Goal: Task Accomplishment & Management: Manage account settings

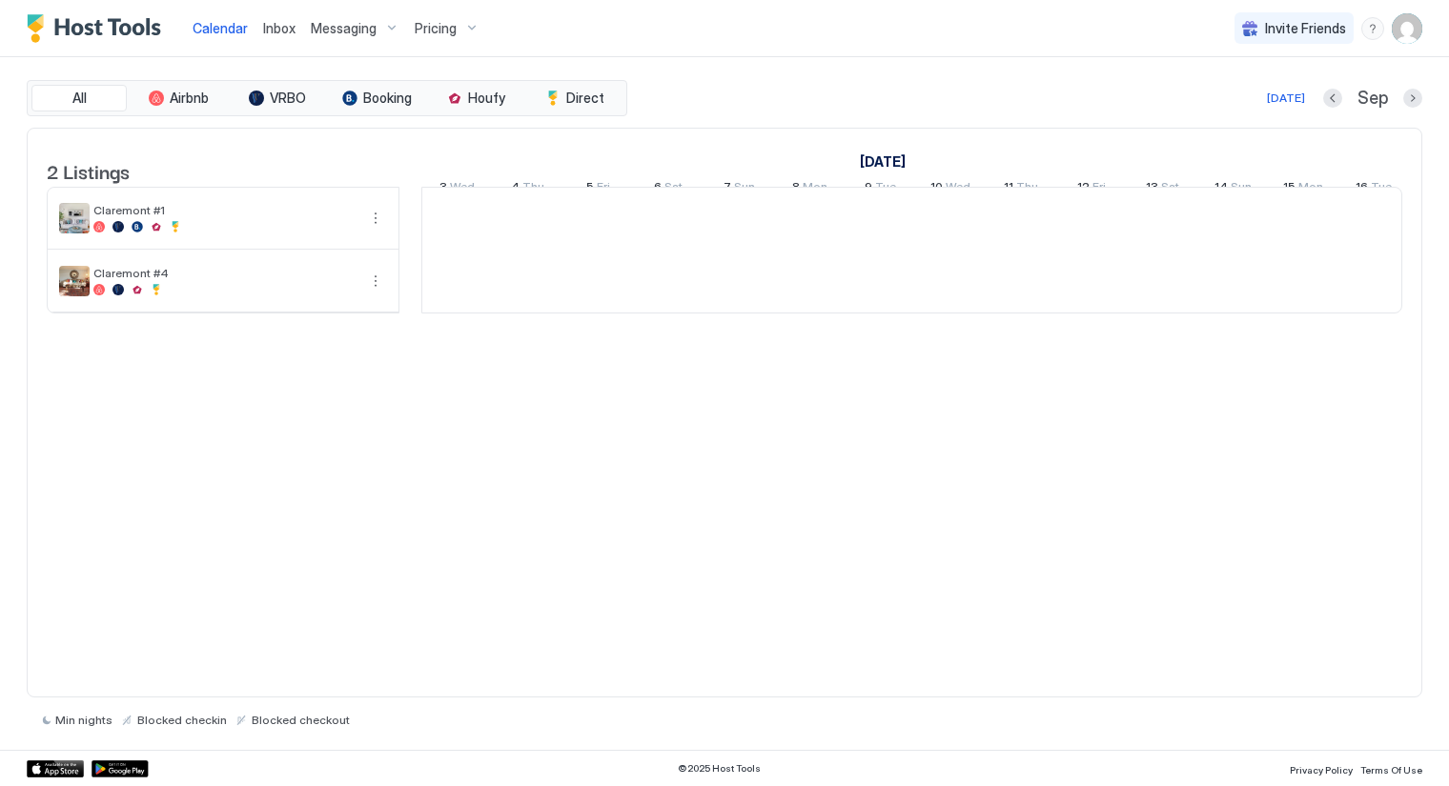
scroll to position [0, 1059]
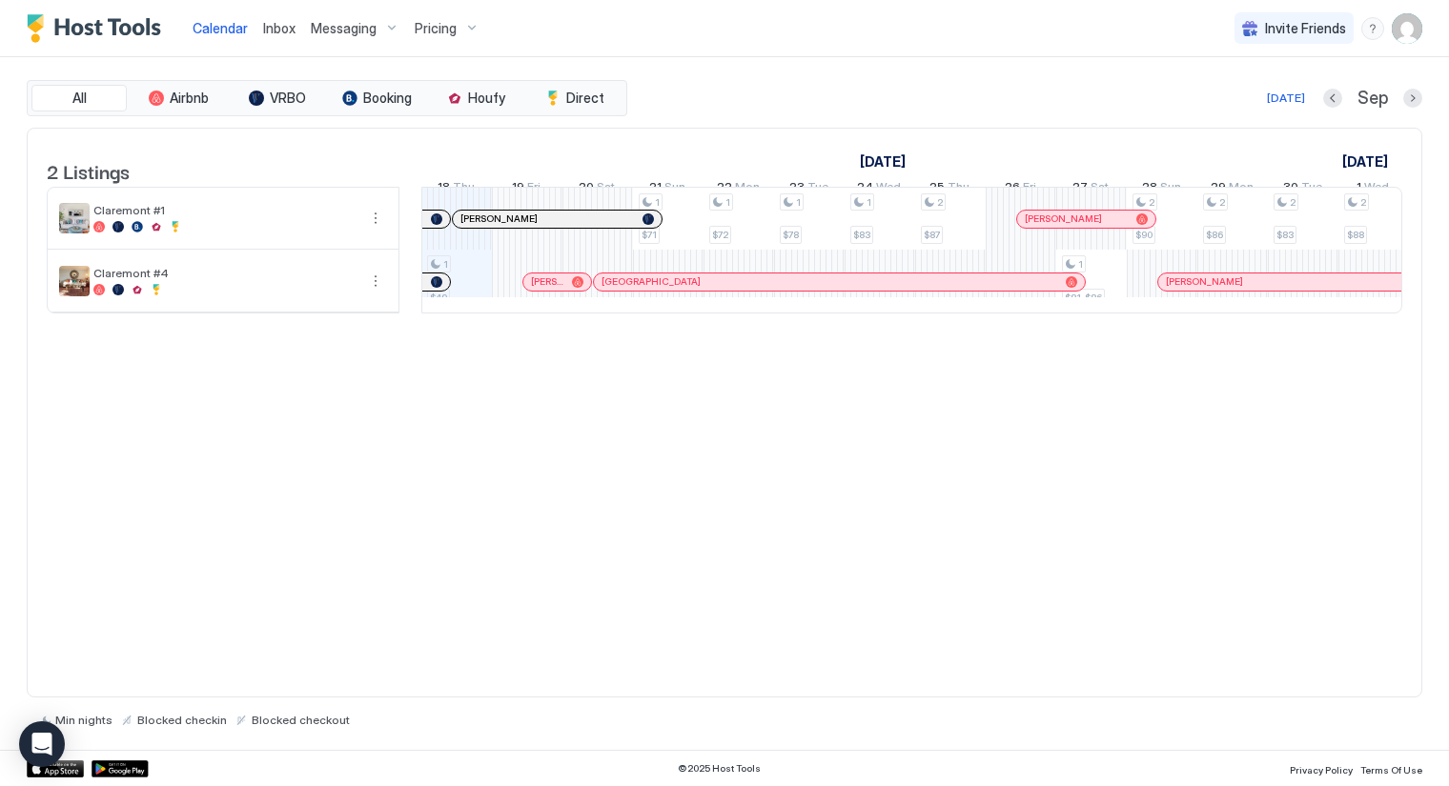
click at [330, 28] on span "Messaging" at bounding box center [344, 28] width 66 height 17
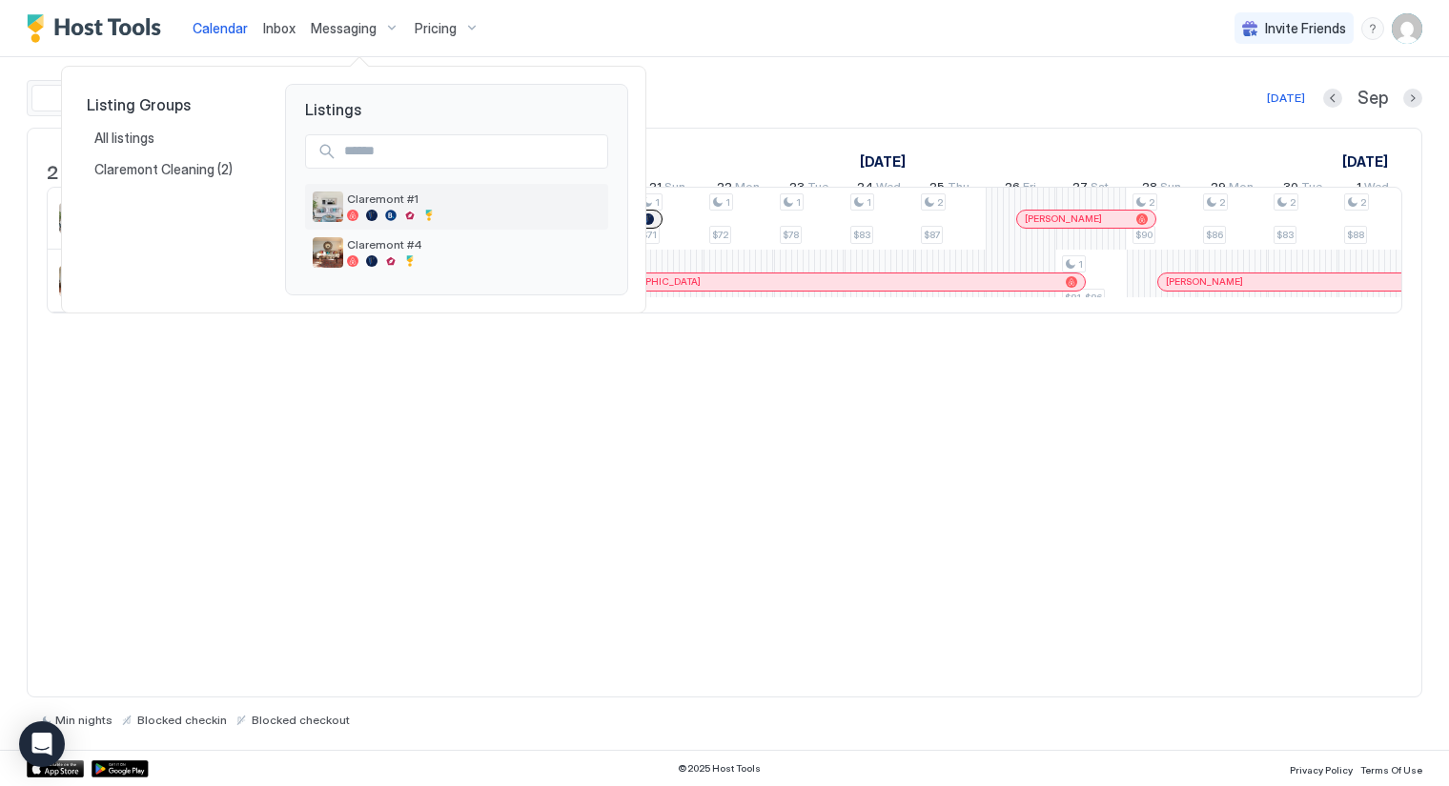
click at [338, 198] on img "listing image" at bounding box center [328, 207] width 30 height 30
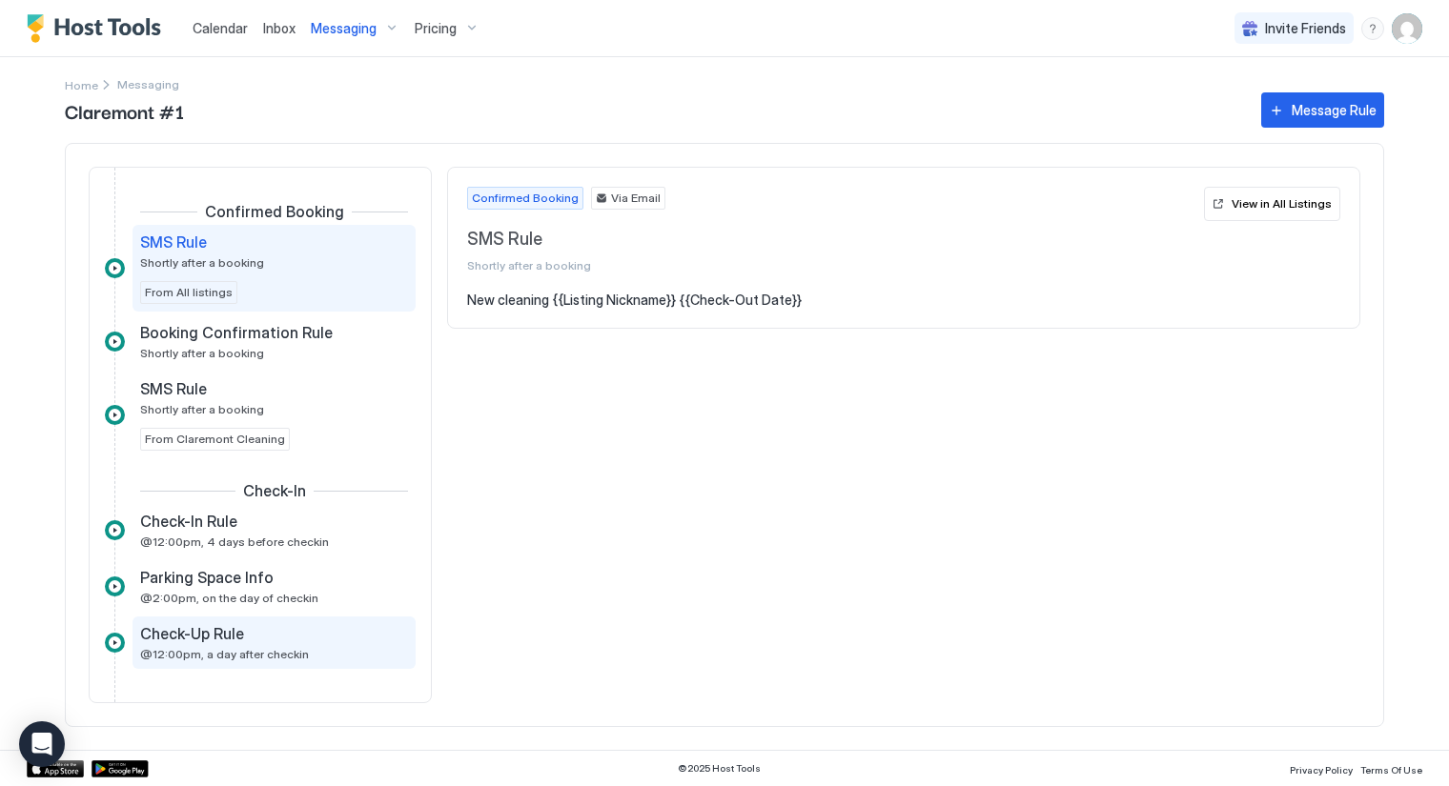
click at [165, 647] on span "@12:00pm, a day after checkin" at bounding box center [224, 654] width 169 height 14
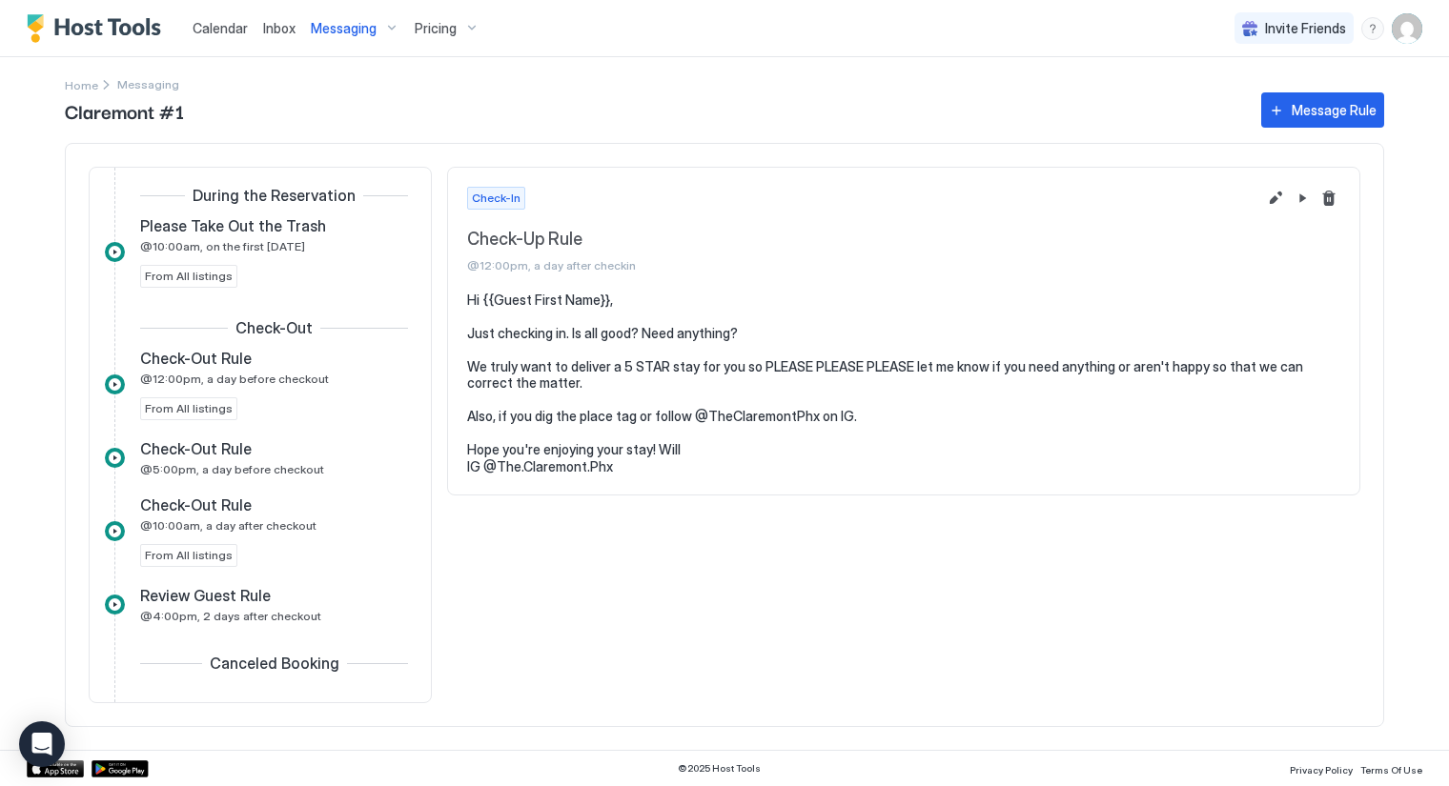
scroll to position [763, 0]
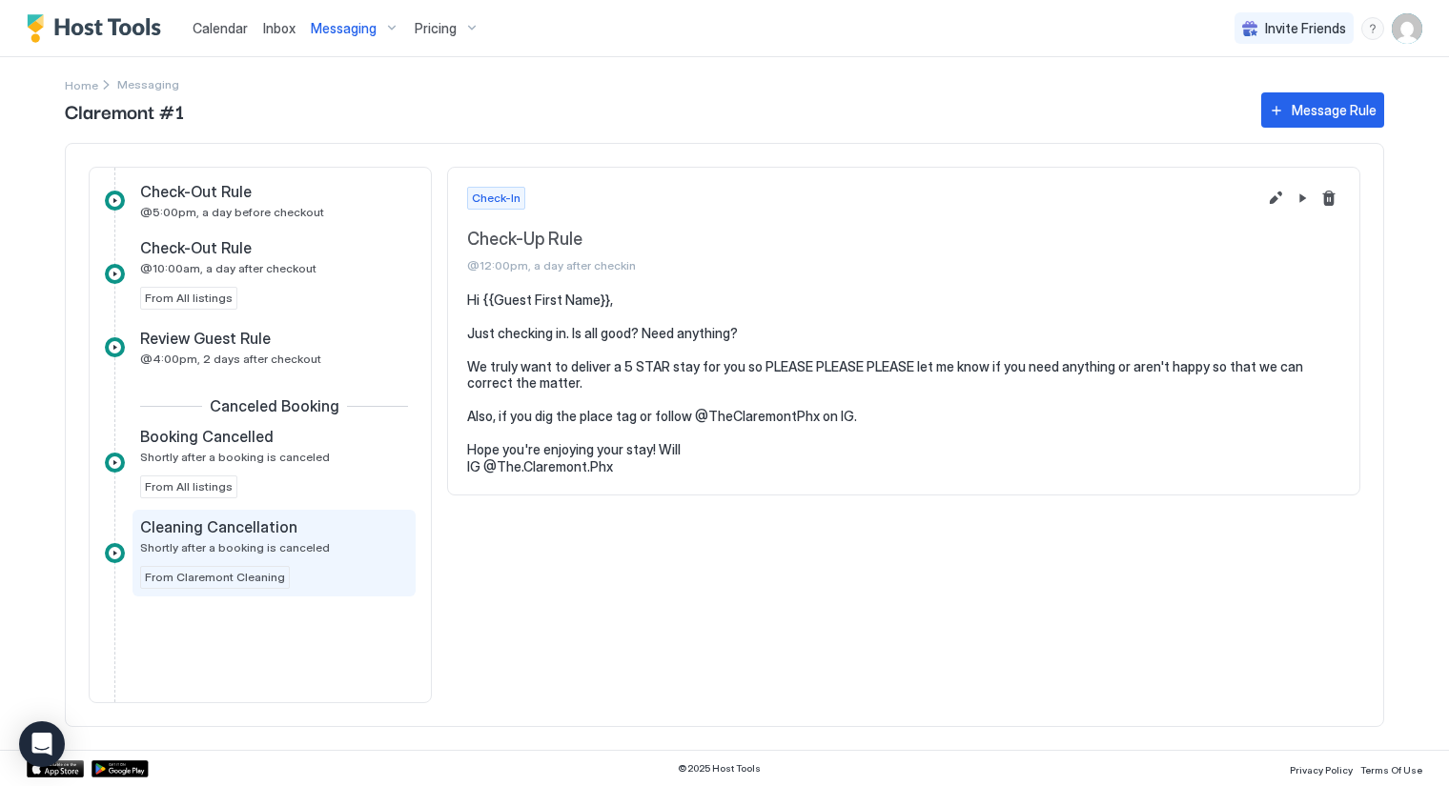
click at [218, 542] on span "Shortly after a booking is canceled" at bounding box center [235, 547] width 190 height 14
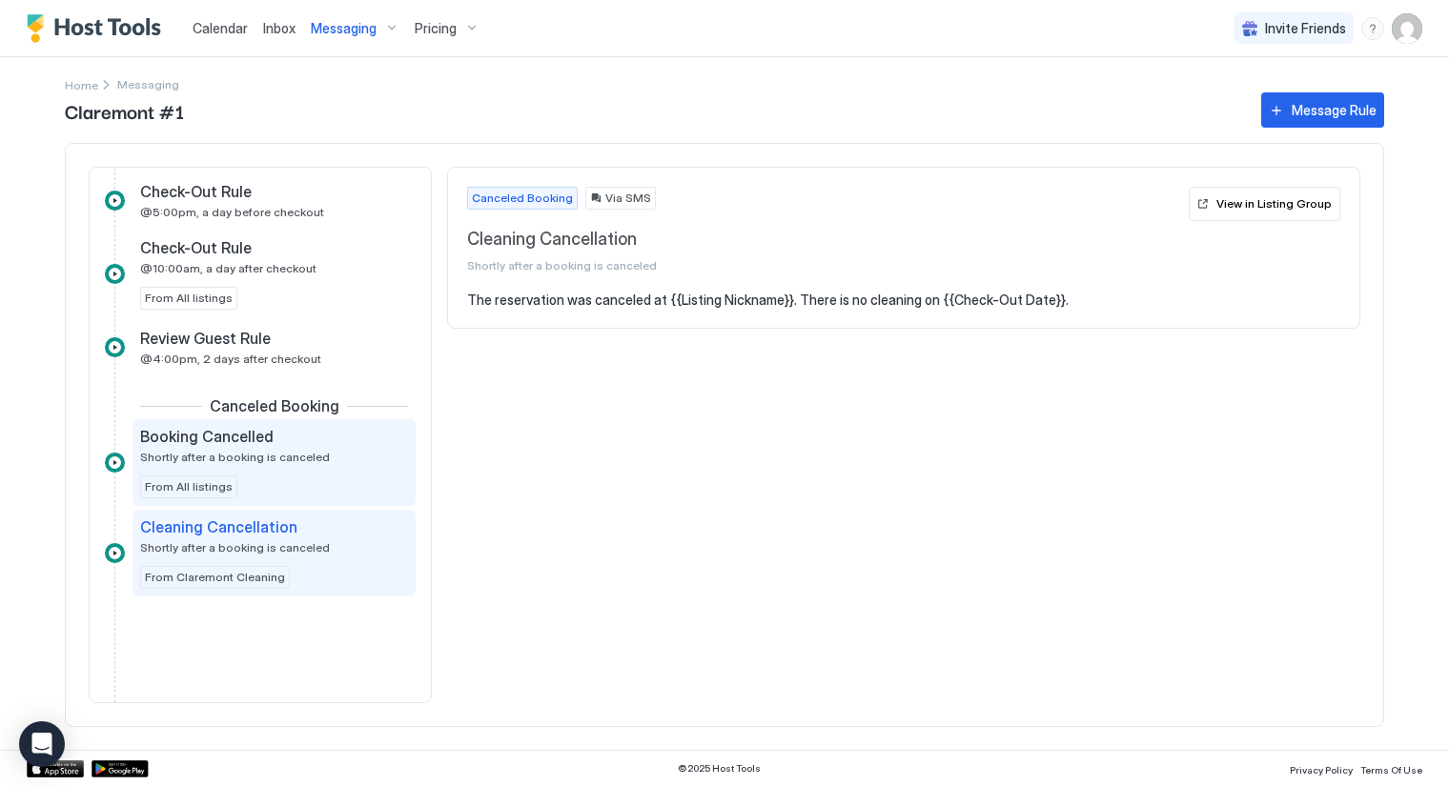
click at [198, 458] on div "Booking Cancelled Shortly after a booking is canceled From All listings" at bounding box center [274, 462] width 268 height 71
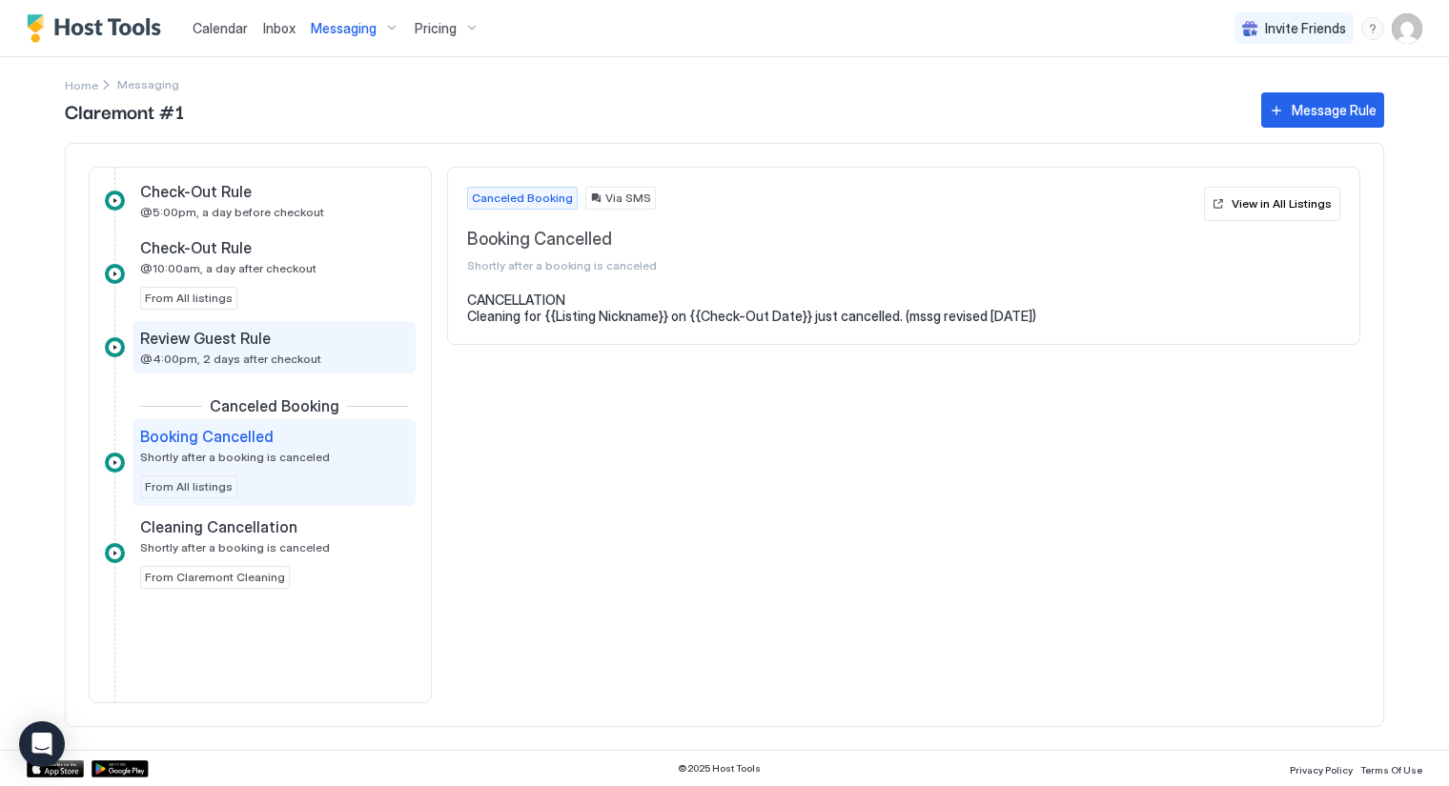
click at [207, 352] on span "@4:00pm, 2 days after checkout" at bounding box center [230, 359] width 181 height 14
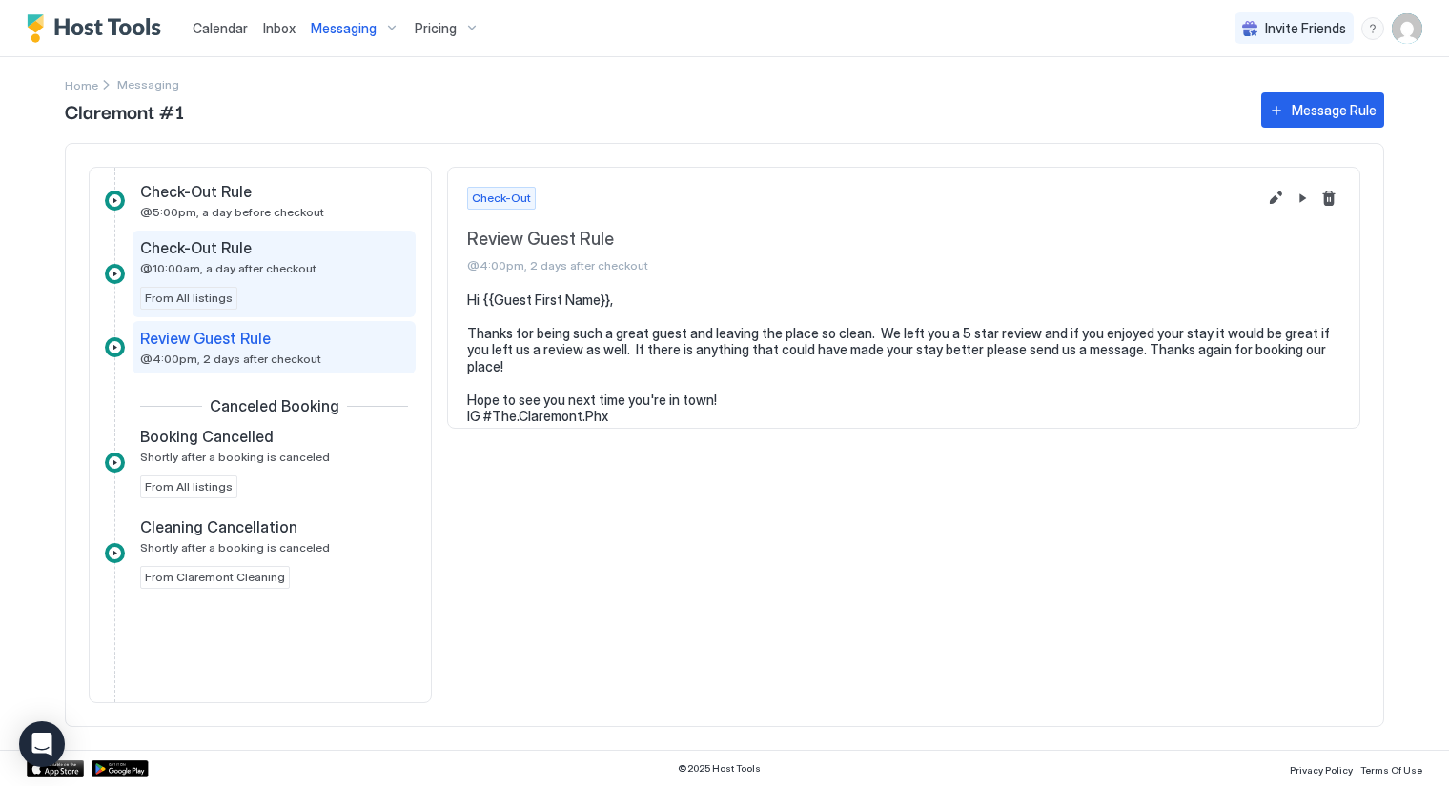
click at [194, 265] on span "@10:00am, a day after checkout" at bounding box center [228, 268] width 176 height 14
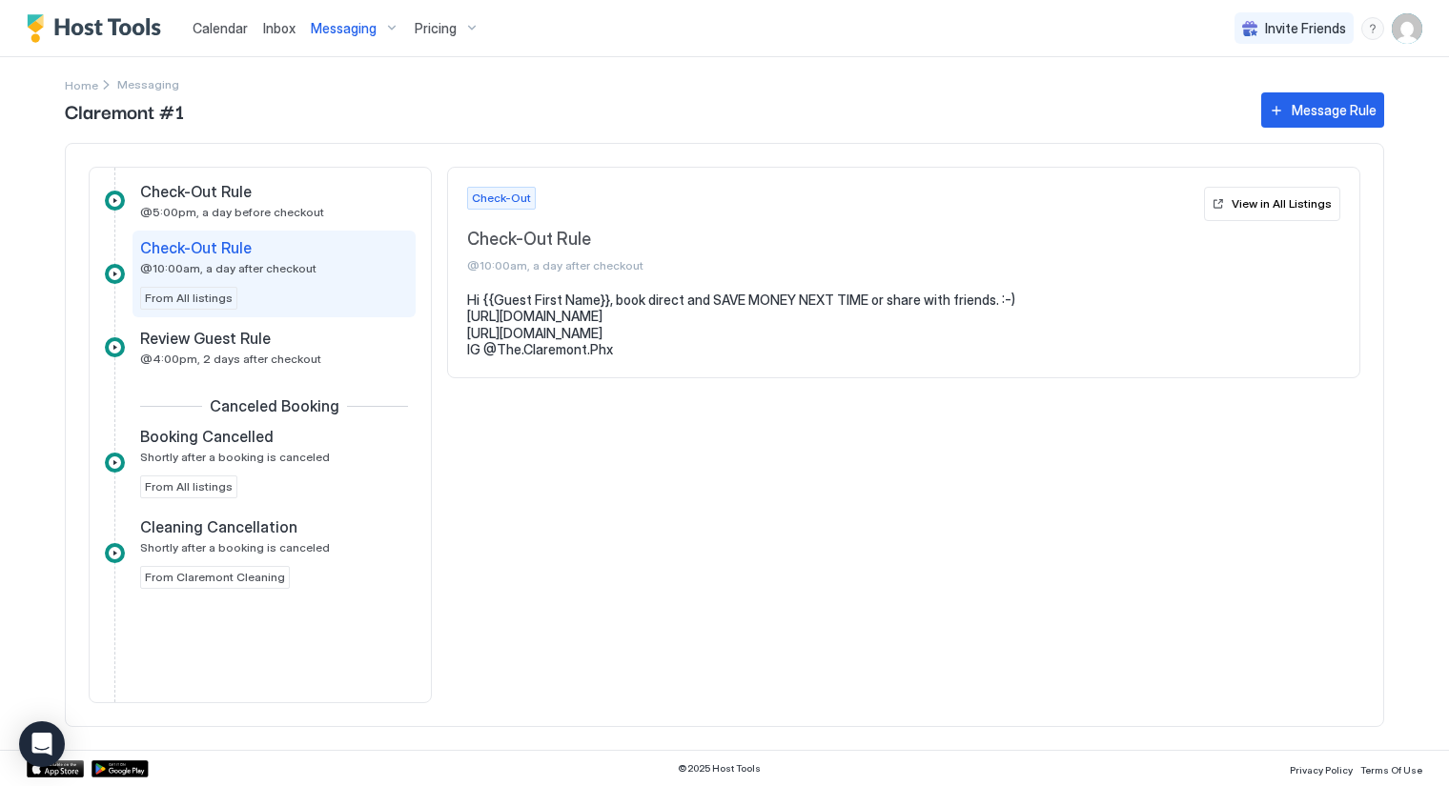
drag, startPoint x: 625, startPoint y: 354, endPoint x: 459, endPoint y: 319, distance: 169.3
click at [459, 319] on section "Hi {{Guest First Name}}, book direct and SAVE MONEY NEXT TIME or share with fri…" at bounding box center [903, 335] width 911 height 86
copy pre "[URL][DOMAIN_NAME] [URL][DOMAIN_NAME] IG @The.Claremont.Phx"
click at [241, 338] on span "Review Guest Rule" at bounding box center [205, 338] width 131 height 19
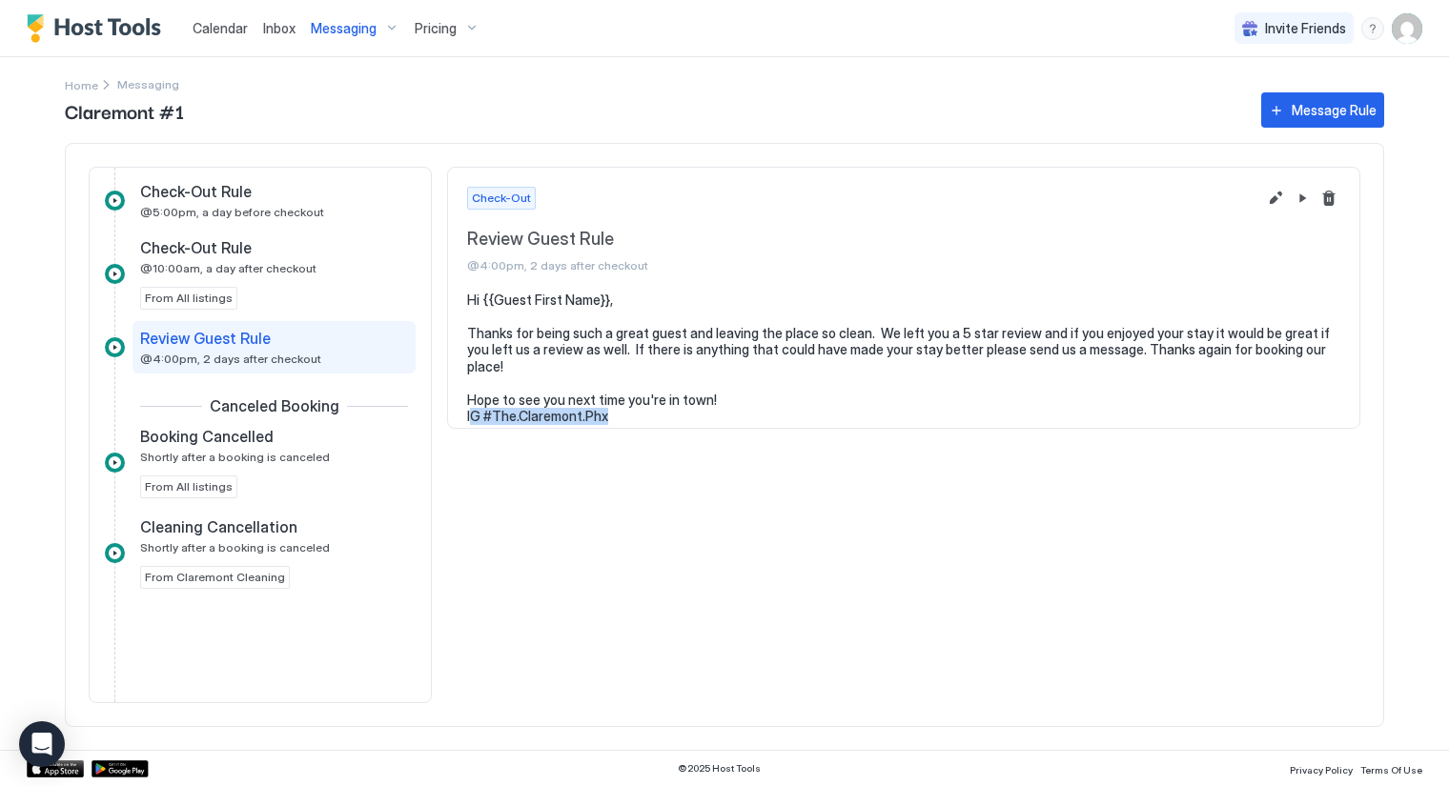
drag, startPoint x: 622, startPoint y: 401, endPoint x: 468, endPoint y: 401, distance: 154.4
click at [468, 401] on pre "Hi {{Guest First Name}}, Thanks for being such a great guest and leaving the pl…" at bounding box center [903, 358] width 873 height 133
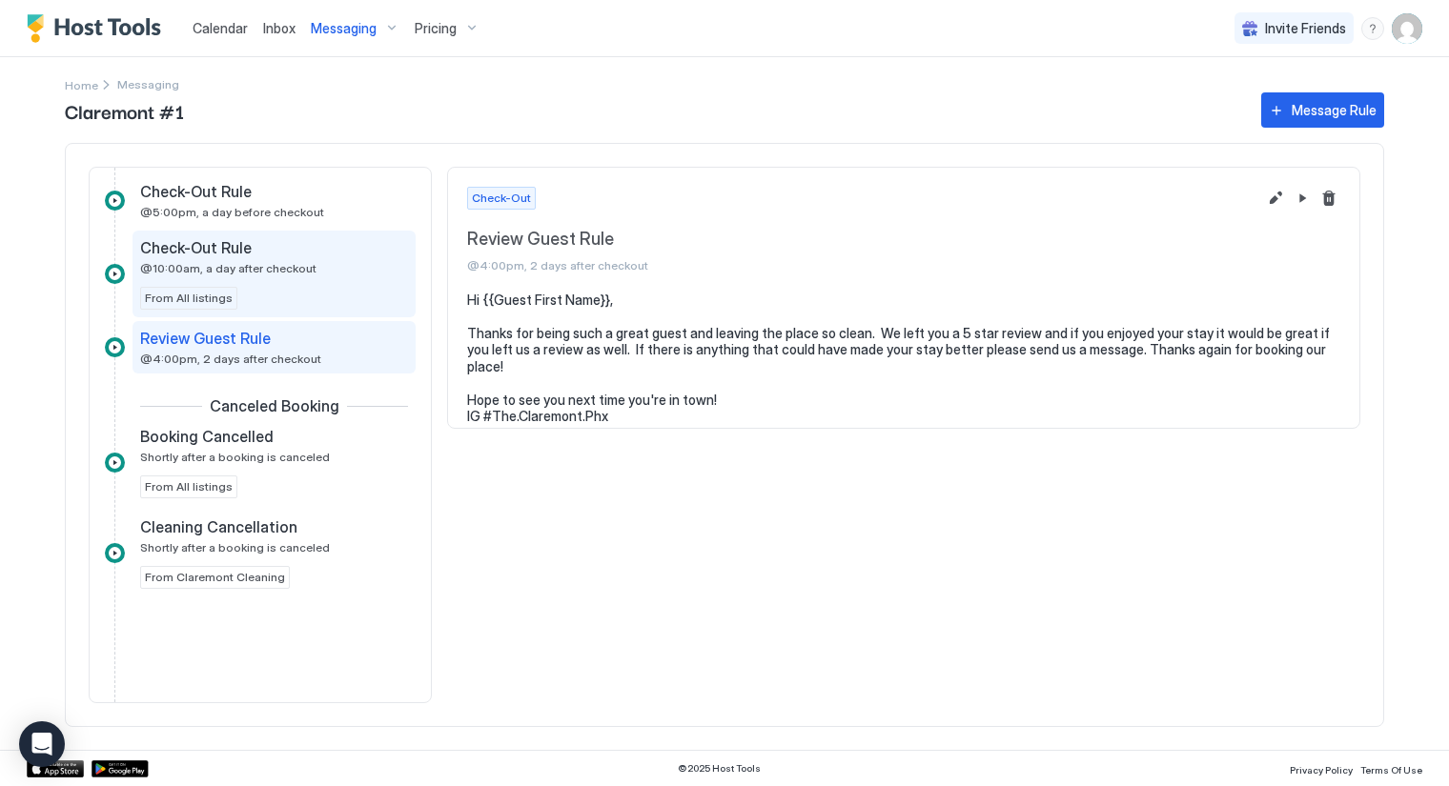
click at [236, 266] on span "@10:00am, a day after checkout" at bounding box center [228, 268] width 176 height 14
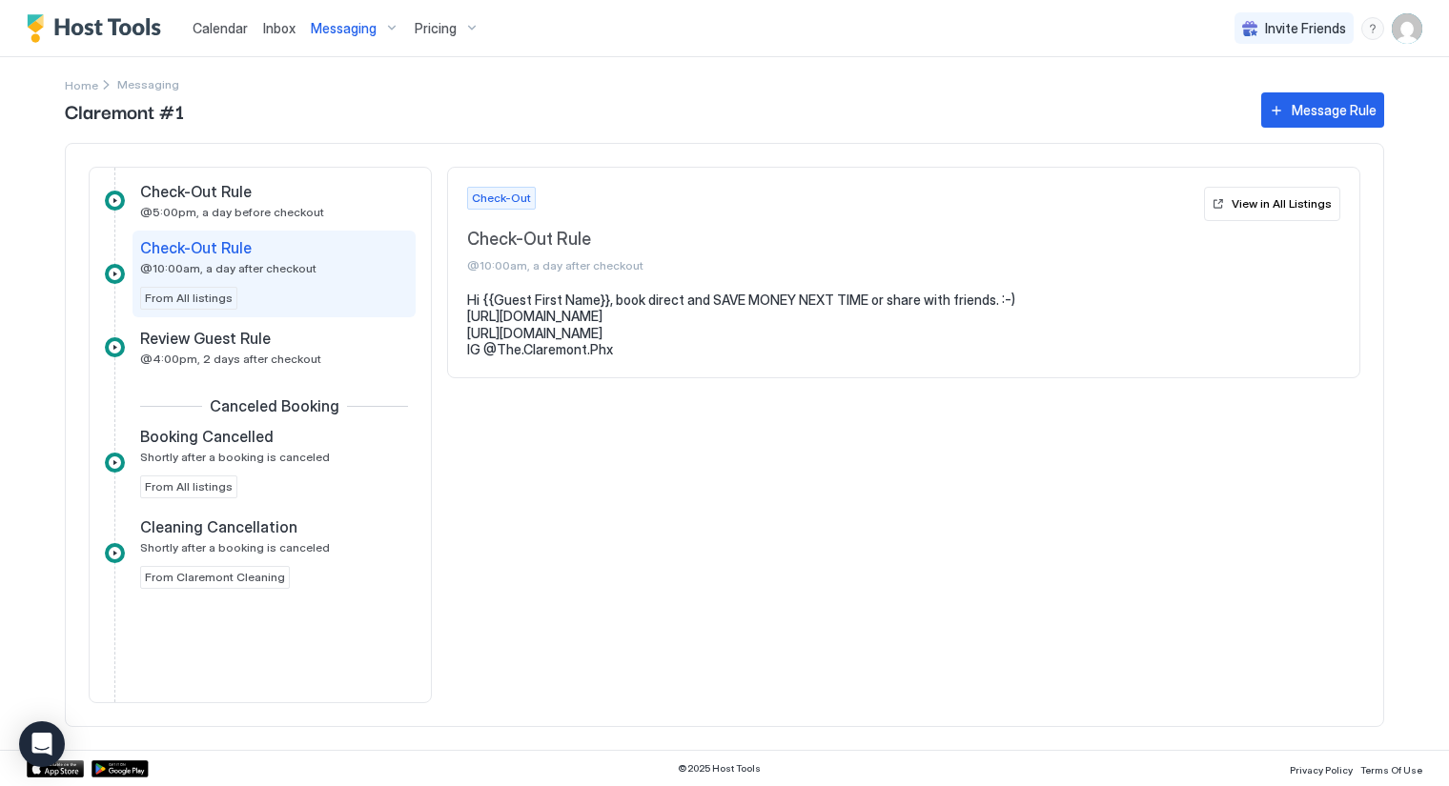
drag, startPoint x: 636, startPoint y: 353, endPoint x: 463, endPoint y: 320, distance: 175.5
click at [463, 320] on section "Hi {{Guest First Name}}, book direct and SAVE MONEY NEXT TIME or share with fri…" at bounding box center [903, 335] width 911 height 86
copy pre "[URL][DOMAIN_NAME] [URL][DOMAIN_NAME] IG @The.Claremont.Phx"
click at [244, 352] on span "@4:00pm, 2 days after checkout" at bounding box center [230, 359] width 181 height 14
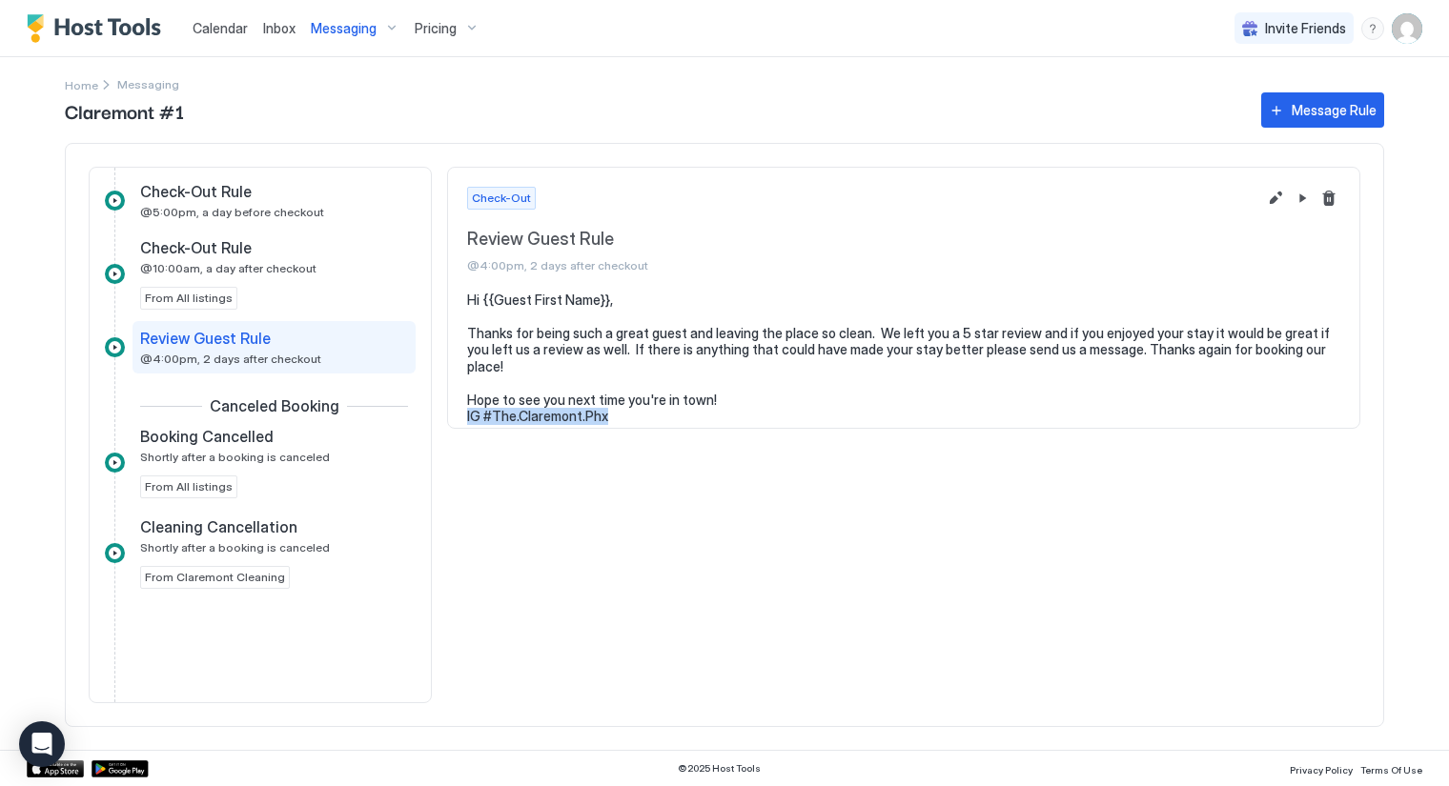
drag, startPoint x: 608, startPoint y: 399, endPoint x: 467, endPoint y: 405, distance: 141.2
click at [467, 404] on pre "Hi {{Guest First Name}}, Thanks for being such a great guest and leaving the pl…" at bounding box center [903, 358] width 873 height 133
drag, startPoint x: 476, startPoint y: 402, endPoint x: 464, endPoint y: 425, distance: 25.6
click at [464, 425] on section "Hi {{Guest First Name}}, Thanks for being such a great guest and leaving the pl…" at bounding box center [903, 368] width 911 height 152
click at [622, 450] on div "Check-Out Review Guest Rule @4:00pm, 2 days after checkout Hi {{Guest First Nam…" at bounding box center [903, 435] width 913 height 537
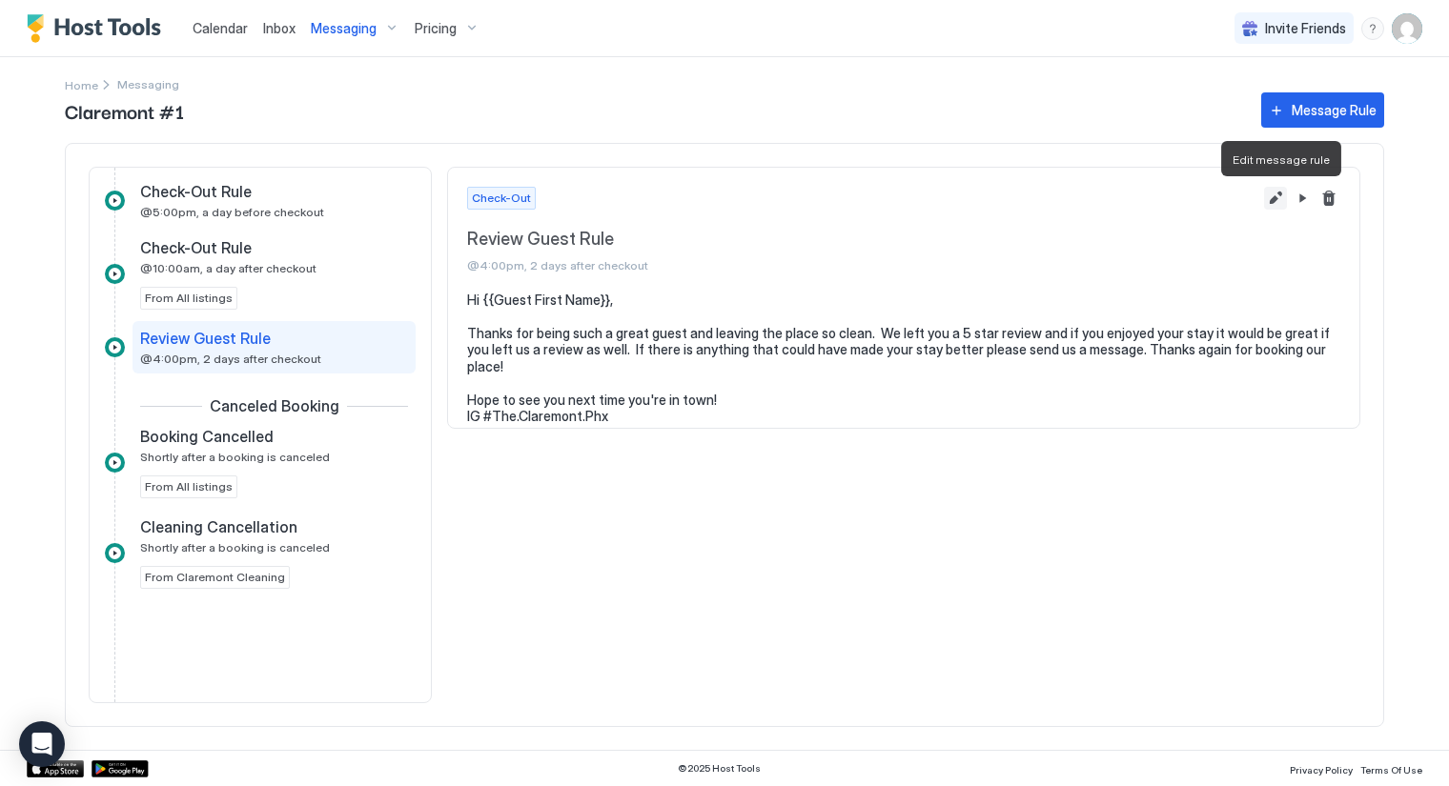
click at [1278, 193] on button "Edit message rule" at bounding box center [1275, 198] width 23 height 23
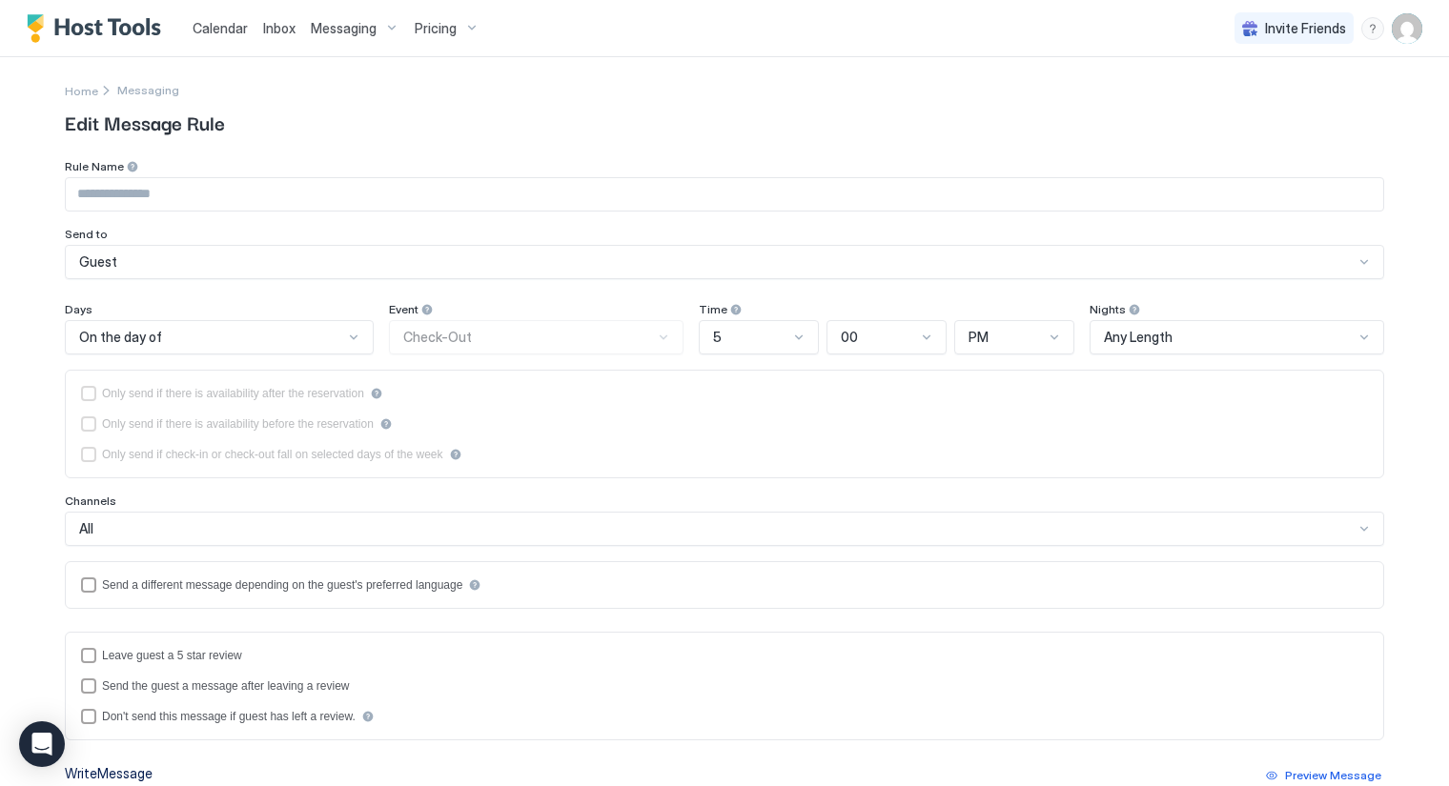
type input "**********"
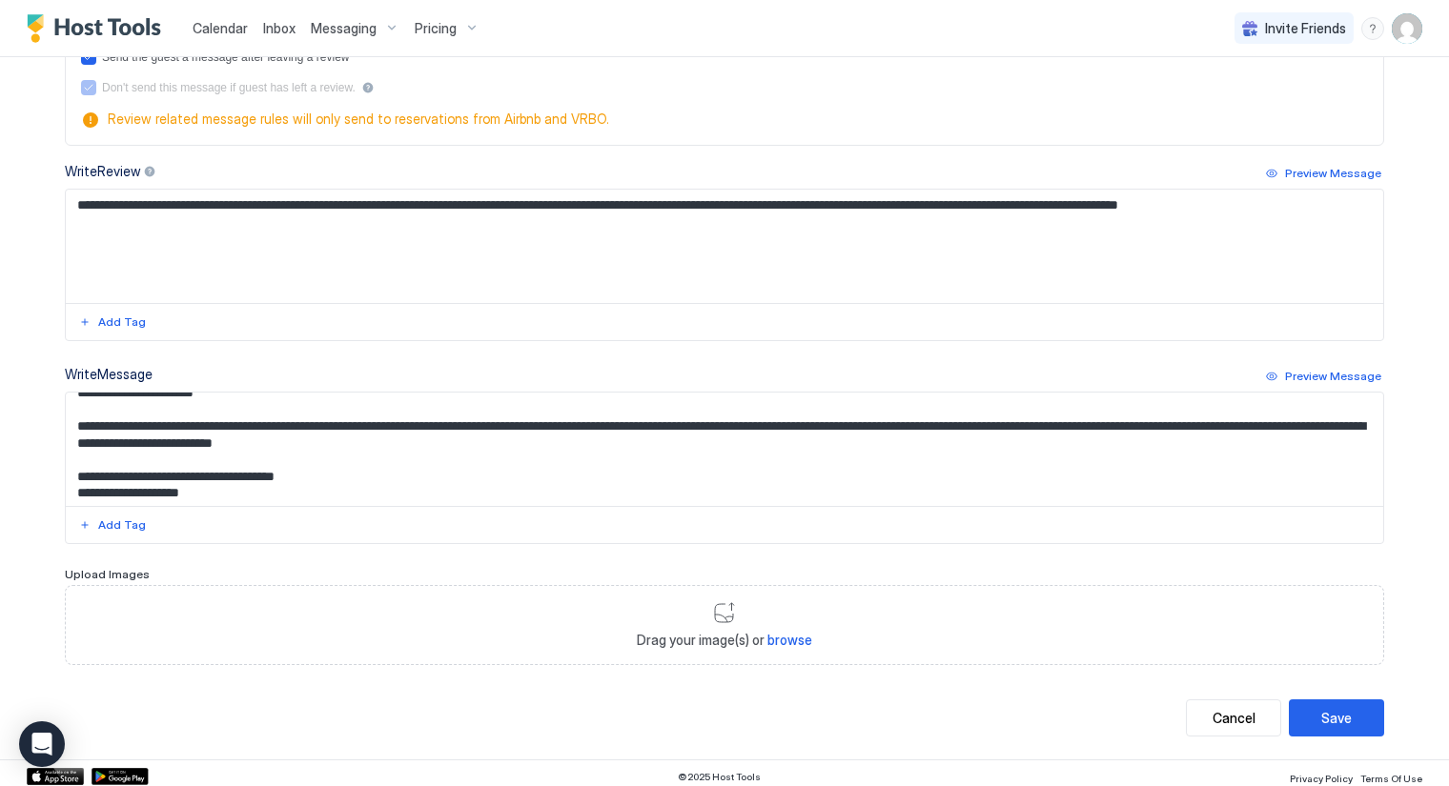
scroll to position [18, 0]
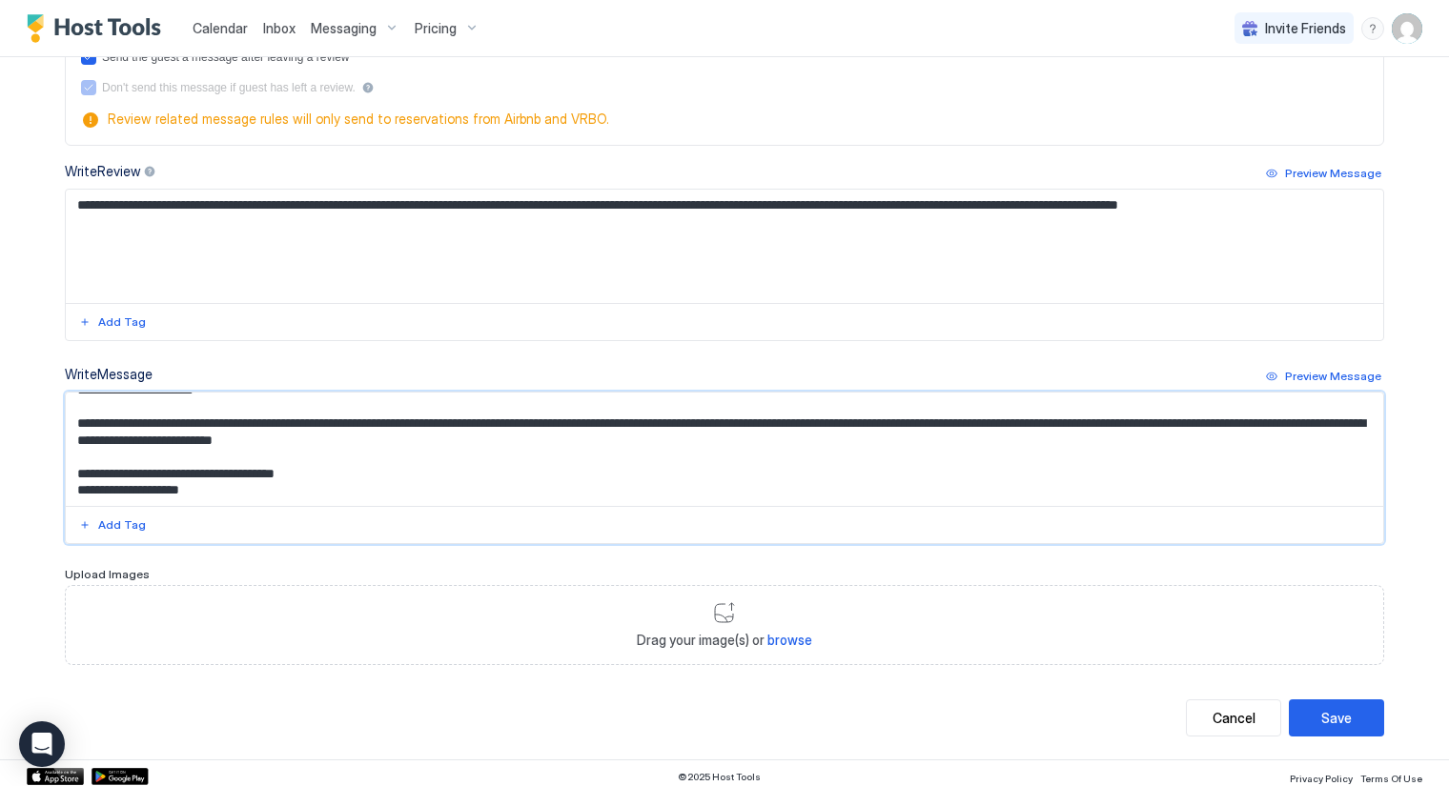
drag, startPoint x: 175, startPoint y: 484, endPoint x: 64, endPoint y: 484, distance: 111.5
click at [66, 484] on textarea "**********" at bounding box center [725, 449] width 1318 height 113
paste textarea "**********"
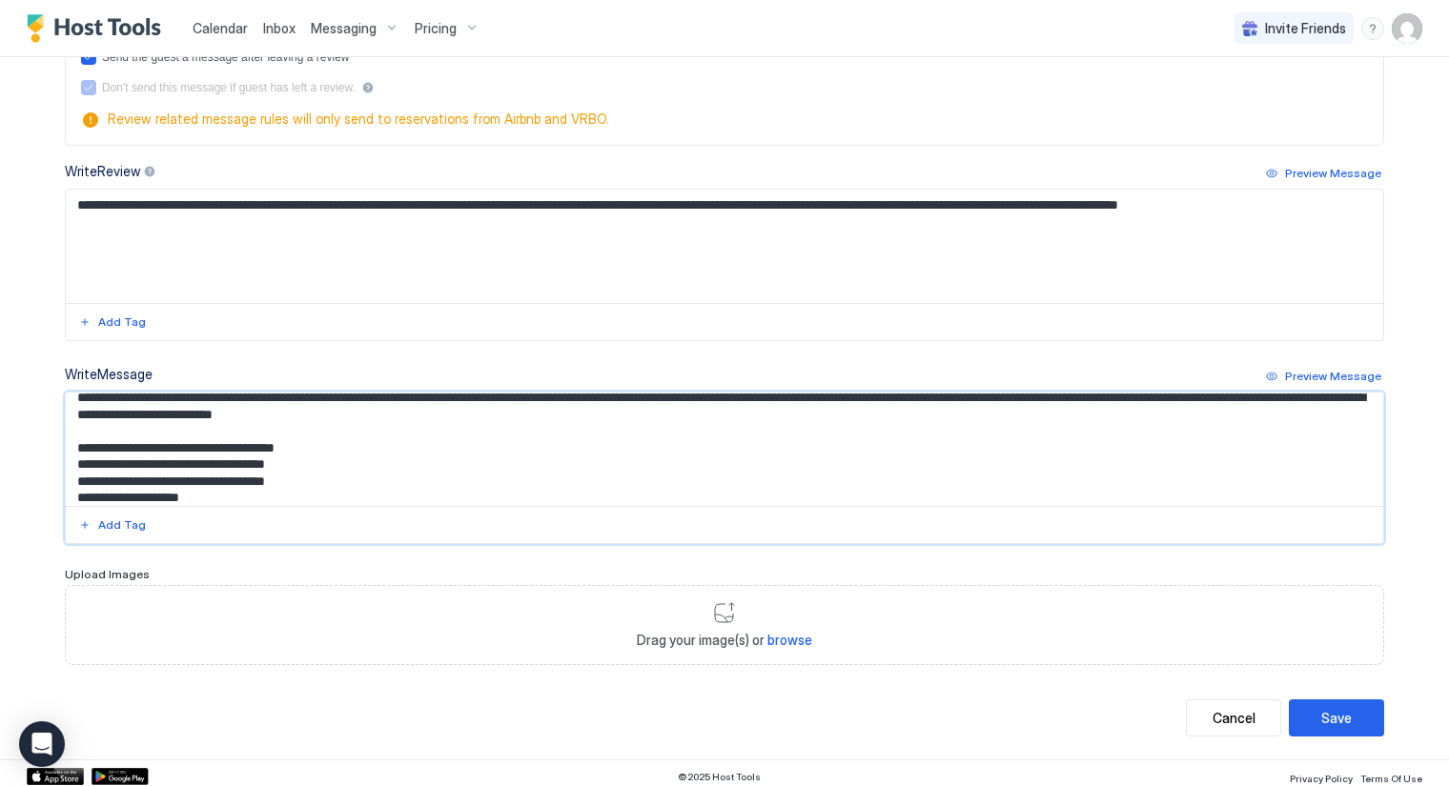
click at [313, 444] on textarea "**********" at bounding box center [725, 449] width 1318 height 113
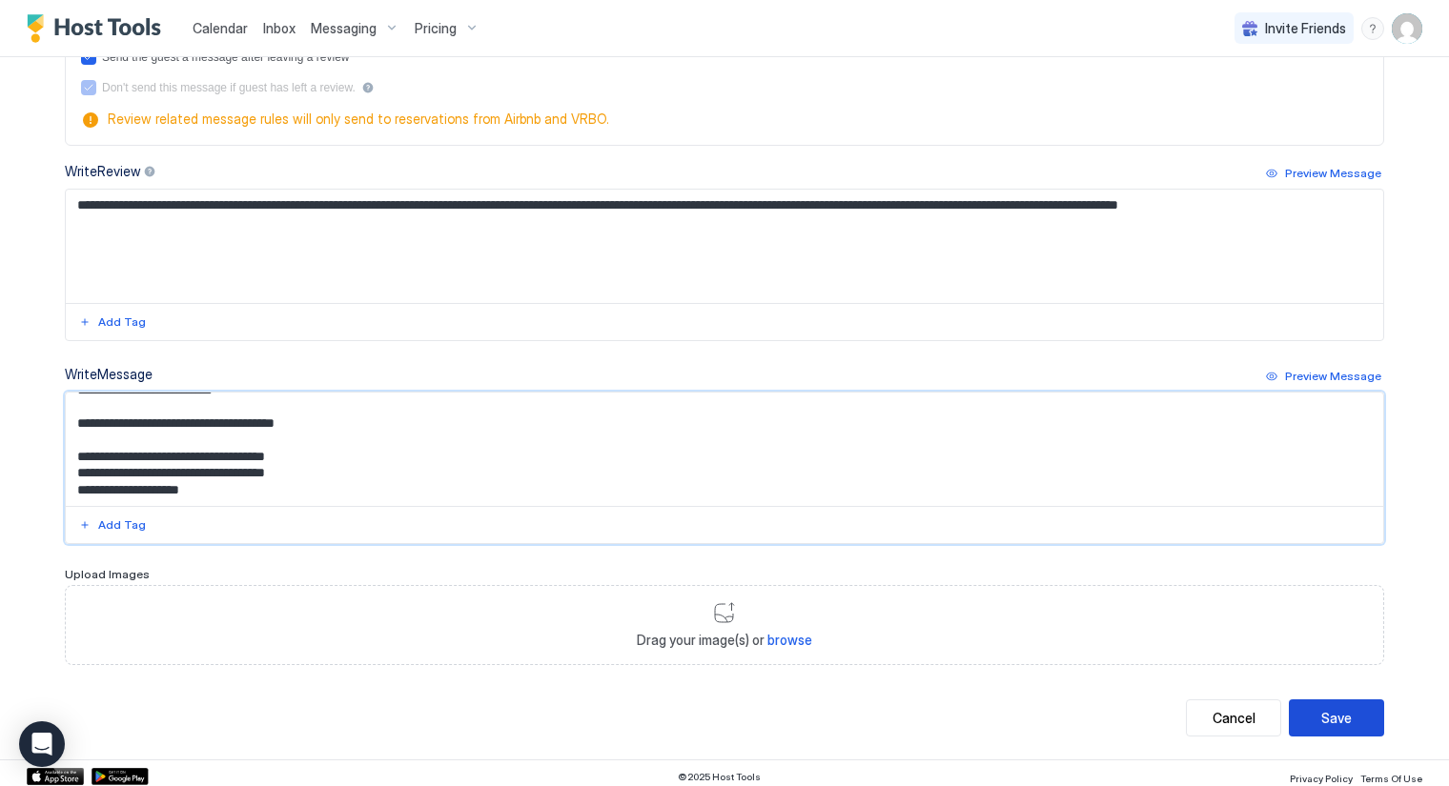
type textarea "**********"
click at [1302, 708] on button "Save" at bounding box center [1336, 718] width 95 height 37
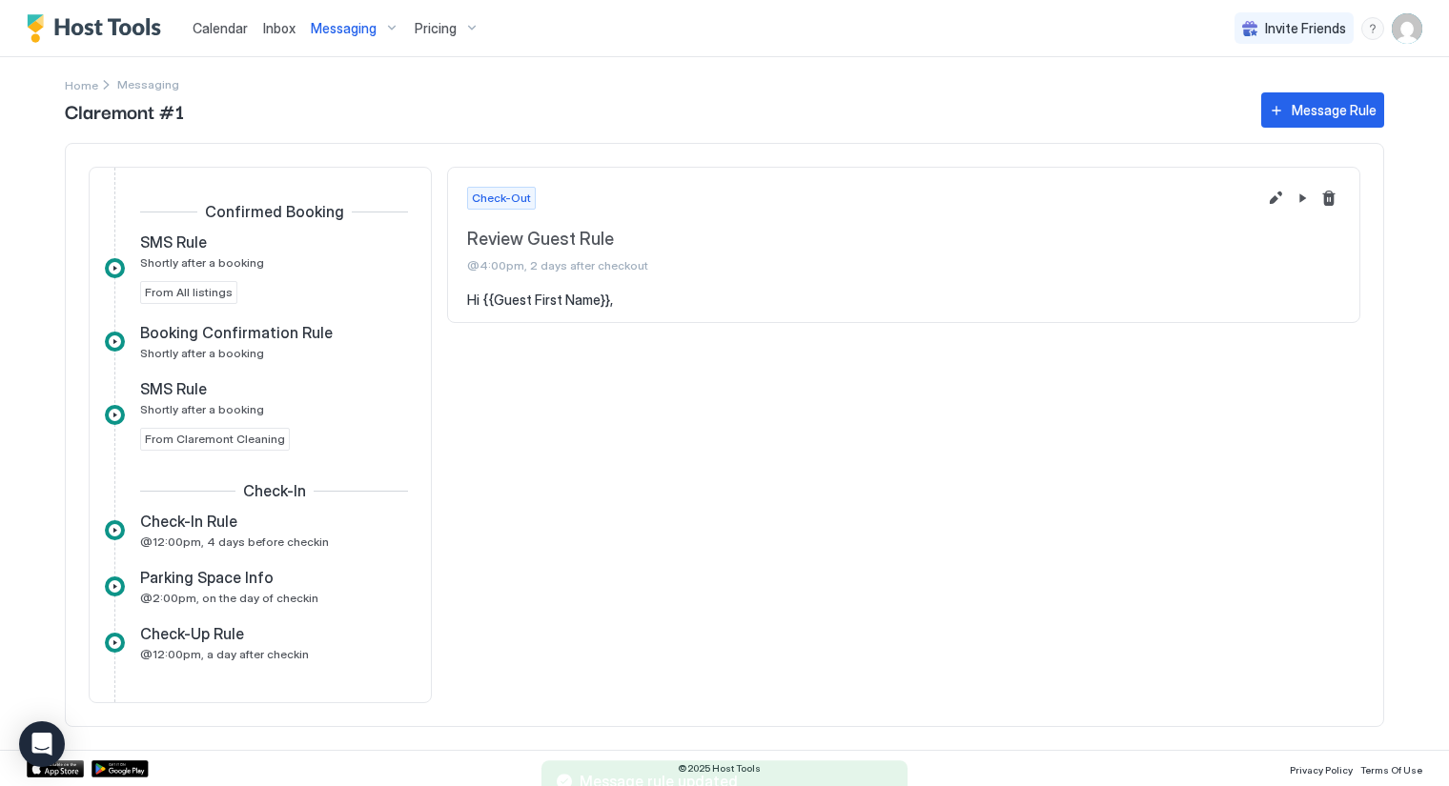
scroll to position [670, 0]
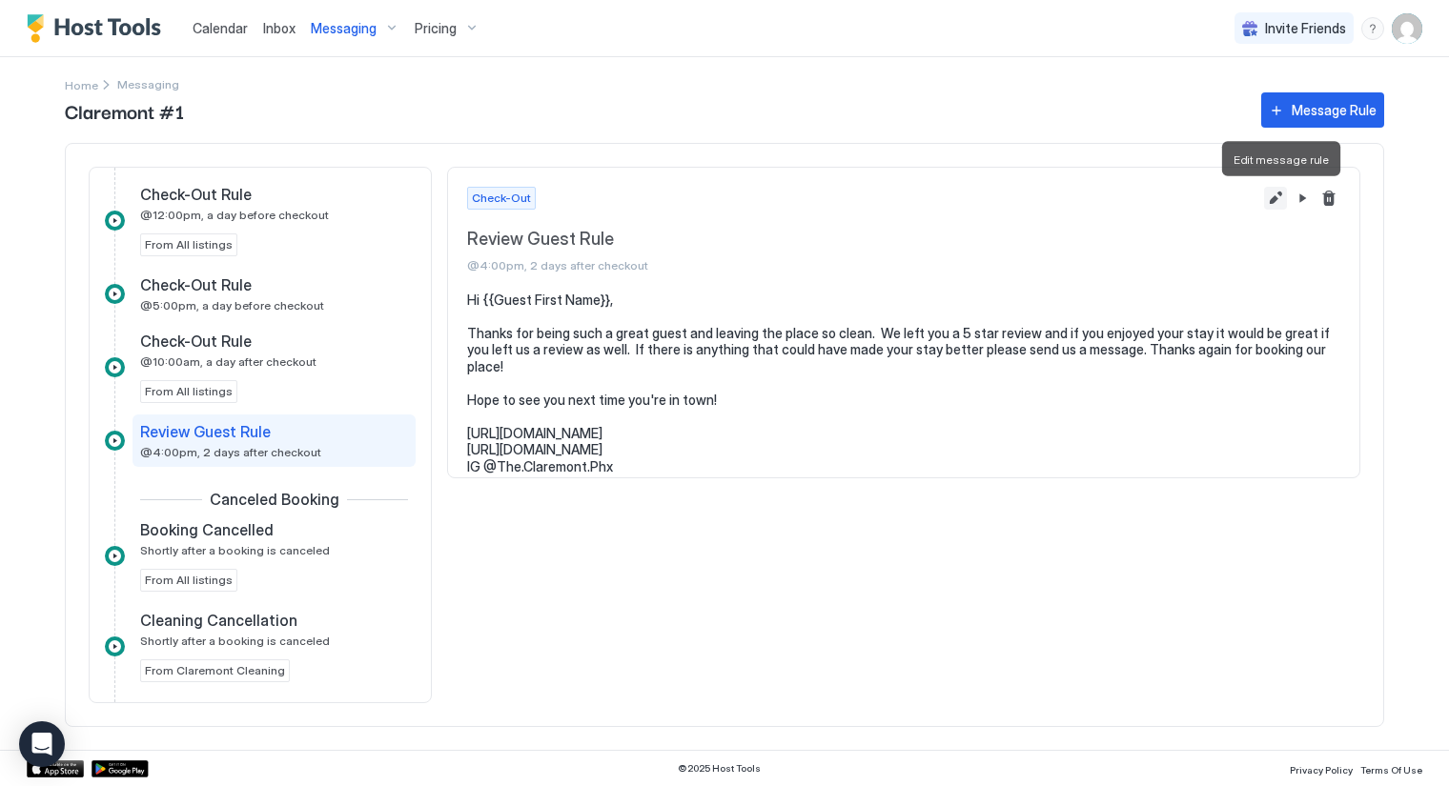
click at [1270, 196] on button "Edit message rule" at bounding box center [1275, 198] width 23 height 23
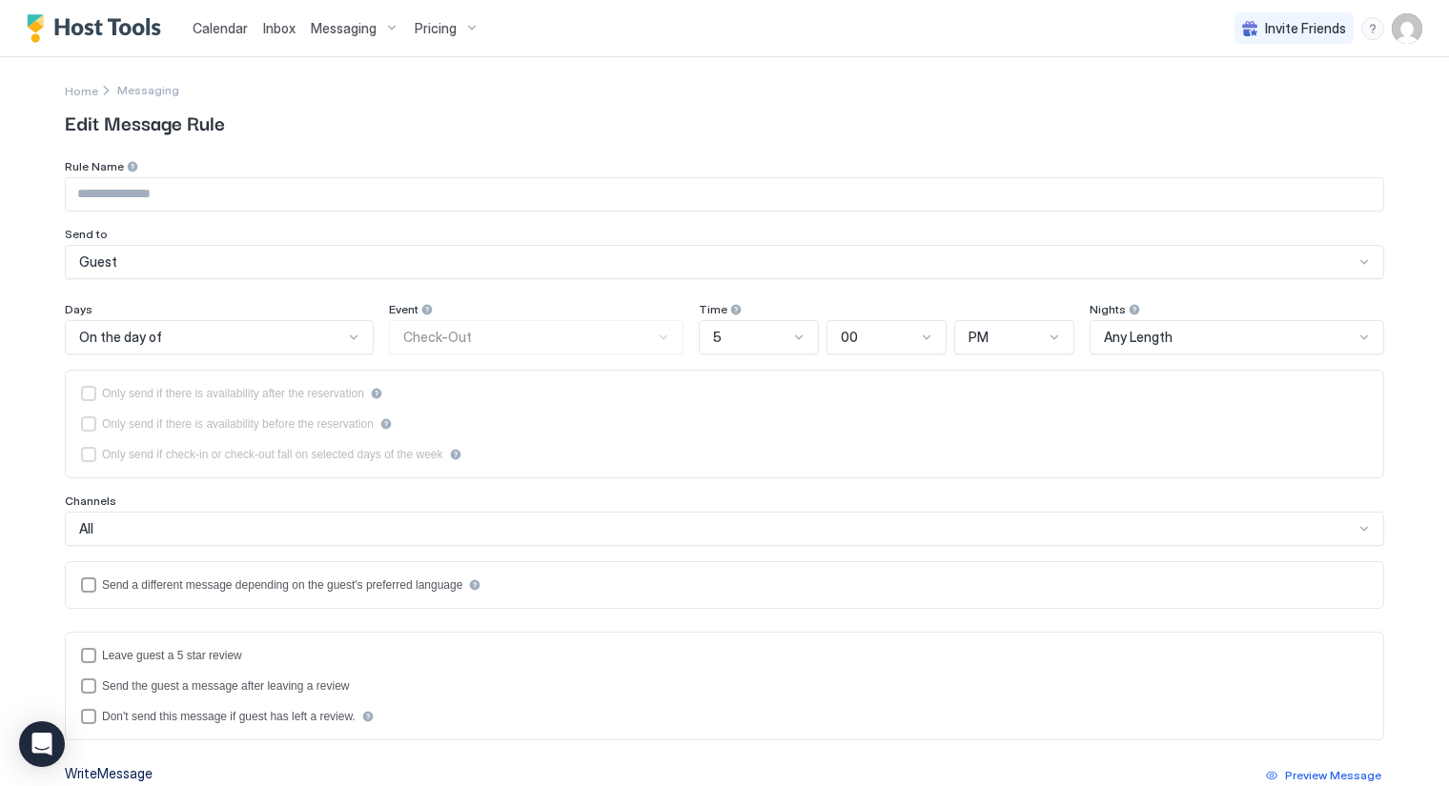
type input "**********"
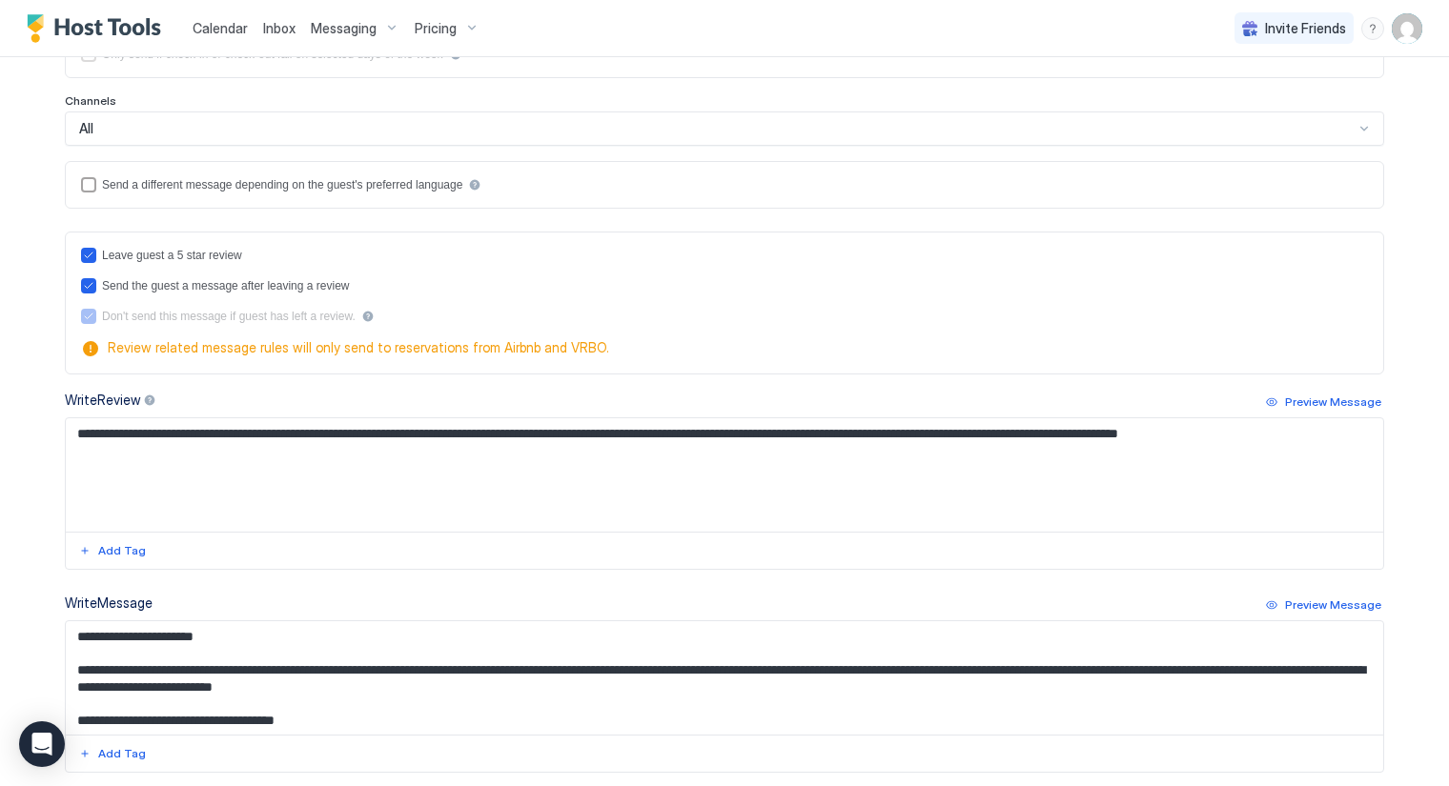
scroll to position [423, 0]
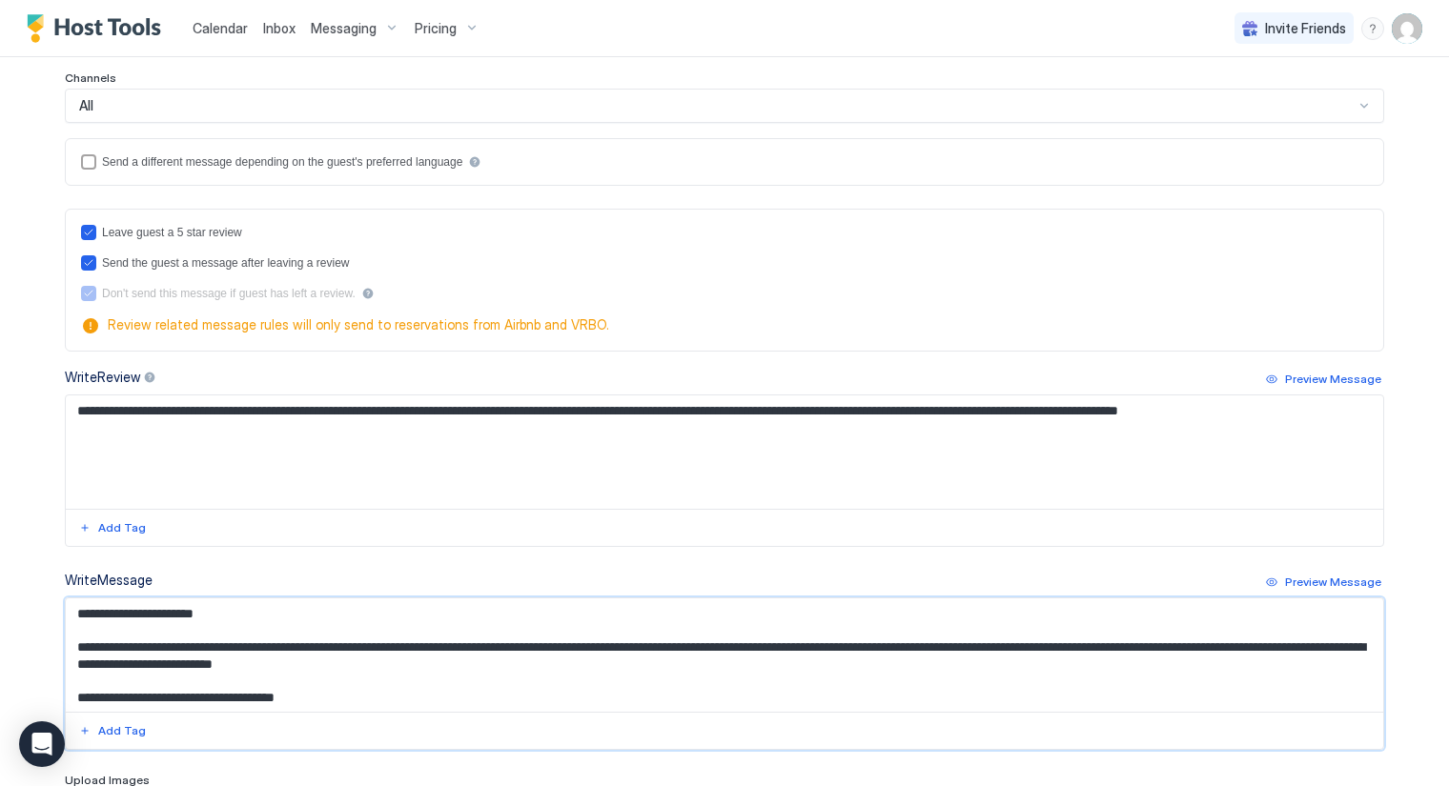
click at [492, 645] on textarea "**********" at bounding box center [725, 655] width 1318 height 113
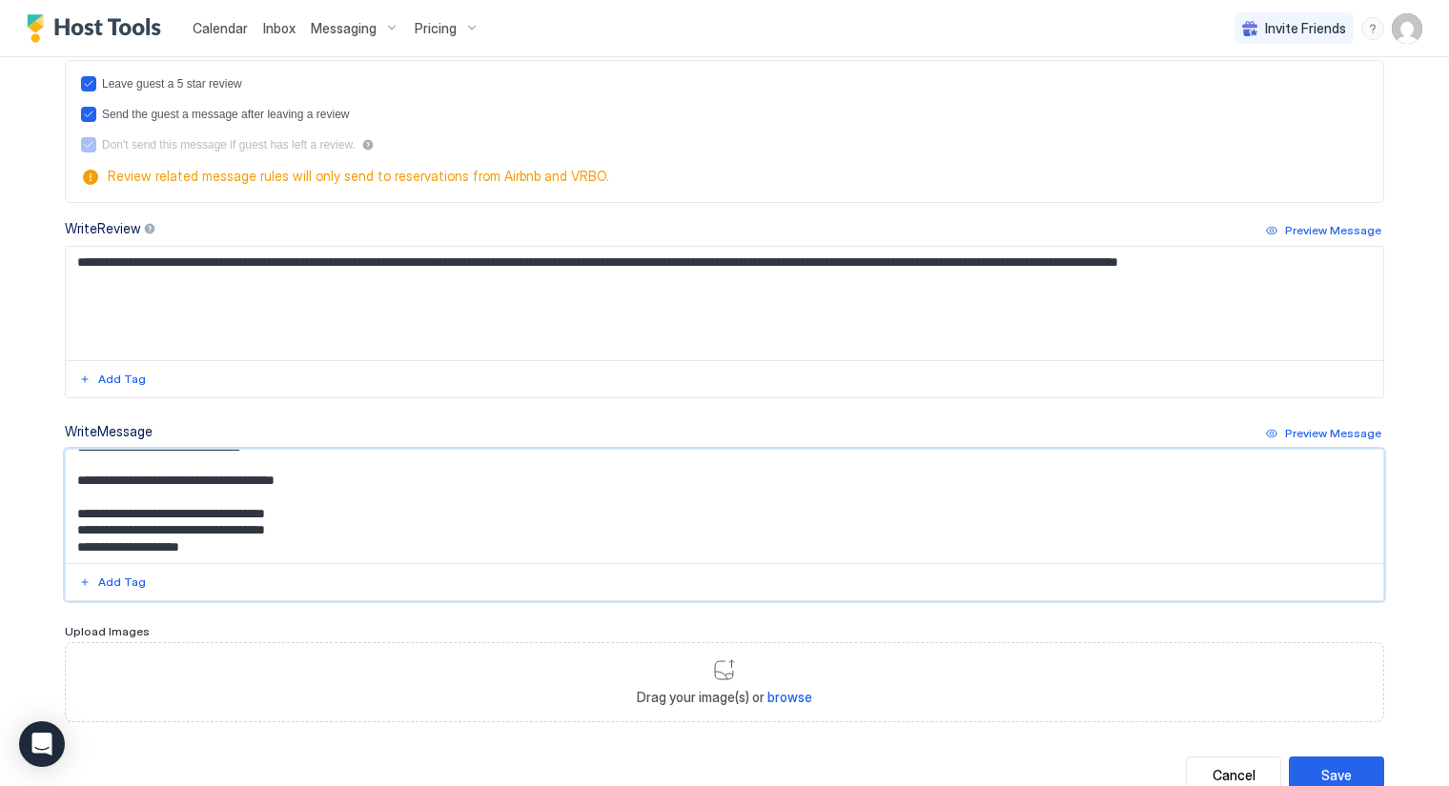
scroll to position [629, 0]
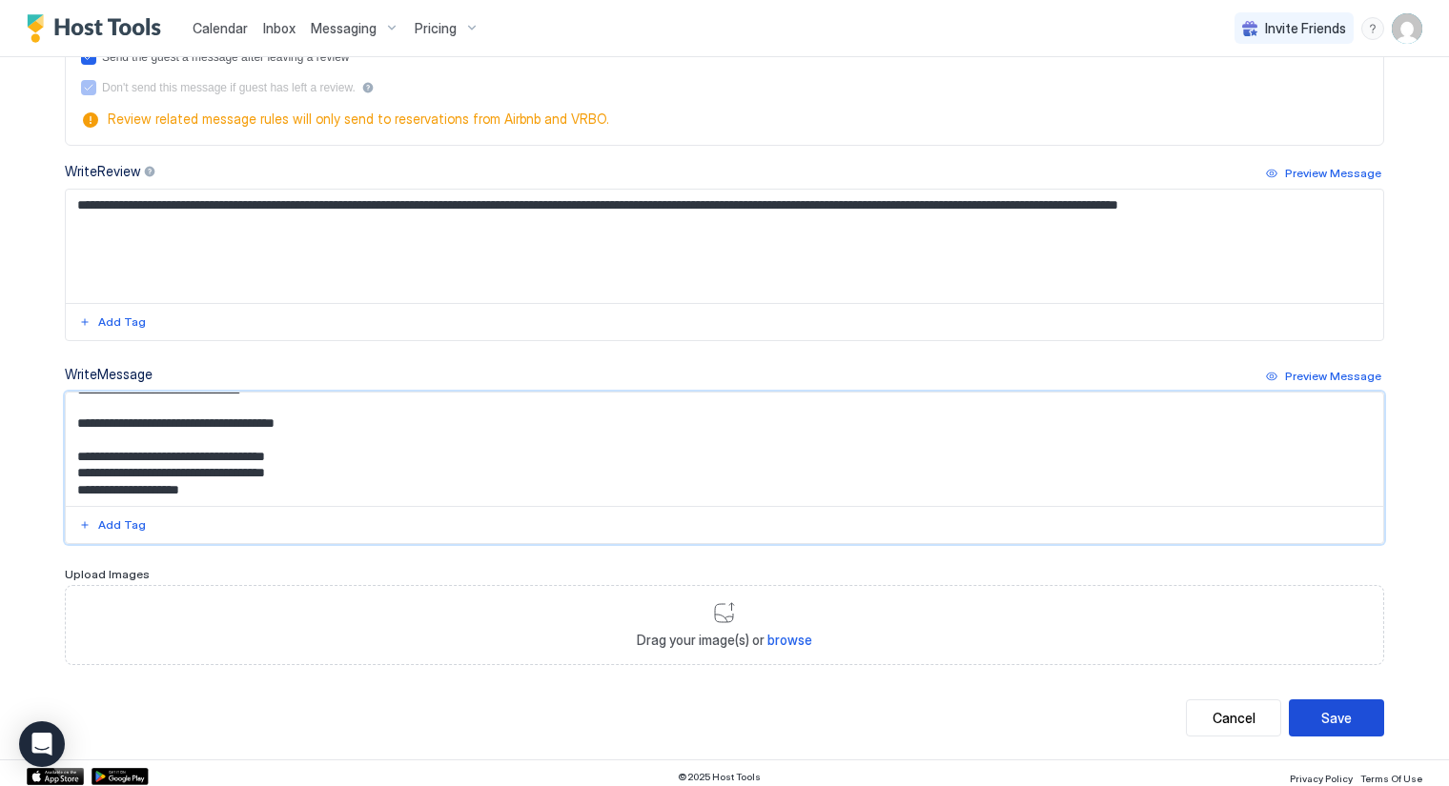
type textarea "**********"
click at [1312, 714] on button "Save" at bounding box center [1336, 718] width 95 height 37
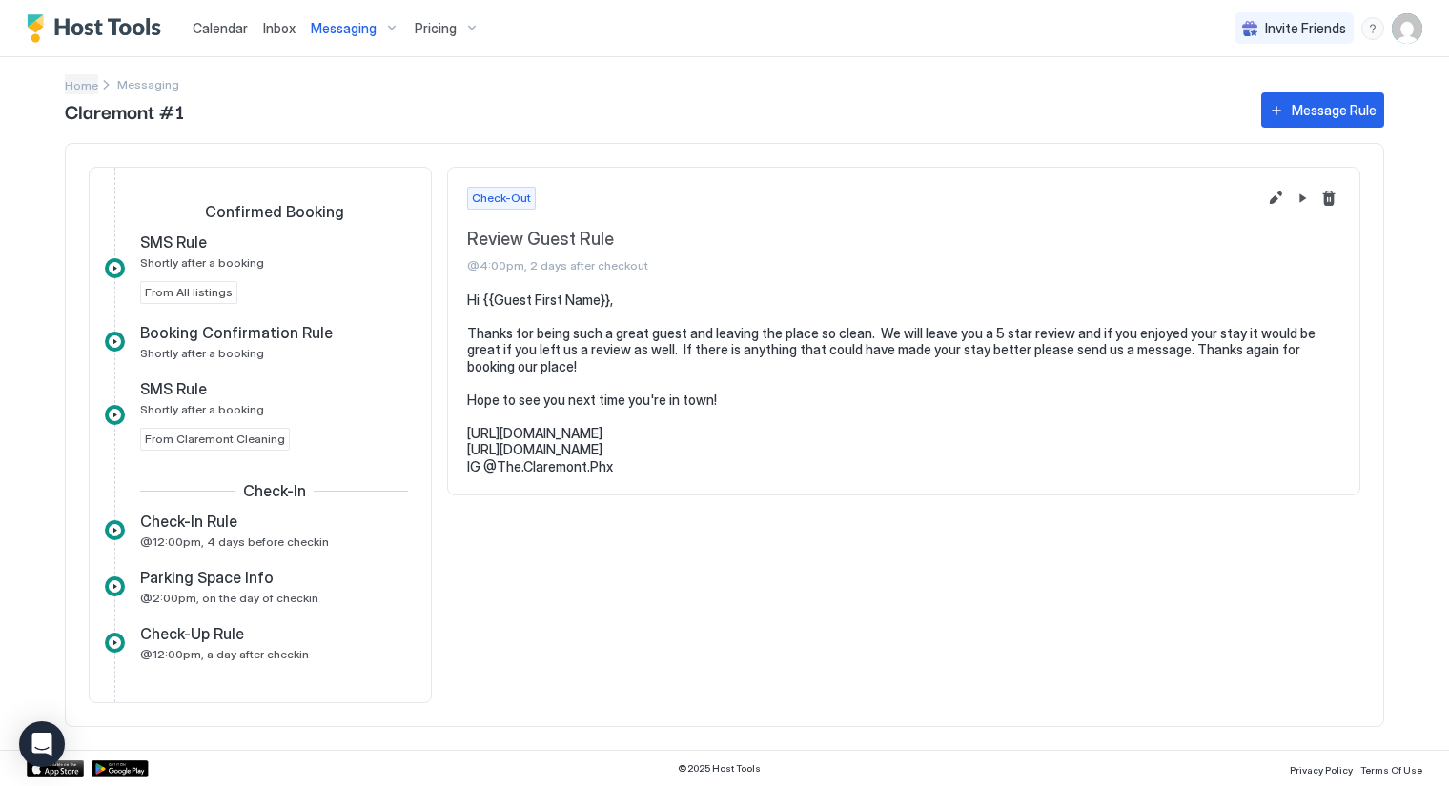
click at [76, 84] on span "Home" at bounding box center [81, 85] width 33 height 14
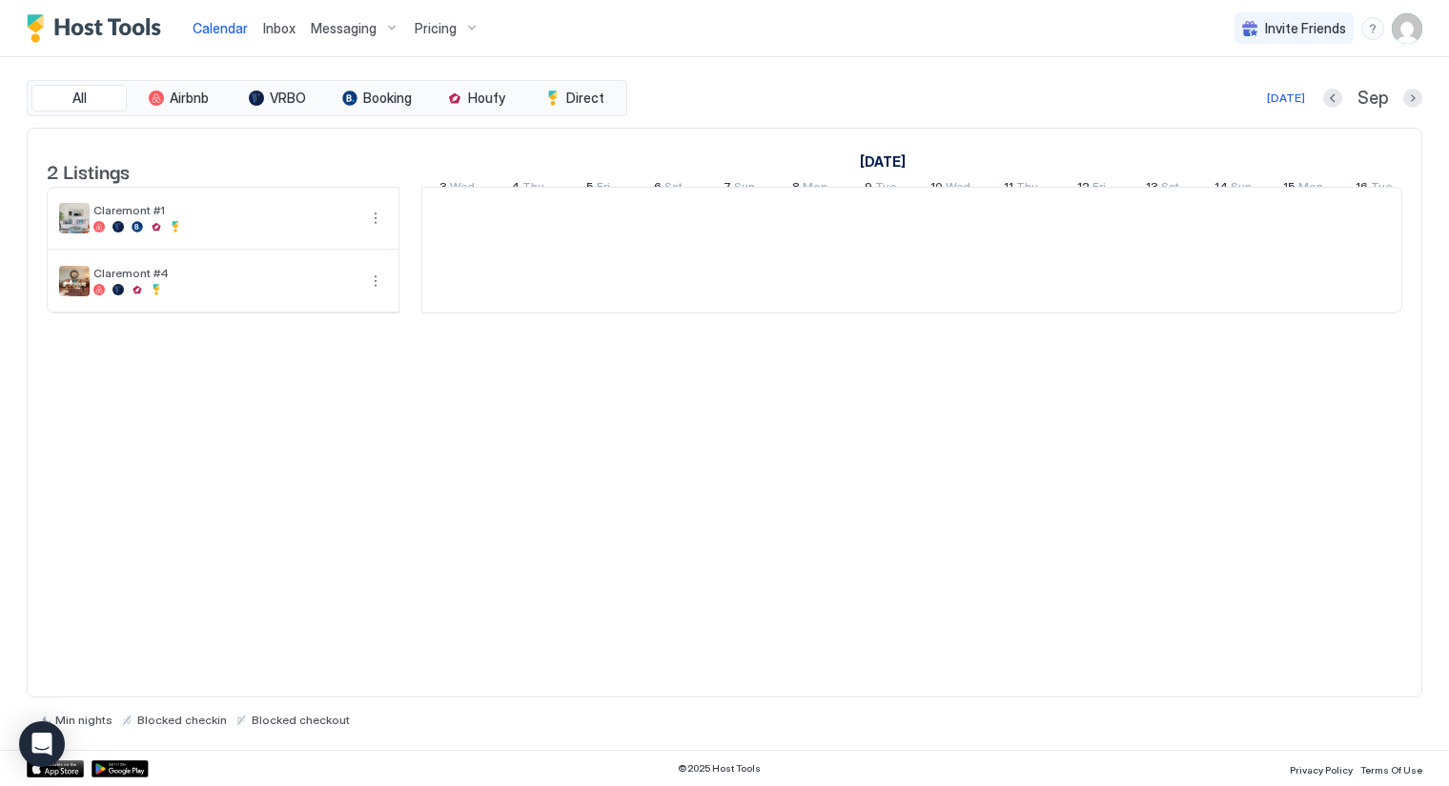
scroll to position [0, 1059]
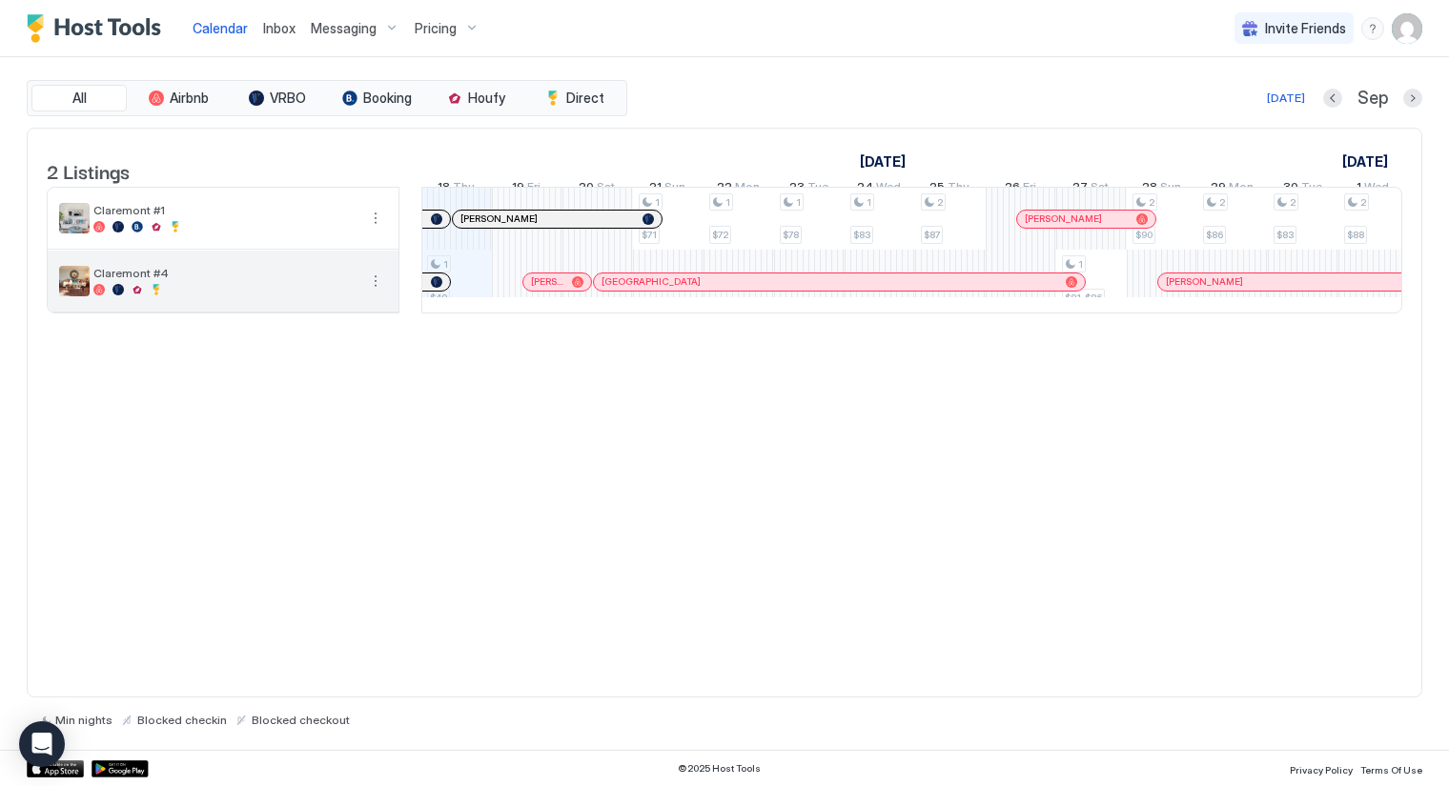
click at [124, 280] on span "Claremont #4" at bounding box center [224, 273] width 263 height 14
click at [362, 28] on span "Messaging" at bounding box center [344, 28] width 66 height 17
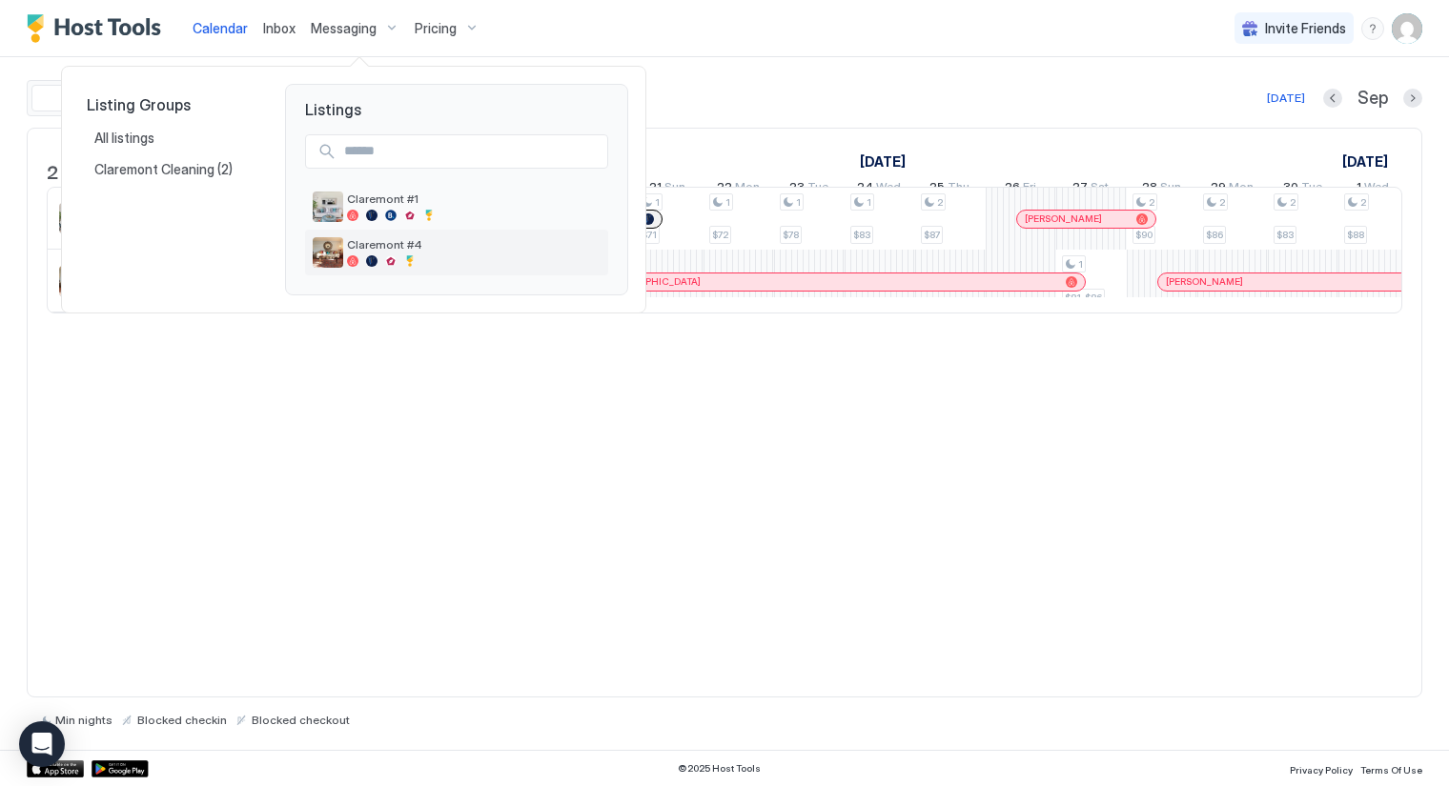
click at [353, 250] on span "Claremont #4" at bounding box center [474, 244] width 254 height 14
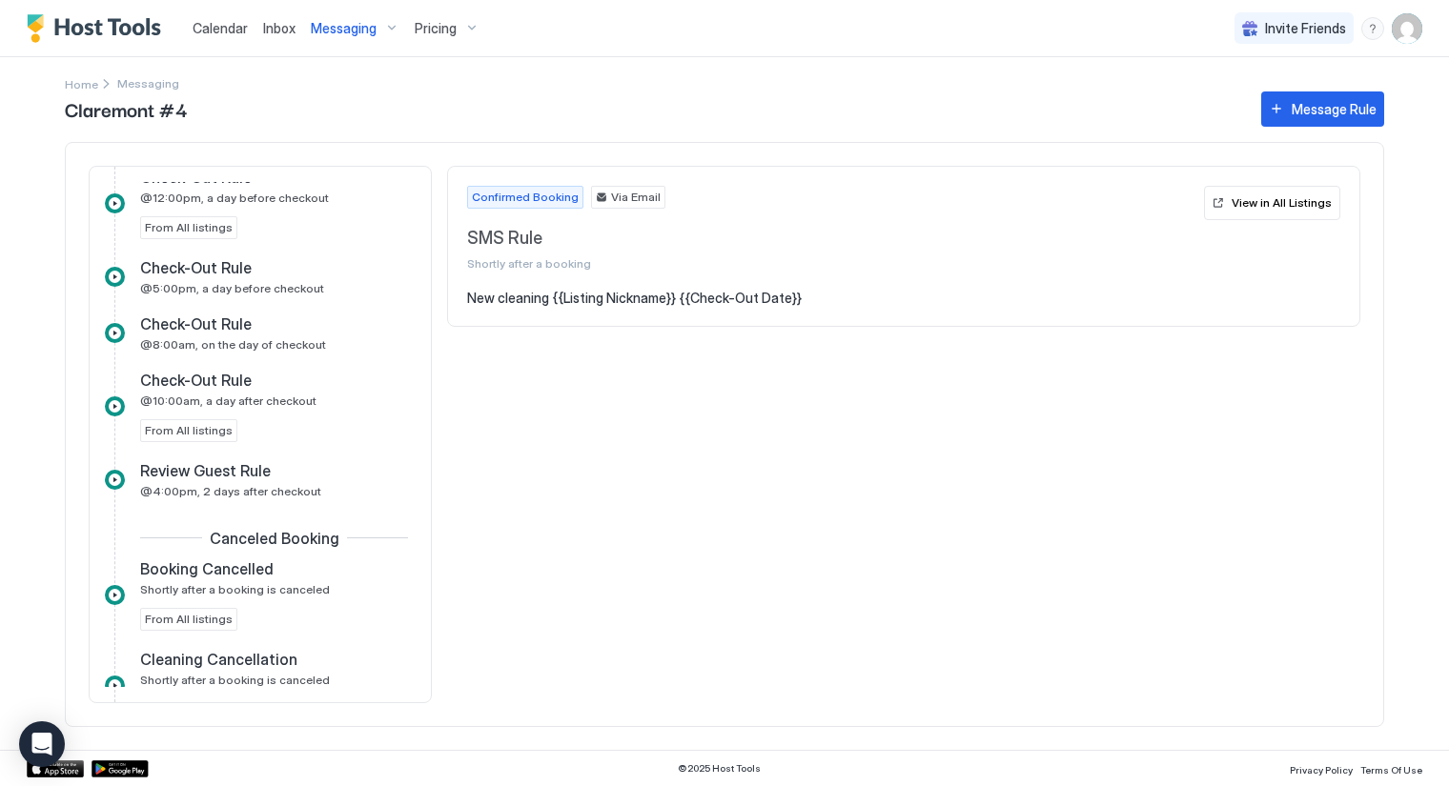
scroll to position [831, 0]
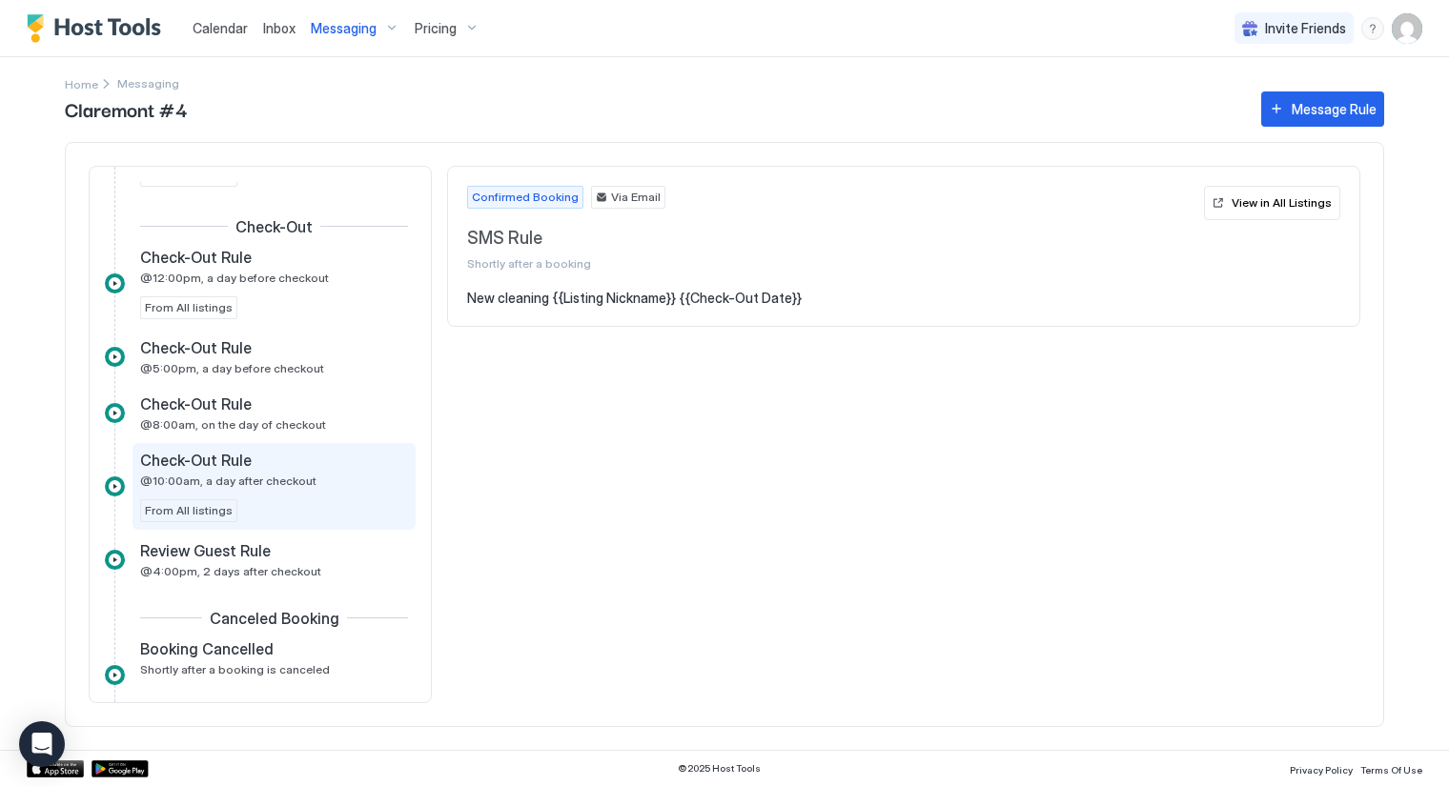
click at [238, 477] on span "@10:00am, a day after checkout" at bounding box center [228, 481] width 176 height 14
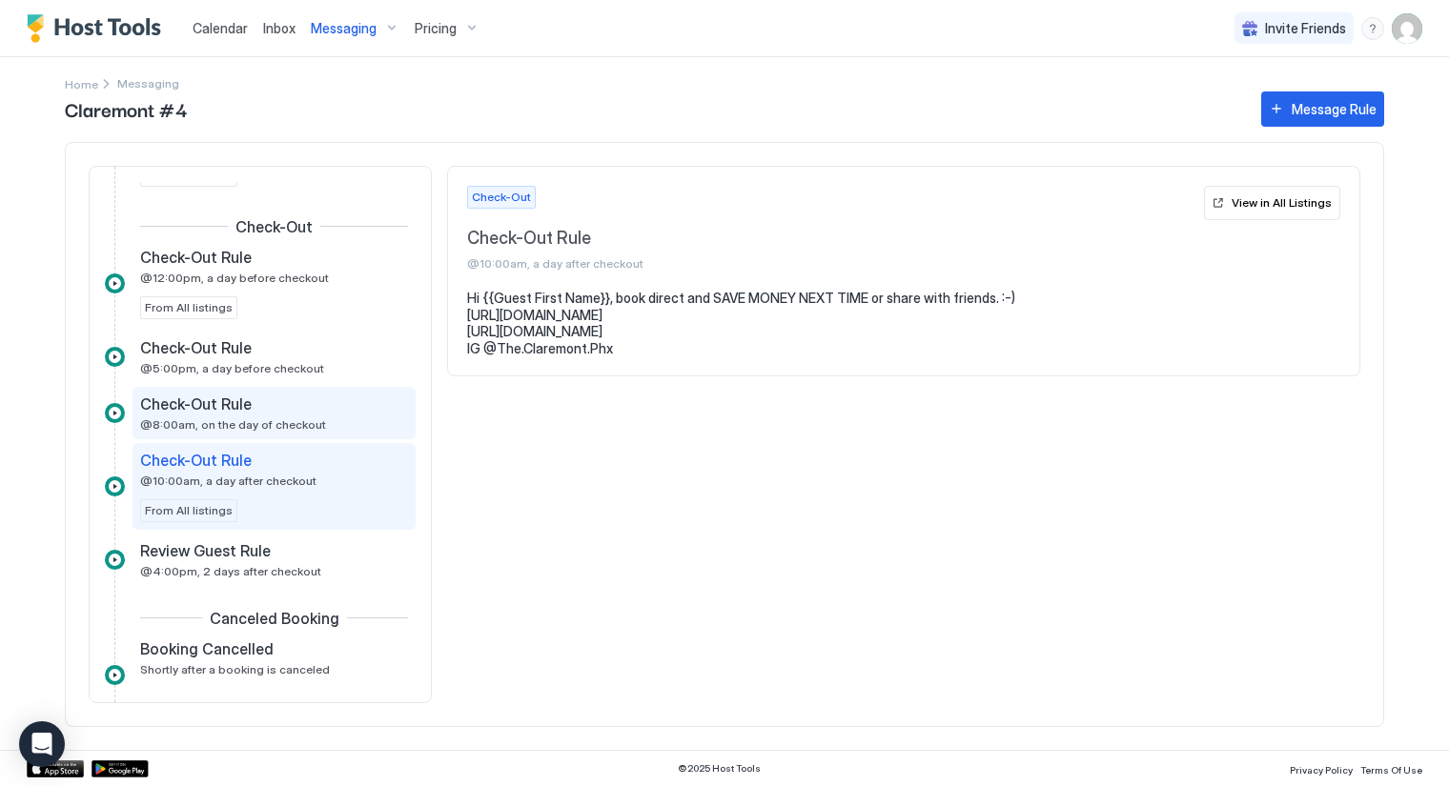
click at [269, 417] on span "@8:00am, on the day of checkout" at bounding box center [233, 424] width 186 height 14
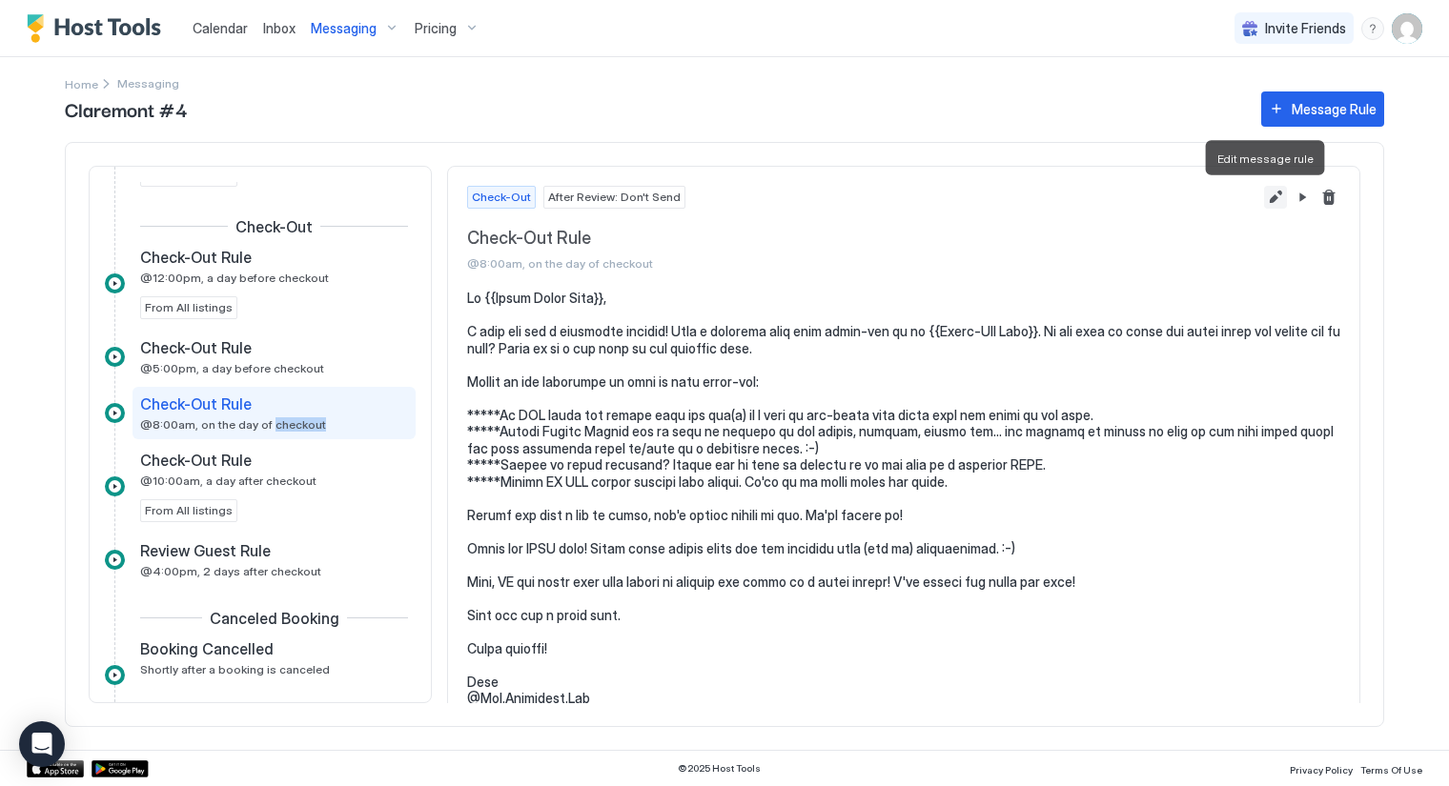
click at [1264, 193] on button "Edit message rule" at bounding box center [1275, 197] width 23 height 23
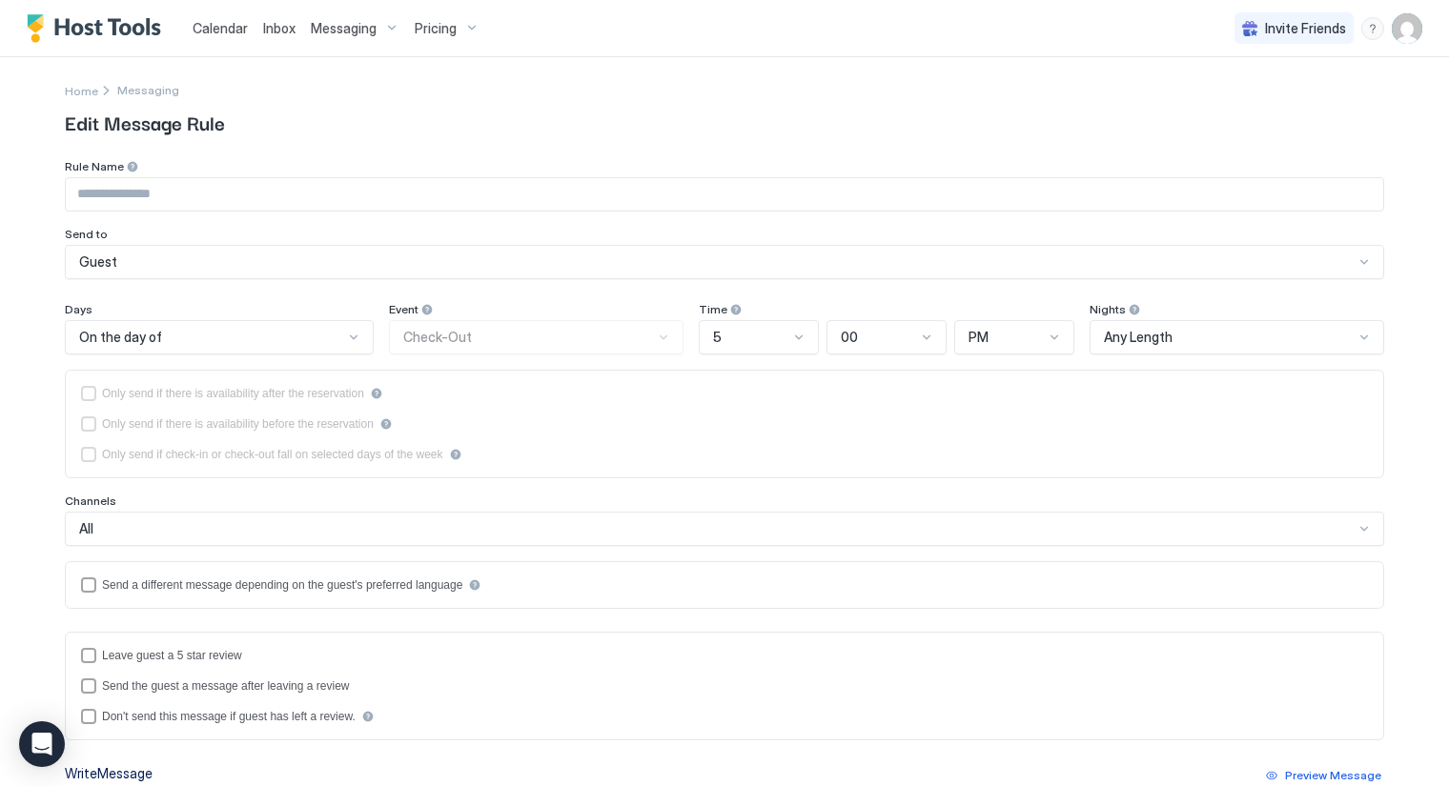
type input "**********"
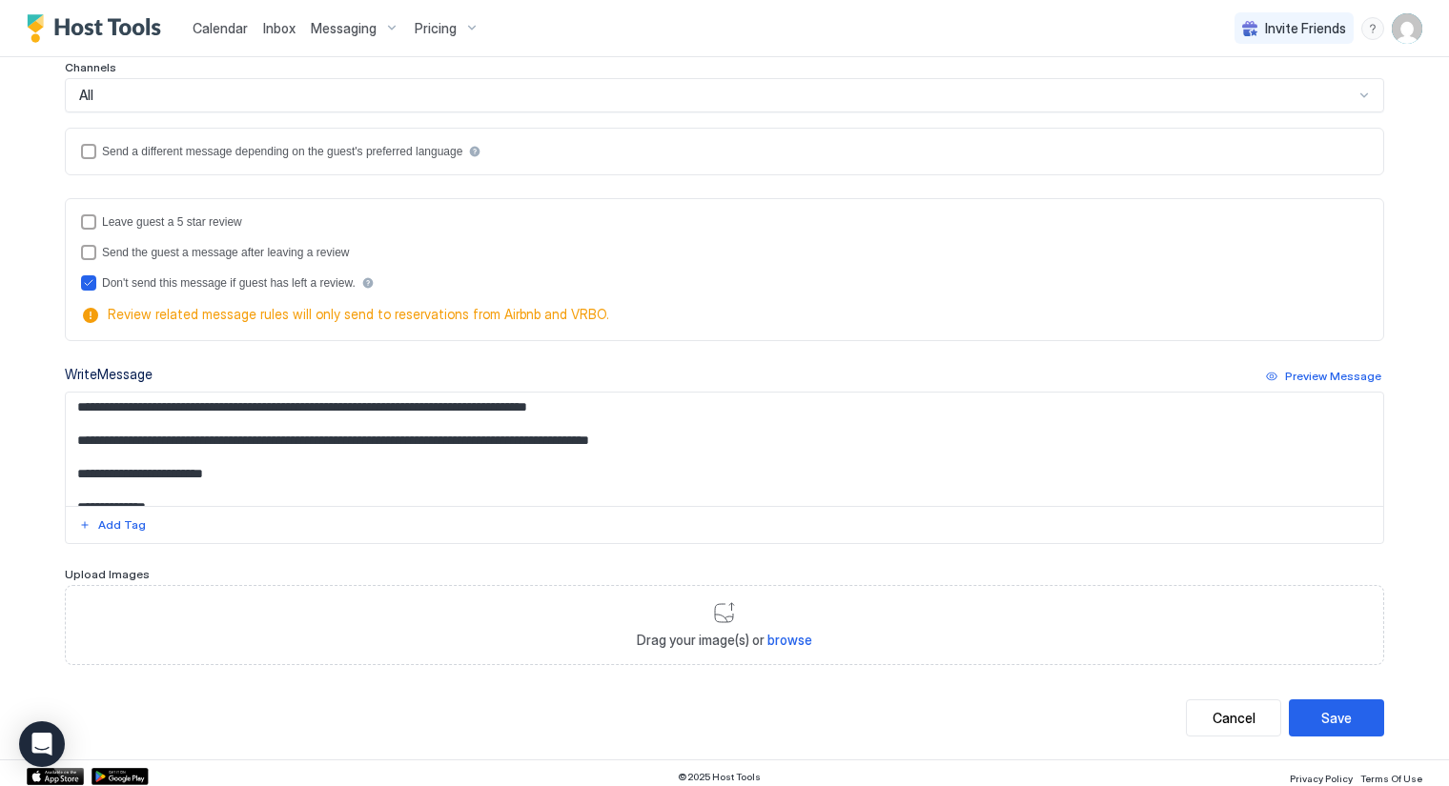
scroll to position [285, 0]
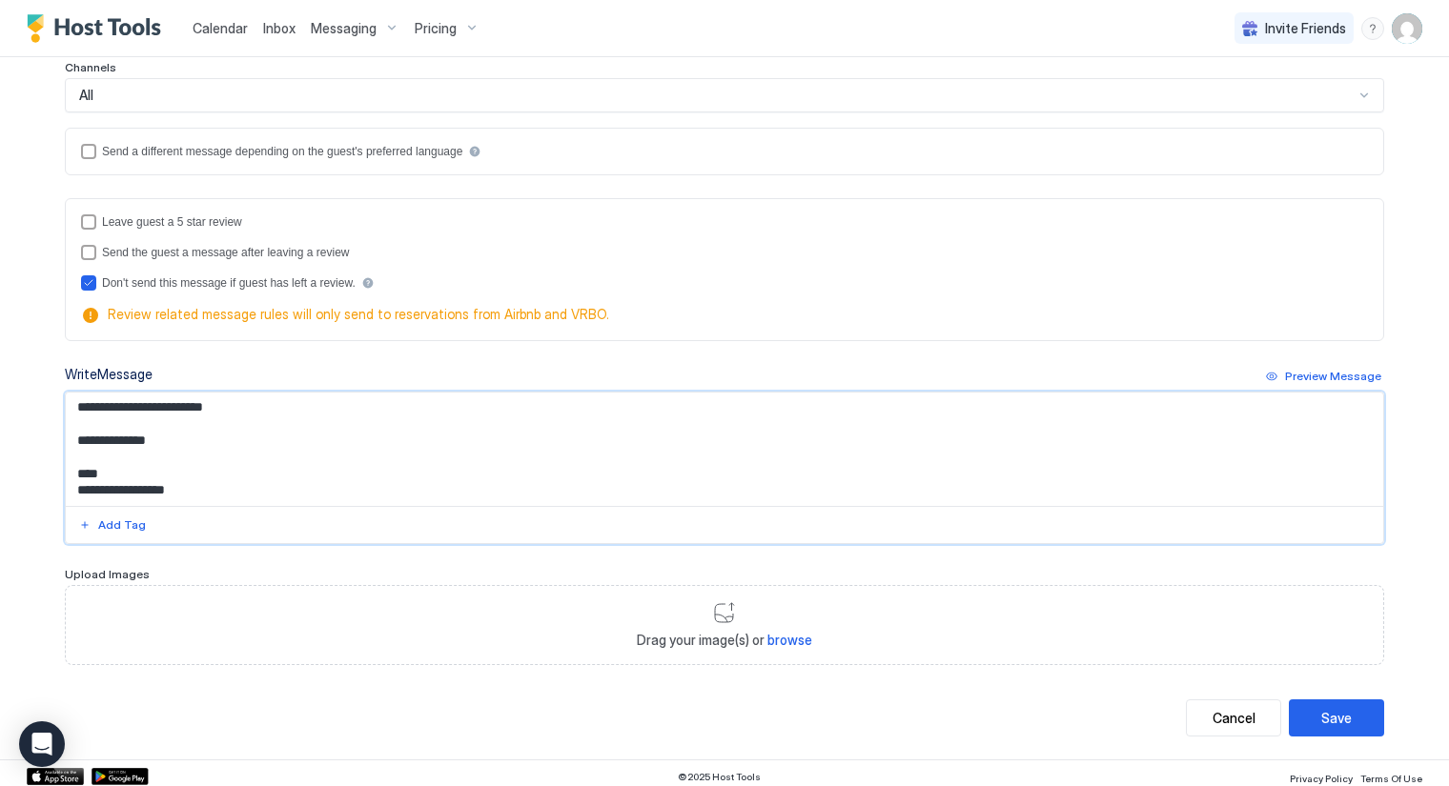
click at [98, 467] on textarea "Input Field" at bounding box center [725, 449] width 1318 height 113
paste textarea "**********"
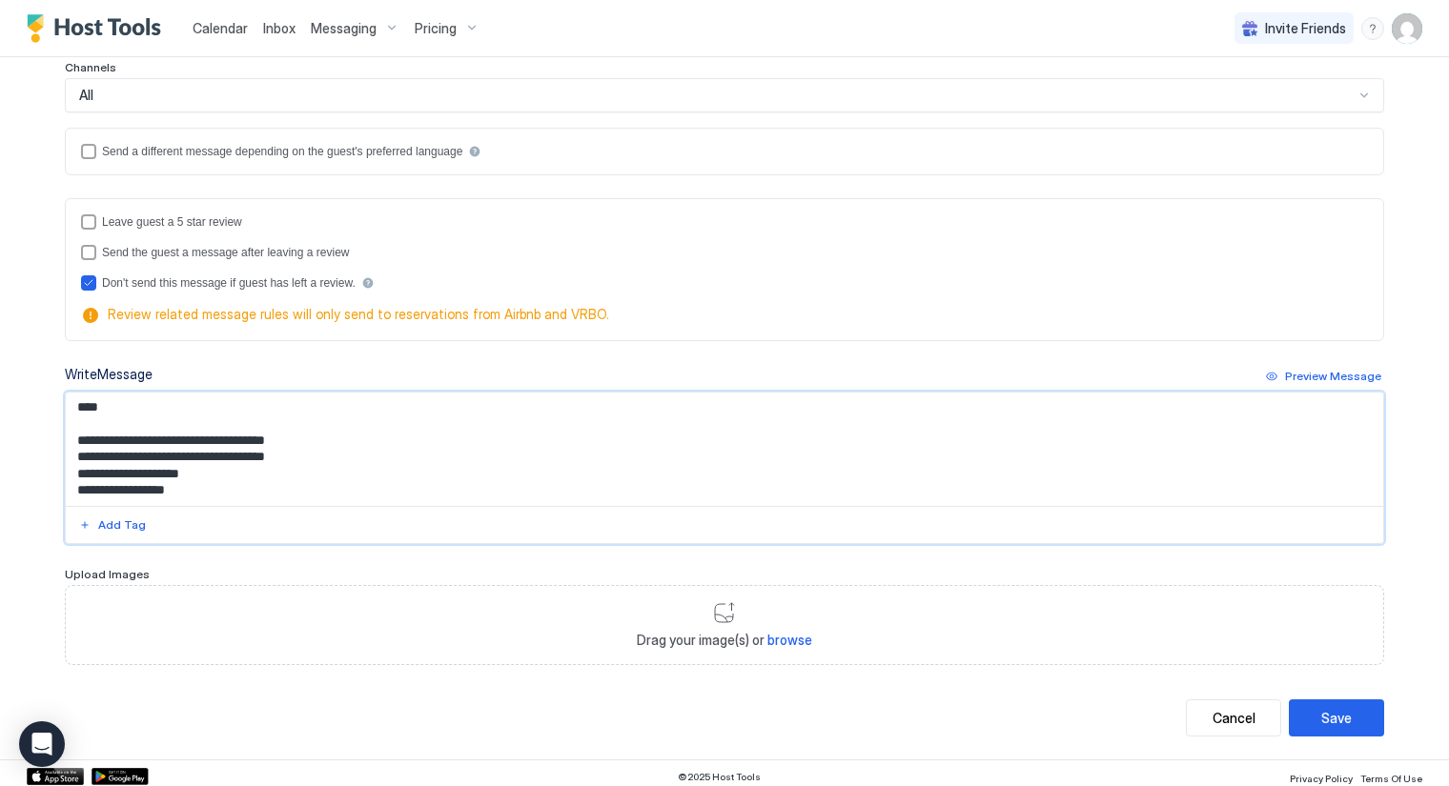
click at [228, 488] on textarea "Input Field" at bounding box center [725, 449] width 1318 height 113
drag, startPoint x: 228, startPoint y: 488, endPoint x: 83, endPoint y: 470, distance: 146.0
click at [66, 489] on textarea "Input Field" at bounding box center [725, 449] width 1318 height 113
click at [848, 431] on textarea "Input Field" at bounding box center [725, 449] width 1318 height 113
drag, startPoint x: 201, startPoint y: 484, endPoint x: 83, endPoint y: 451, distance: 122.8
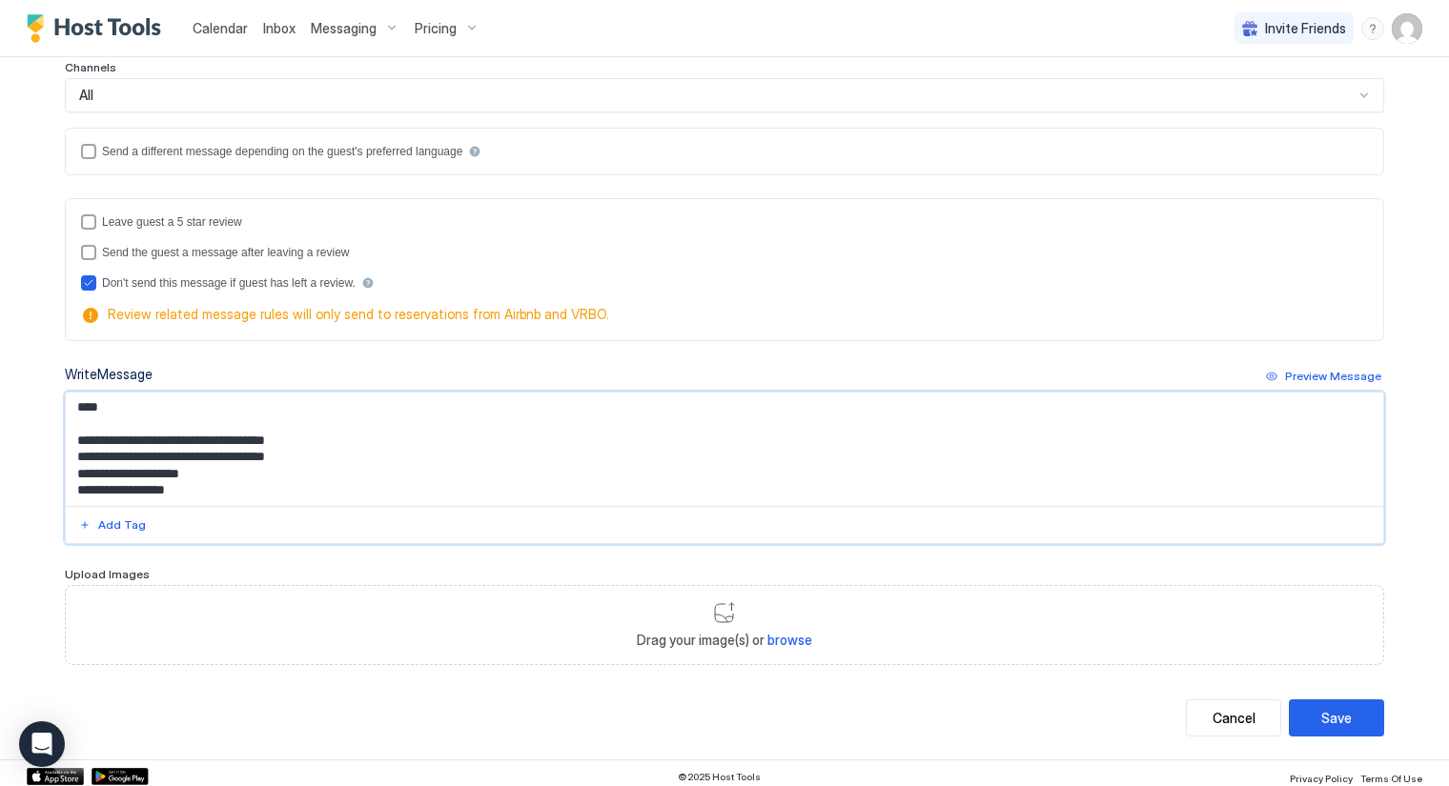
click at [68, 472] on textarea "Input Field" at bounding box center [725, 449] width 1318 height 113
drag, startPoint x: 232, startPoint y: 486, endPoint x: 74, endPoint y: 484, distance: 157.3
click at [66, 489] on textarea "Input Field" at bounding box center [725, 449] width 1318 height 113
type textarea "**********"
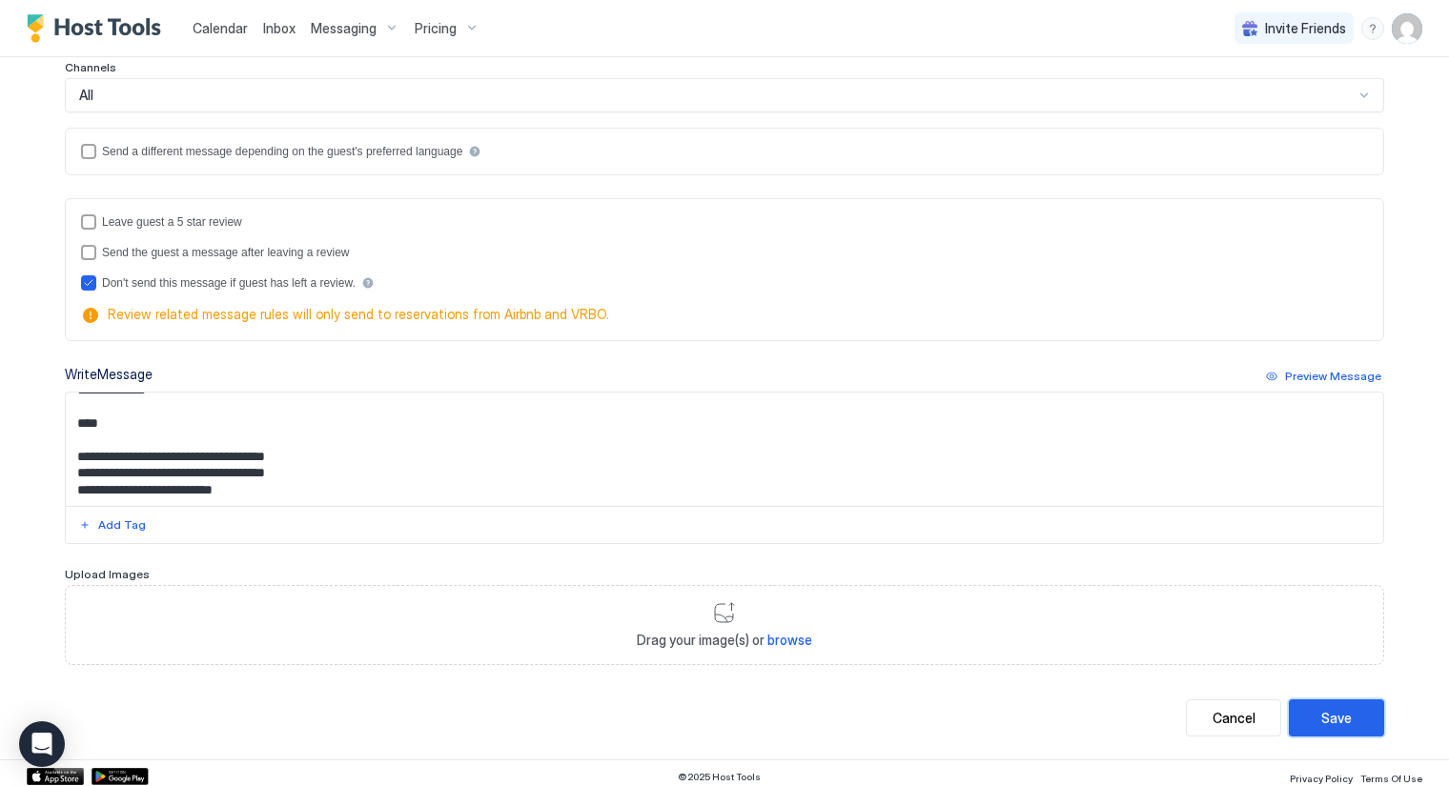
click at [1321, 708] on div "Save" at bounding box center [1336, 718] width 30 height 20
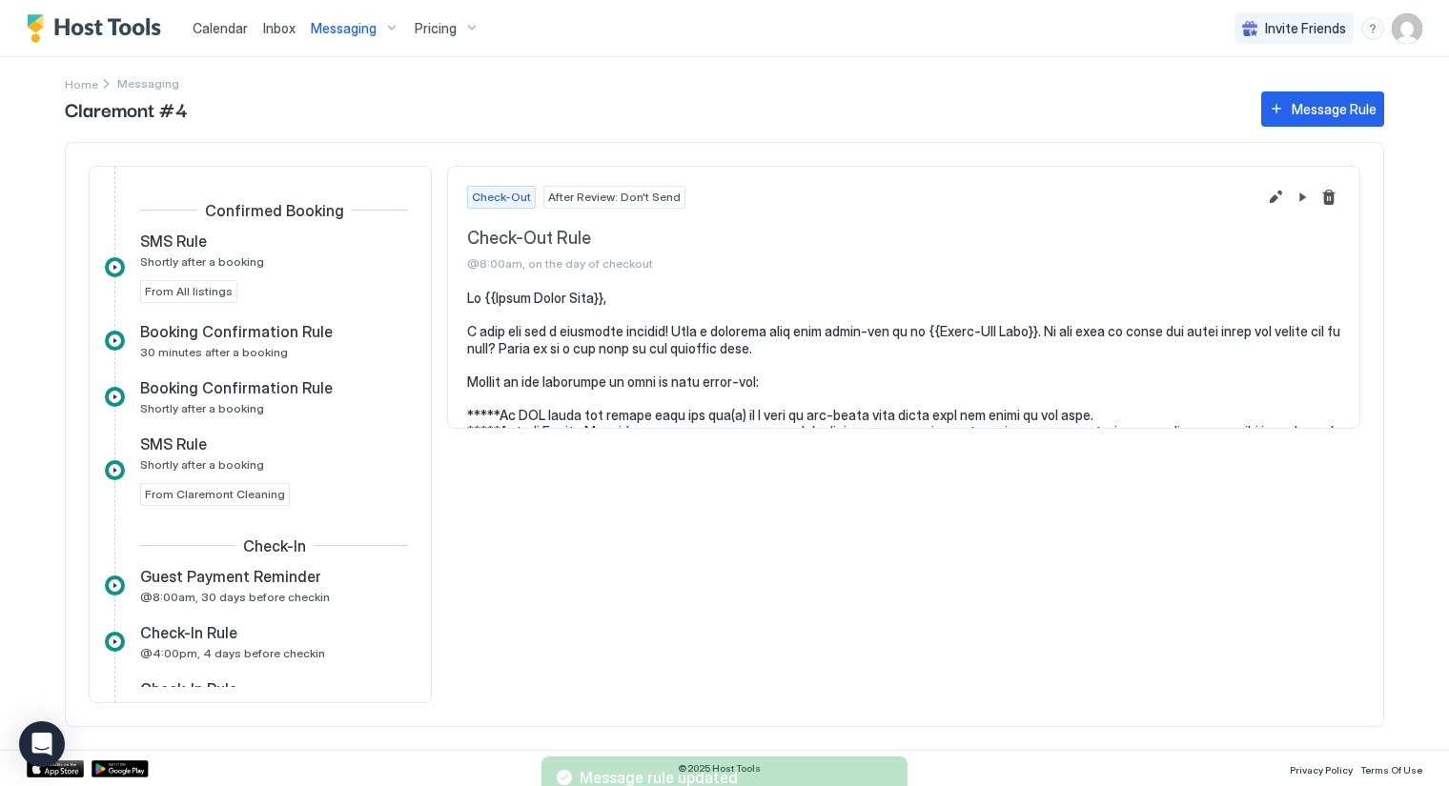
scroll to position [804, 0]
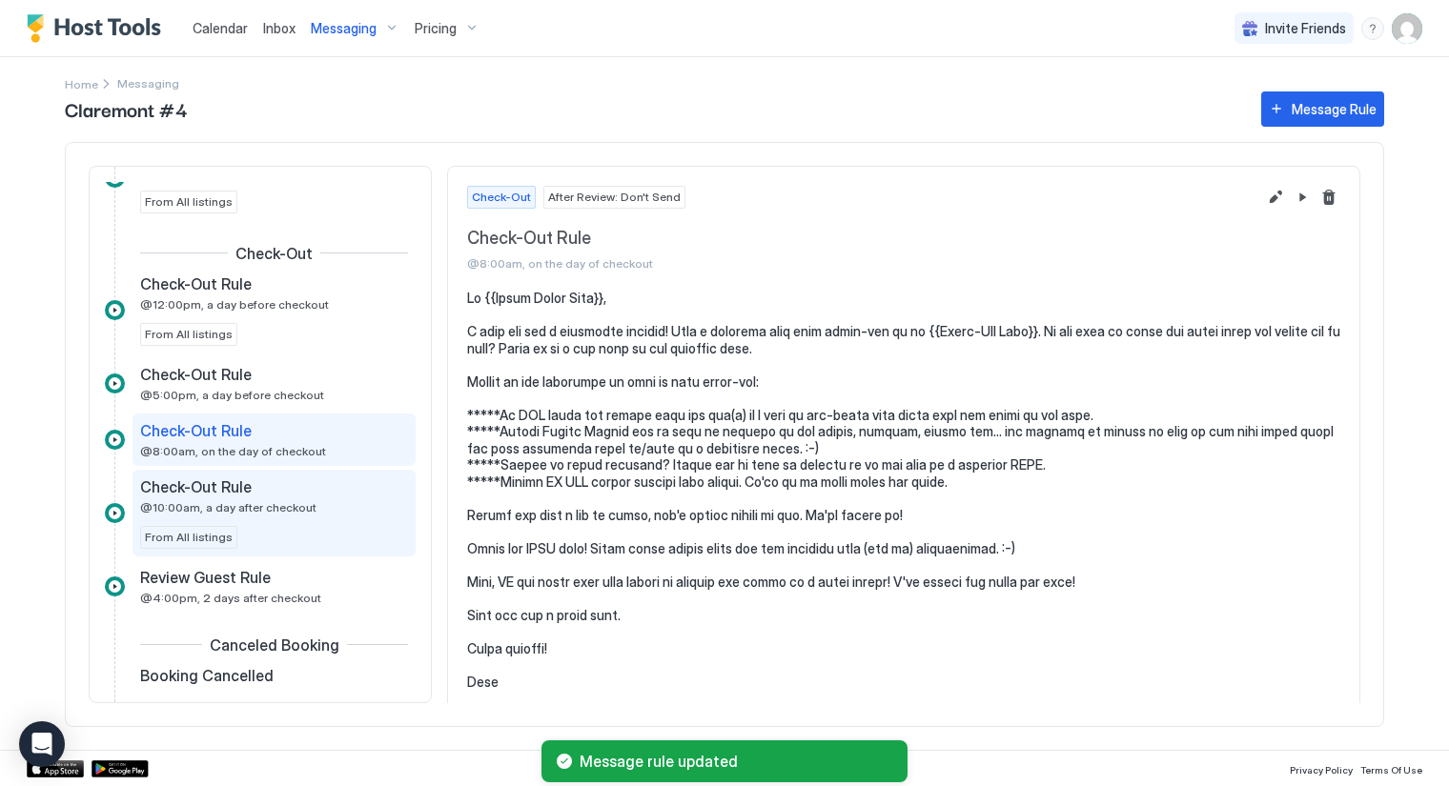
click at [215, 508] on span "@10:00am, a day after checkout" at bounding box center [228, 507] width 176 height 14
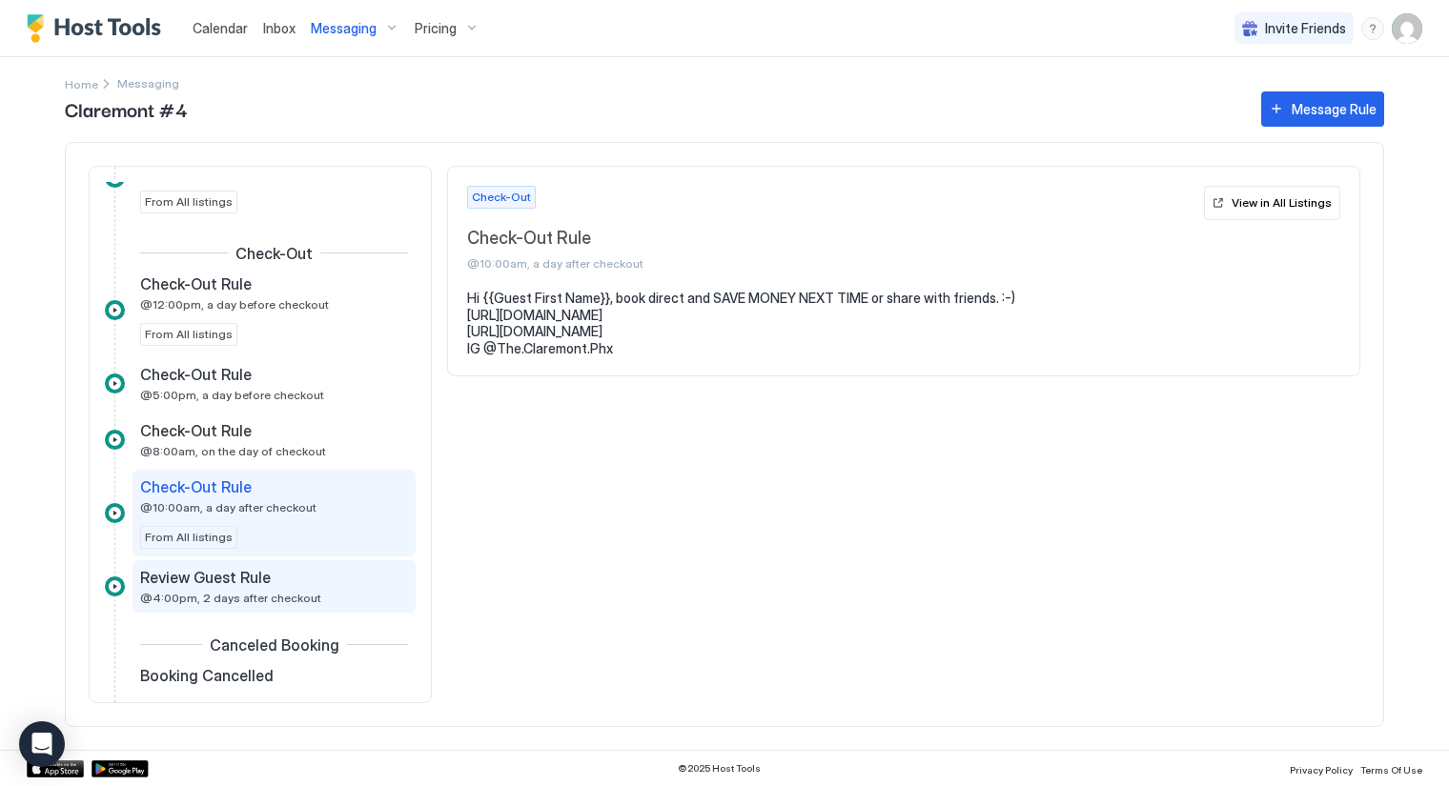
click at [252, 579] on span "Review Guest Rule" at bounding box center [205, 577] width 131 height 19
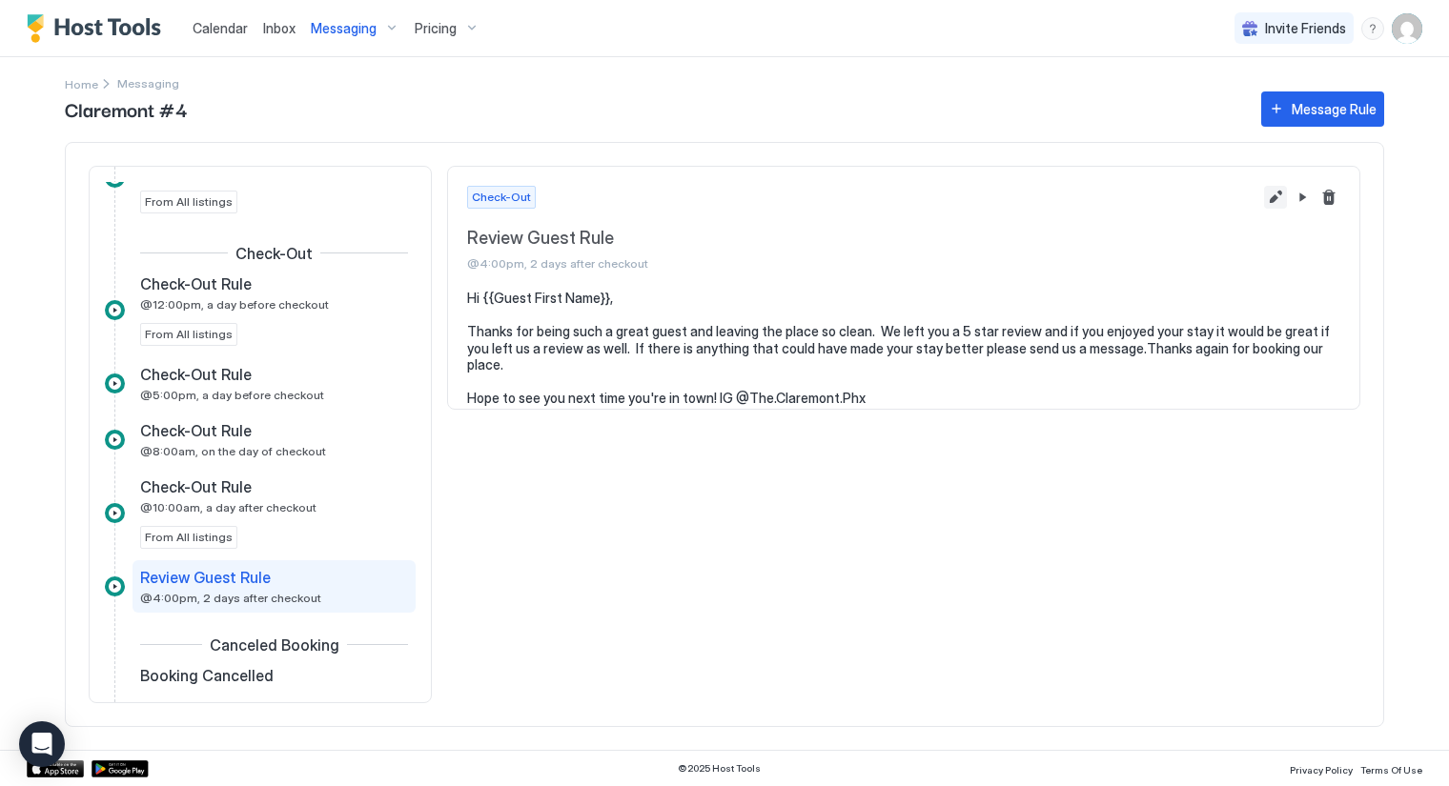
click at [1276, 191] on button "Edit message rule" at bounding box center [1275, 197] width 23 height 23
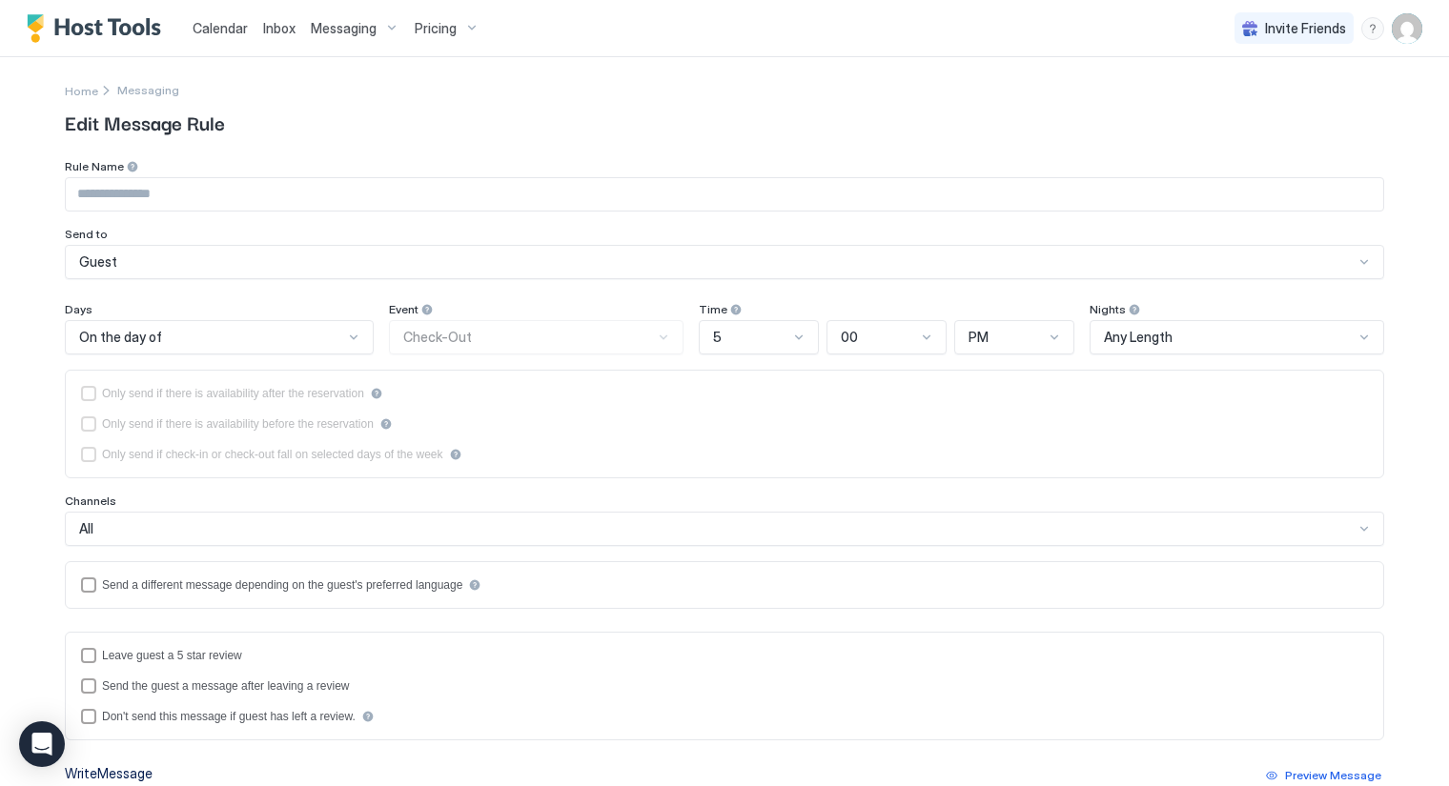
type input "**********"
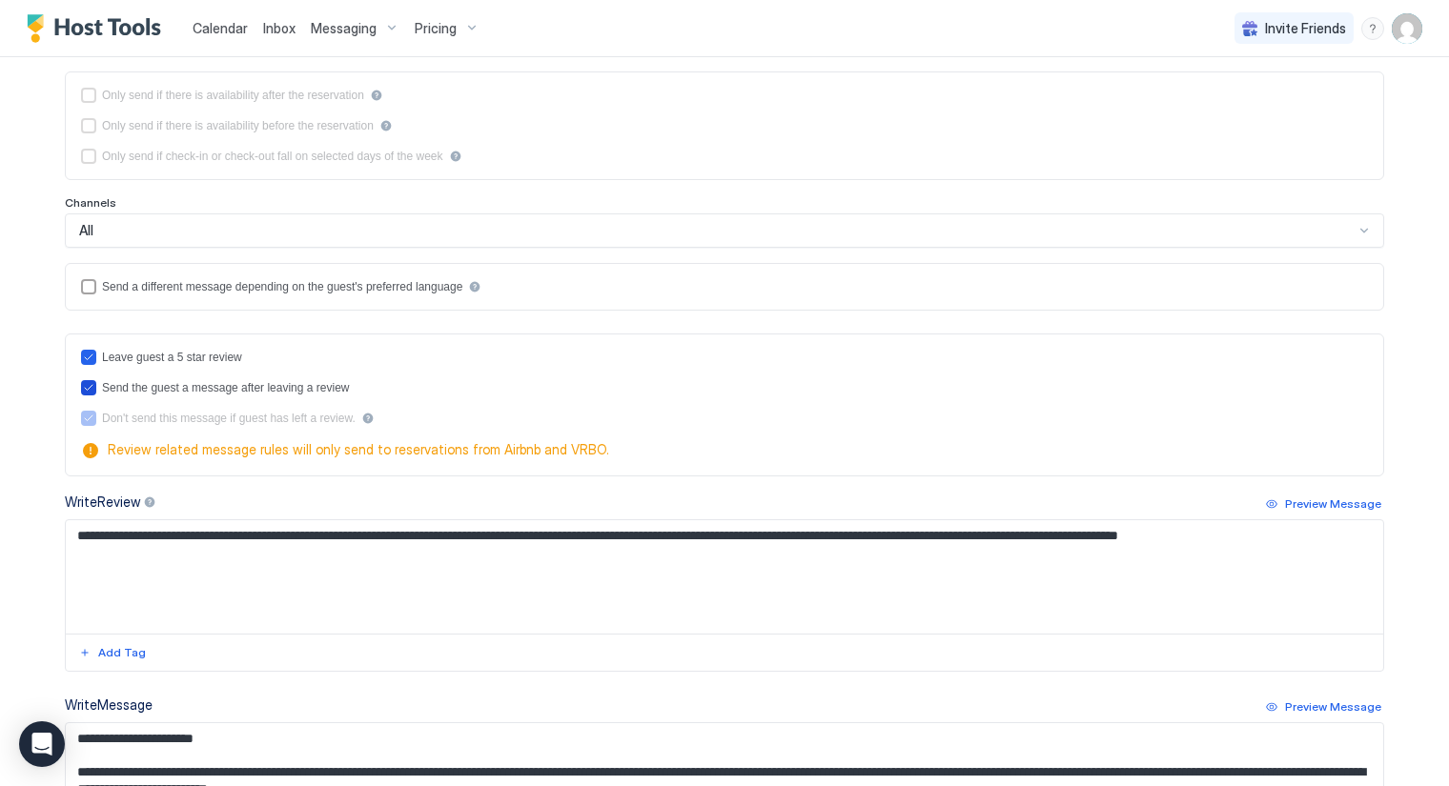
scroll to position [423, 0]
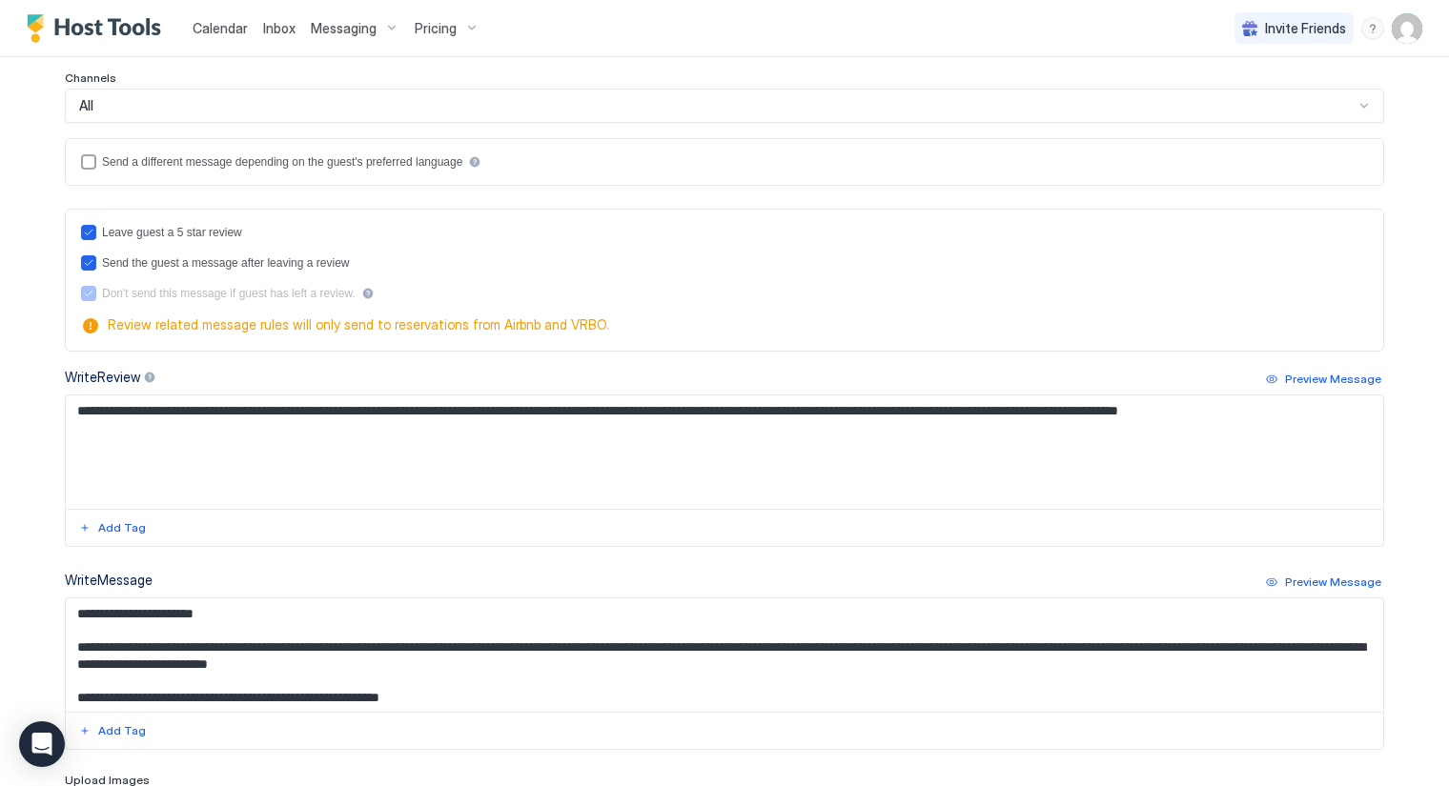
click at [490, 643] on textarea "**********" at bounding box center [725, 655] width 1318 height 113
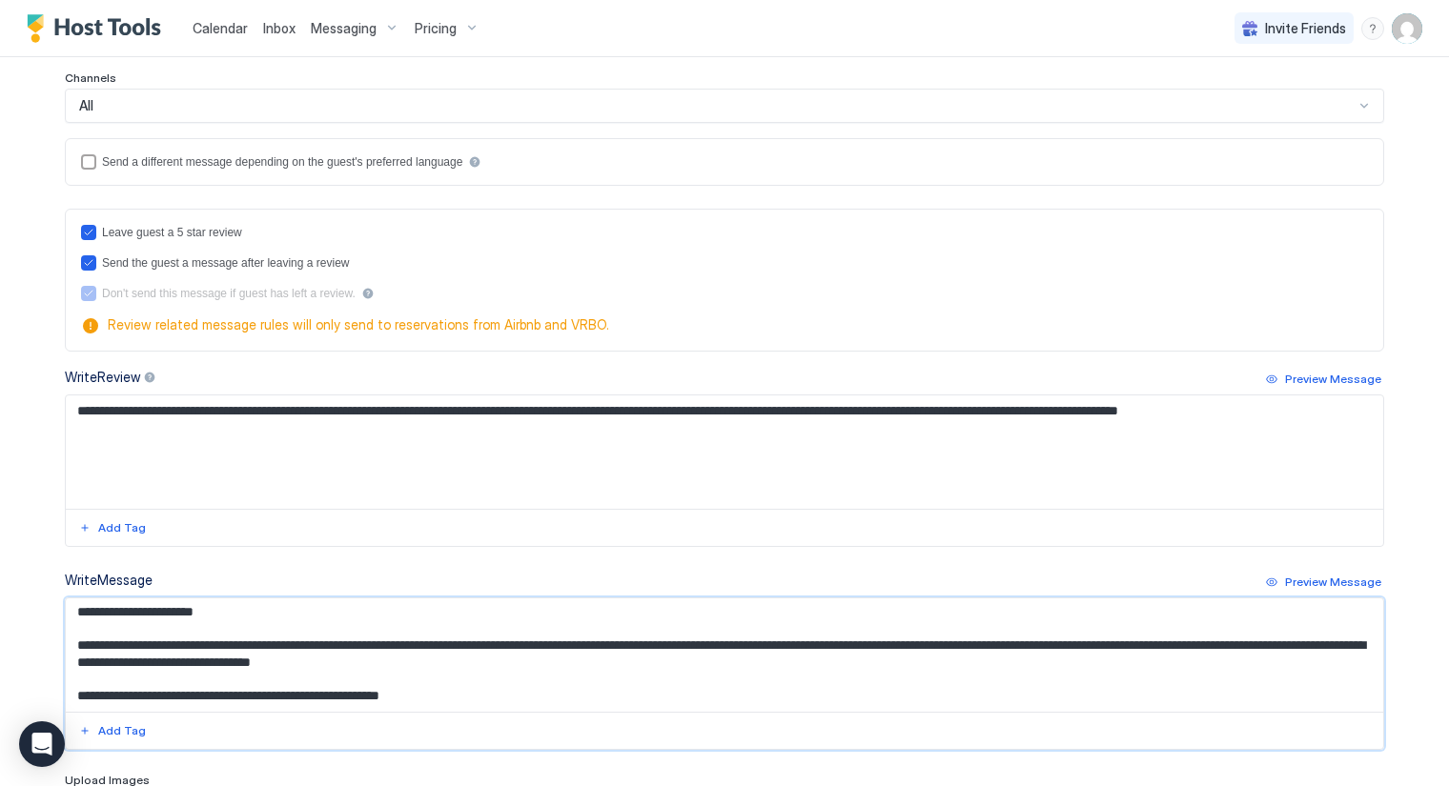
click at [307, 693] on textarea "**********" at bounding box center [725, 655] width 1318 height 113
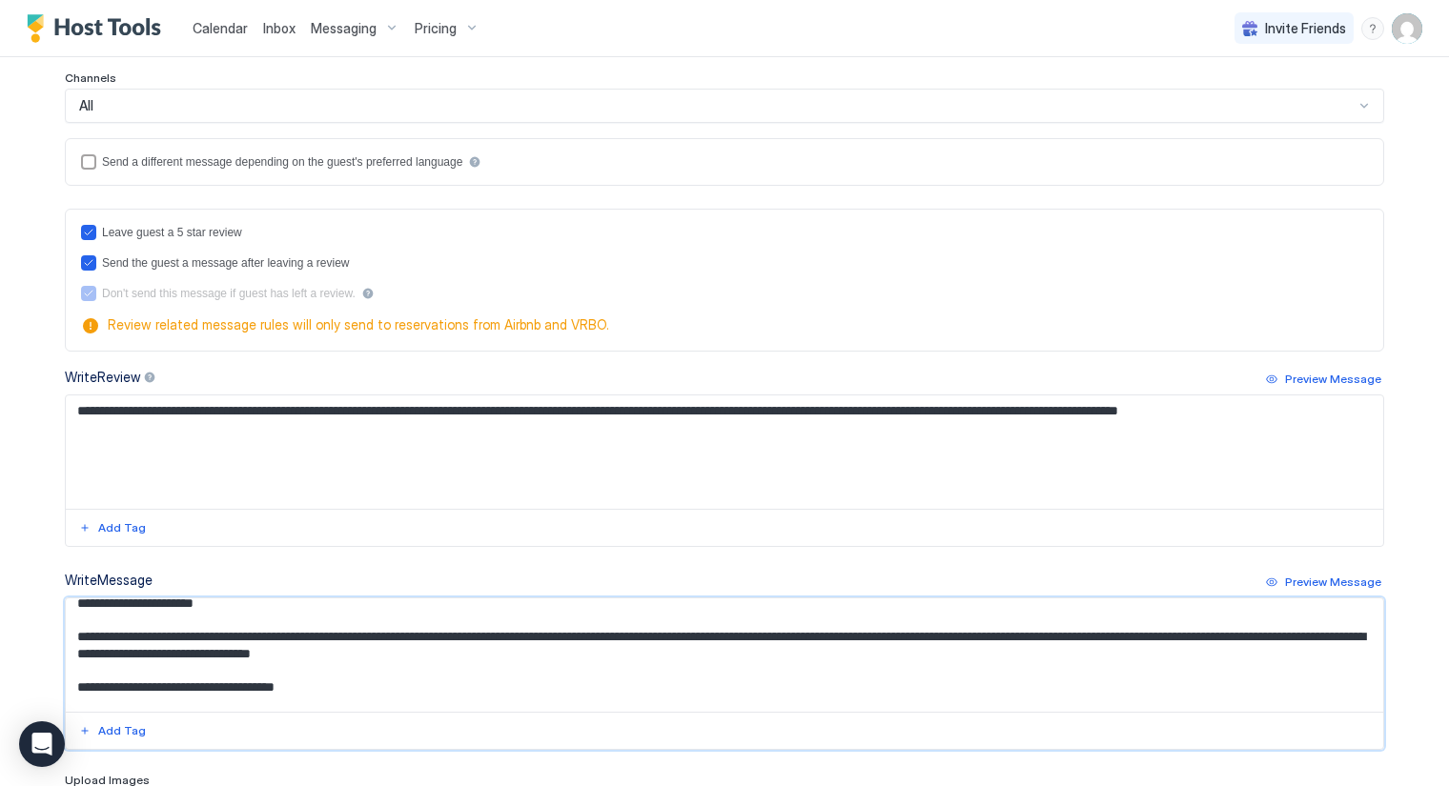
scroll to position [27, 0]
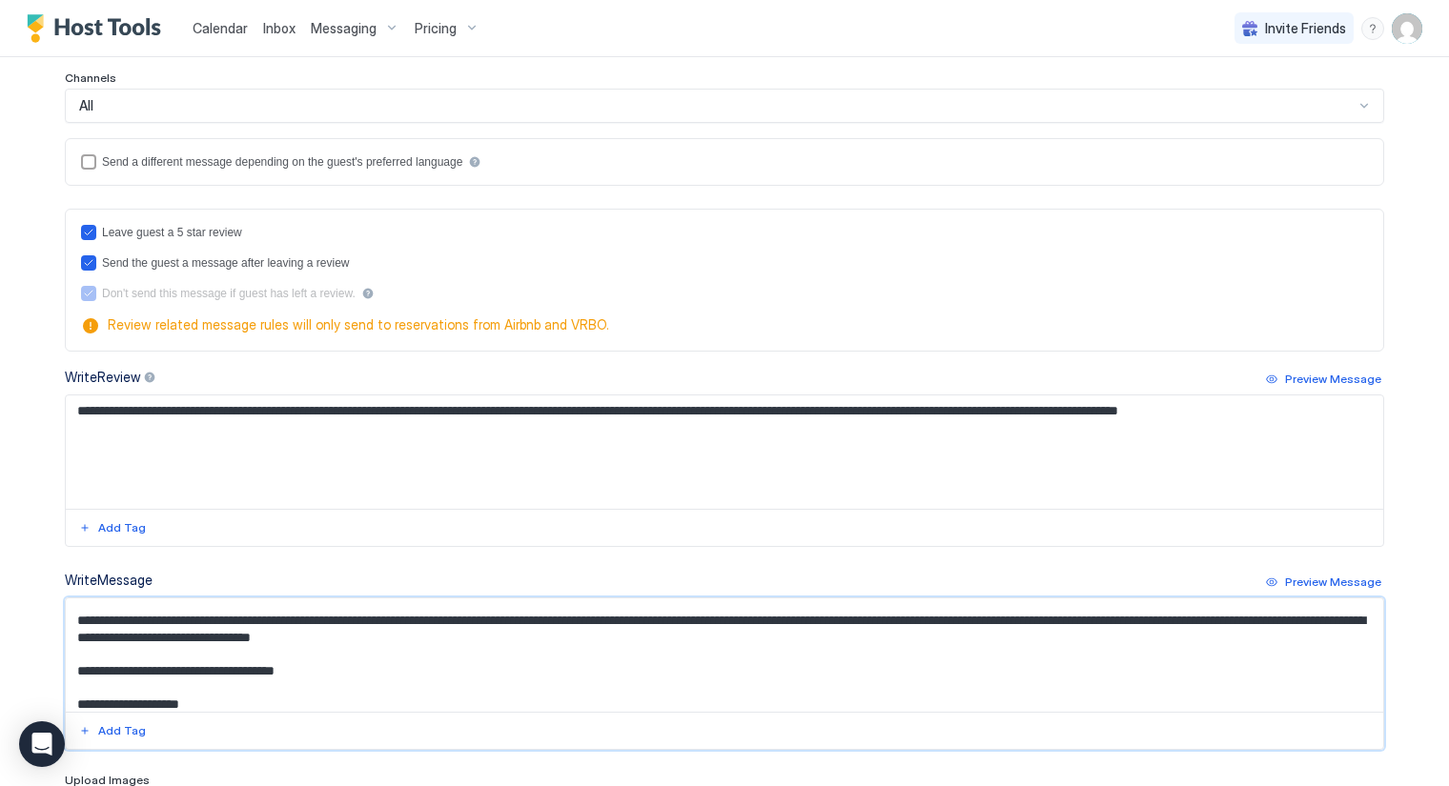
paste textarea "**********"
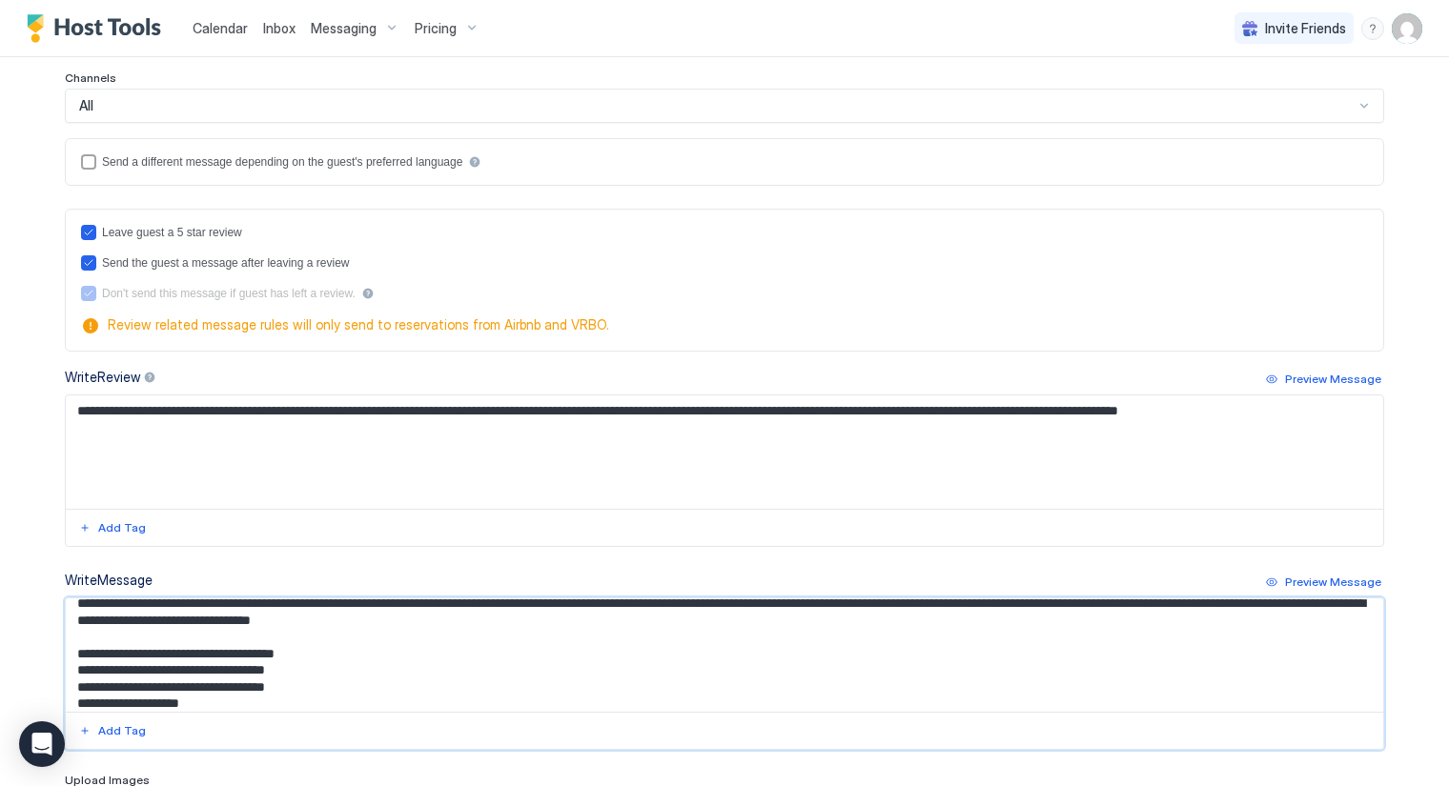
scroll to position [69, 0]
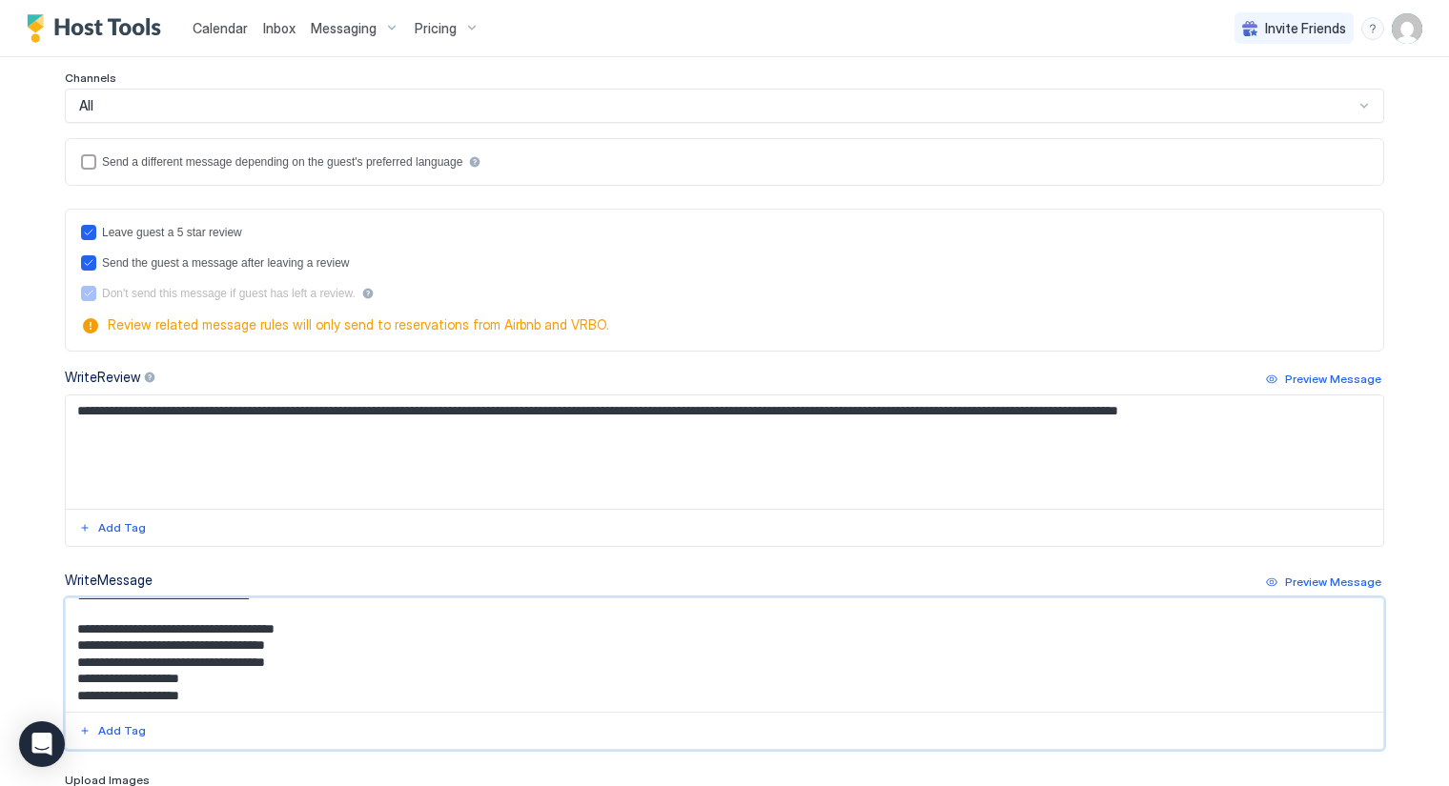
drag, startPoint x: 212, startPoint y: 696, endPoint x: 68, endPoint y: 697, distance: 143.9
click at [68, 696] on textarea "**********" at bounding box center [725, 655] width 1318 height 113
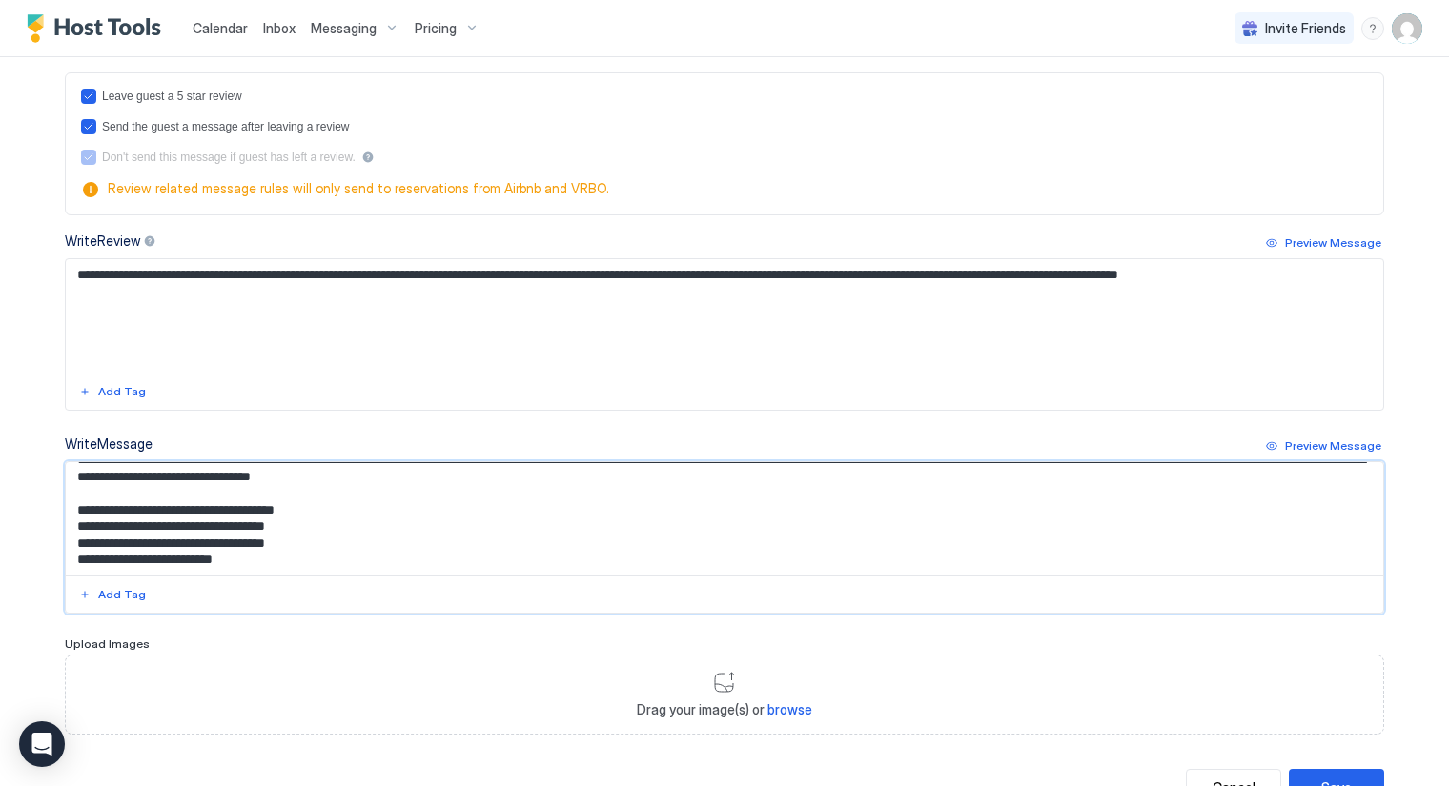
scroll to position [629, 0]
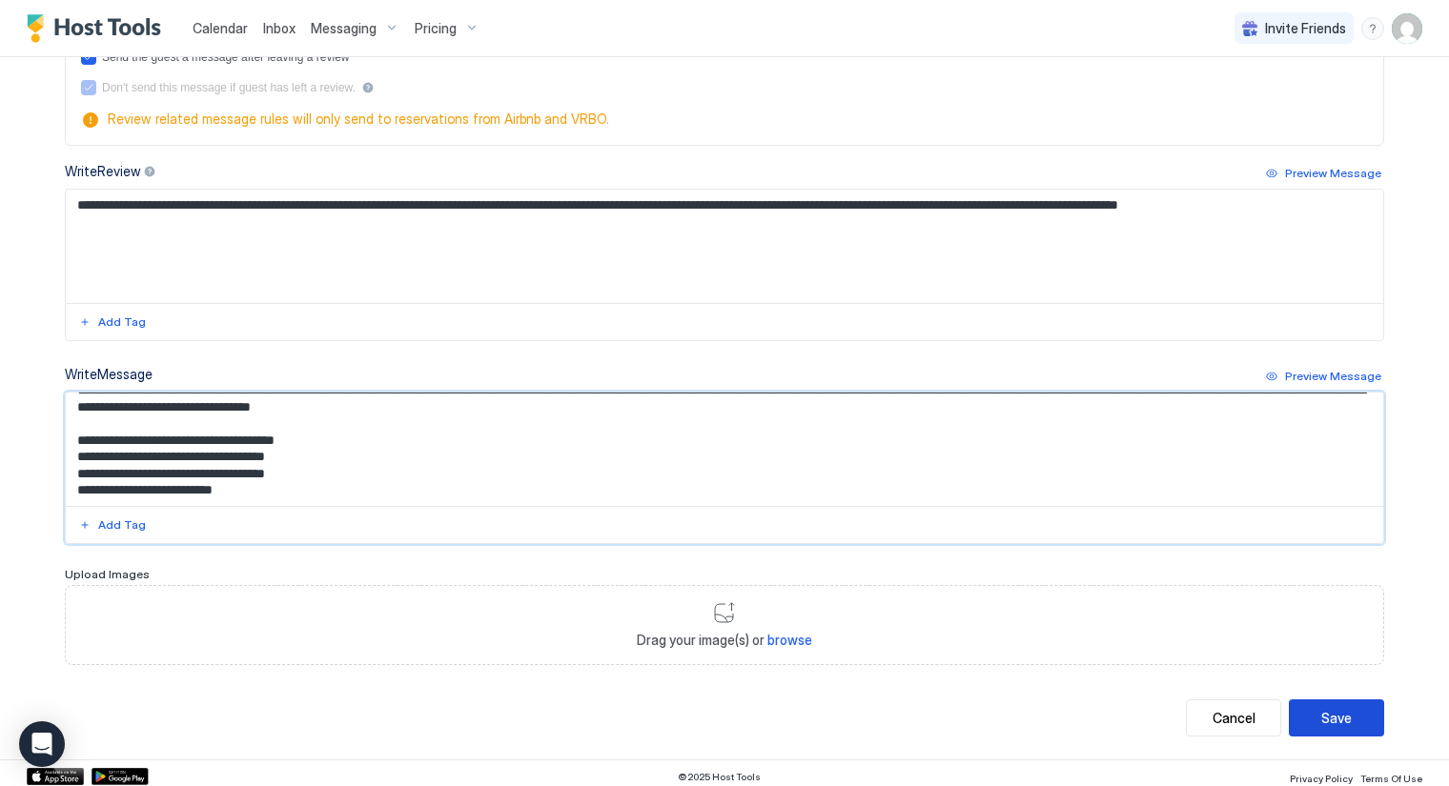
type textarea "**********"
click at [1334, 708] on div "Save" at bounding box center [1336, 718] width 30 height 20
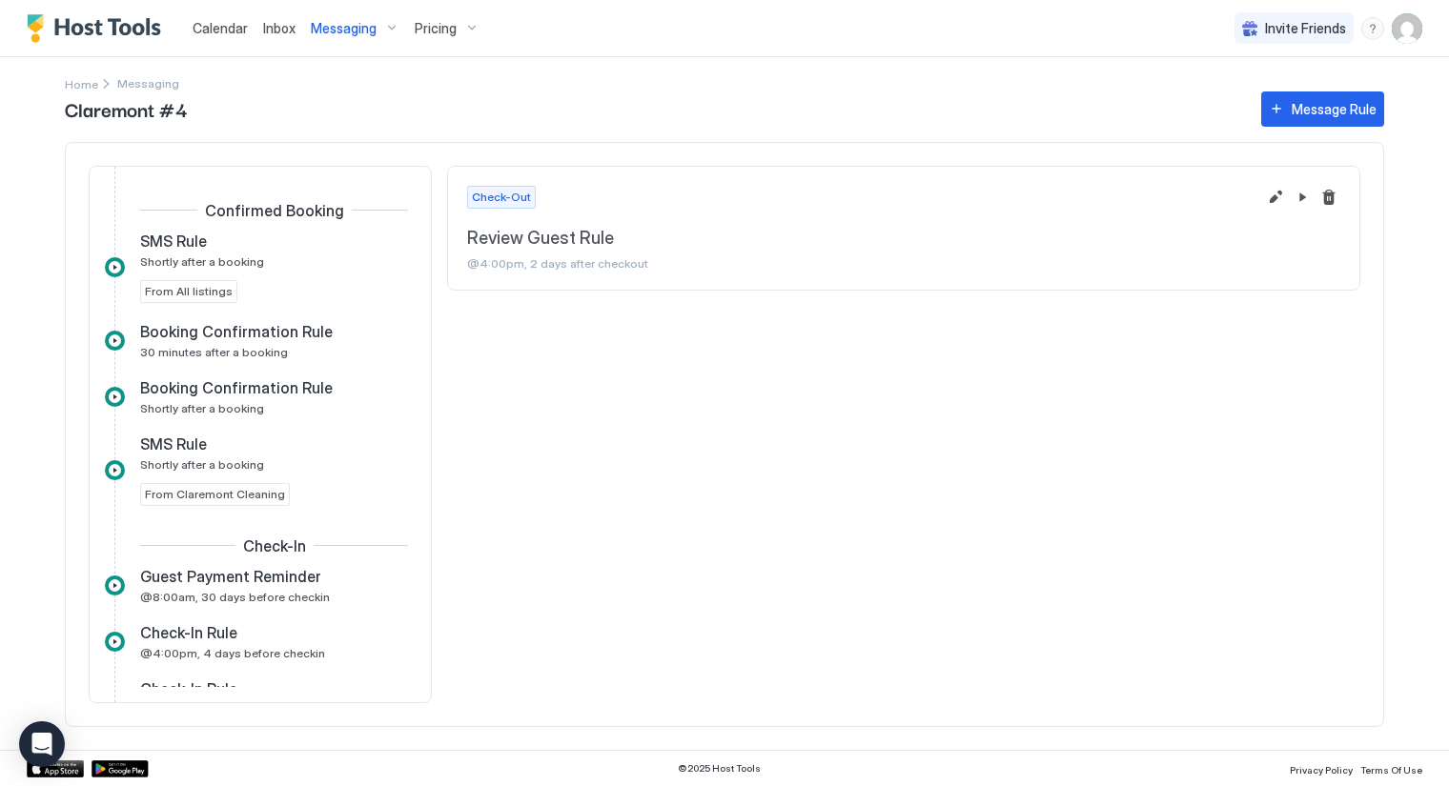
scroll to position [950, 0]
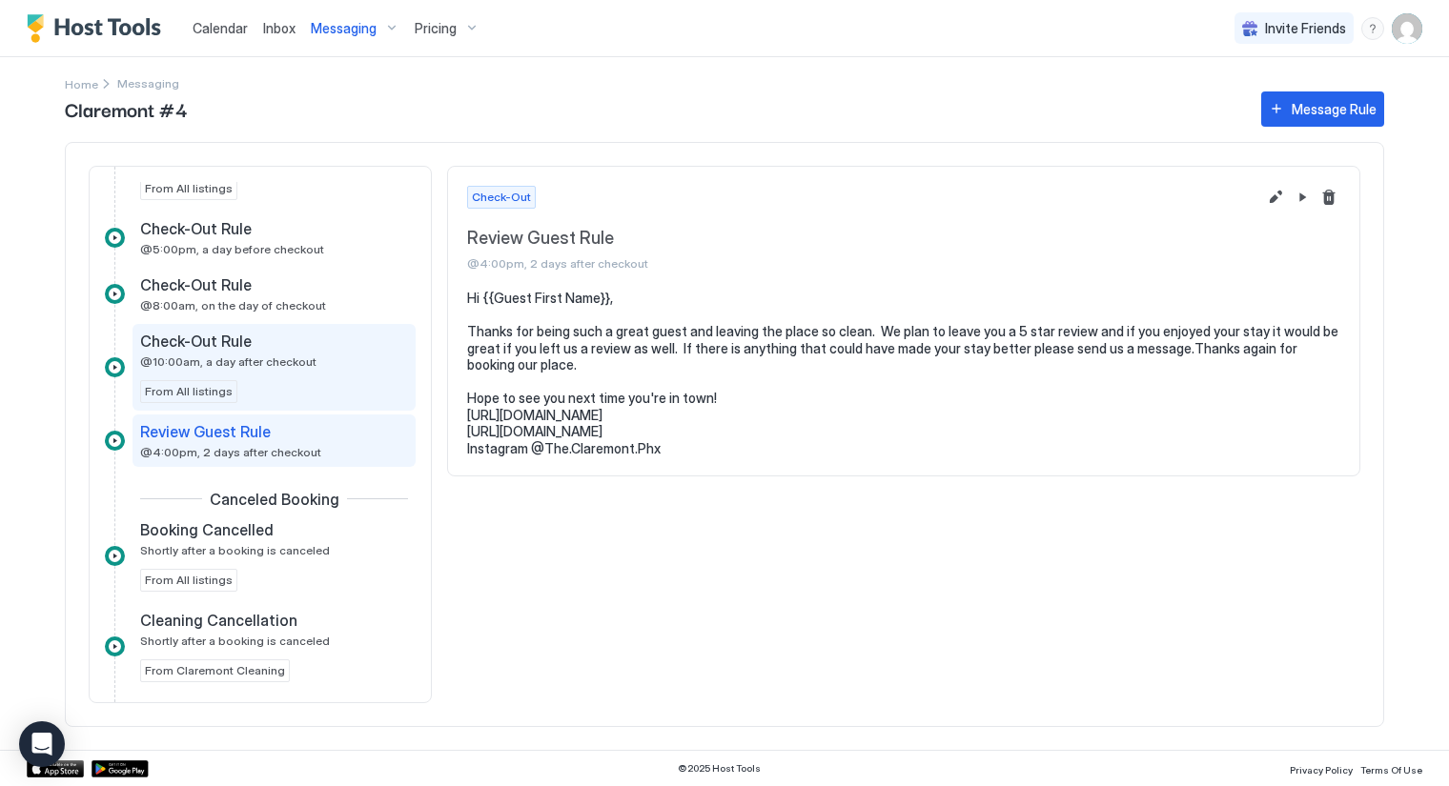
click at [193, 348] on div "Check-Out Rule @10:00am, a day after checkout" at bounding box center [260, 350] width 241 height 37
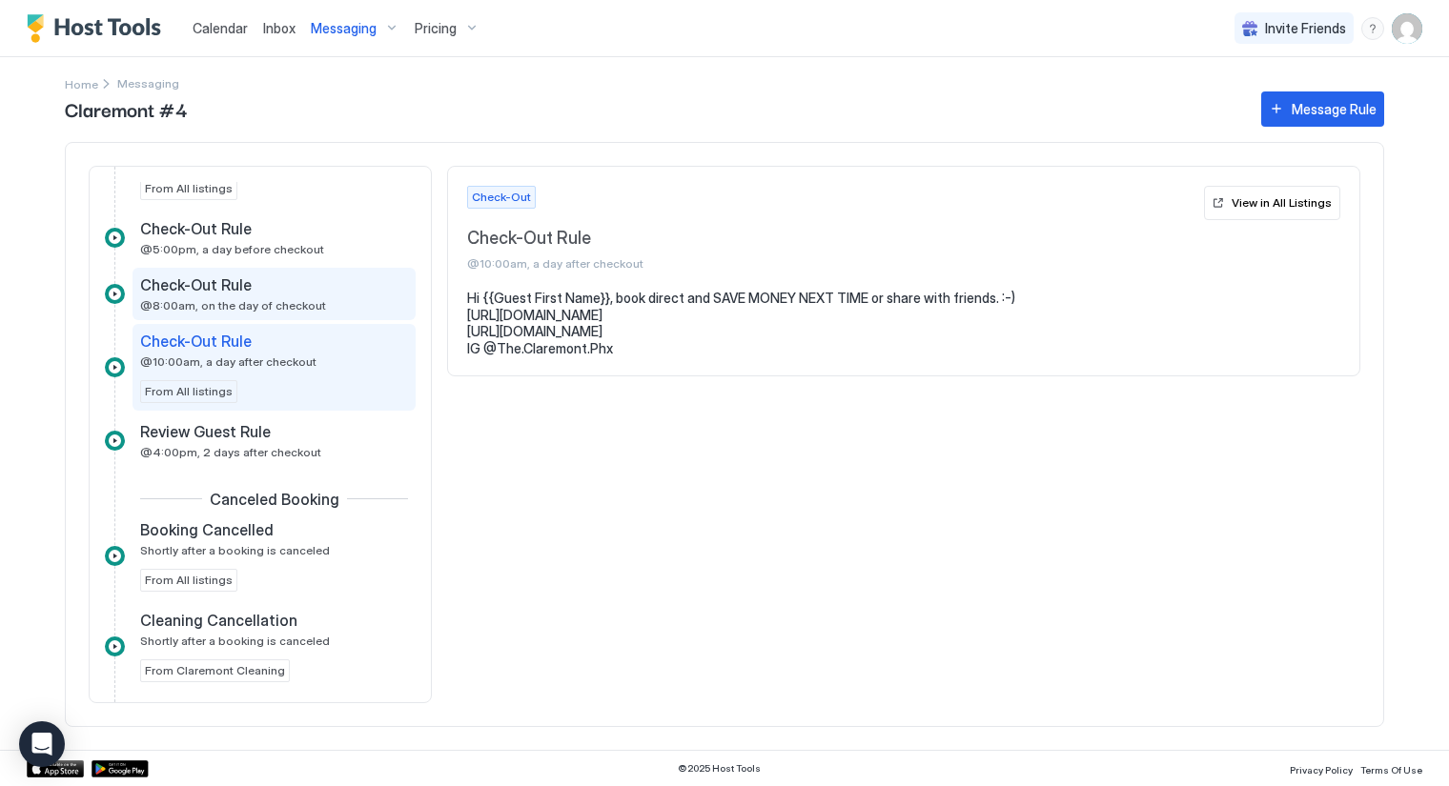
click at [208, 276] on span "Check-Out Rule" at bounding box center [196, 284] width 112 height 19
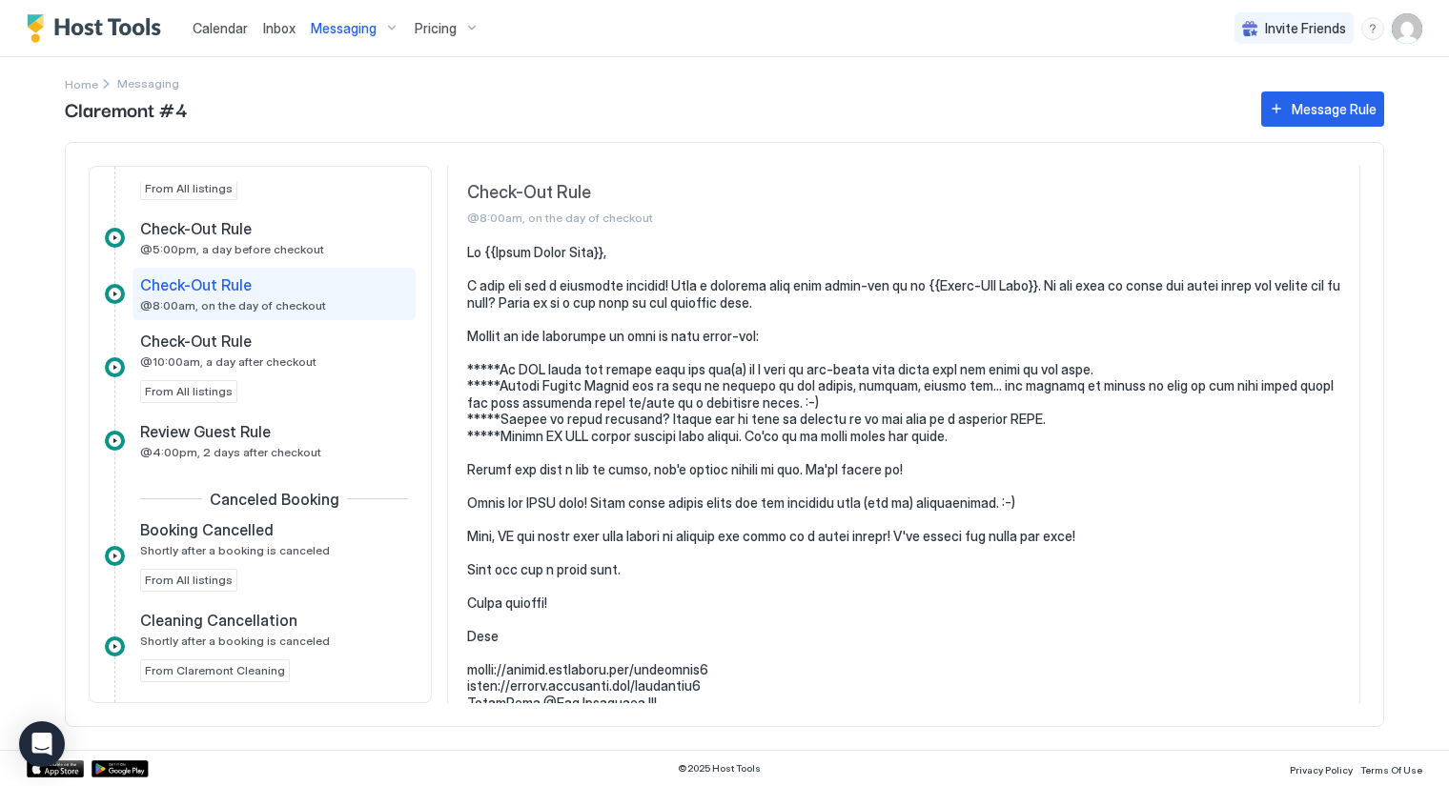
scroll to position [70, 0]
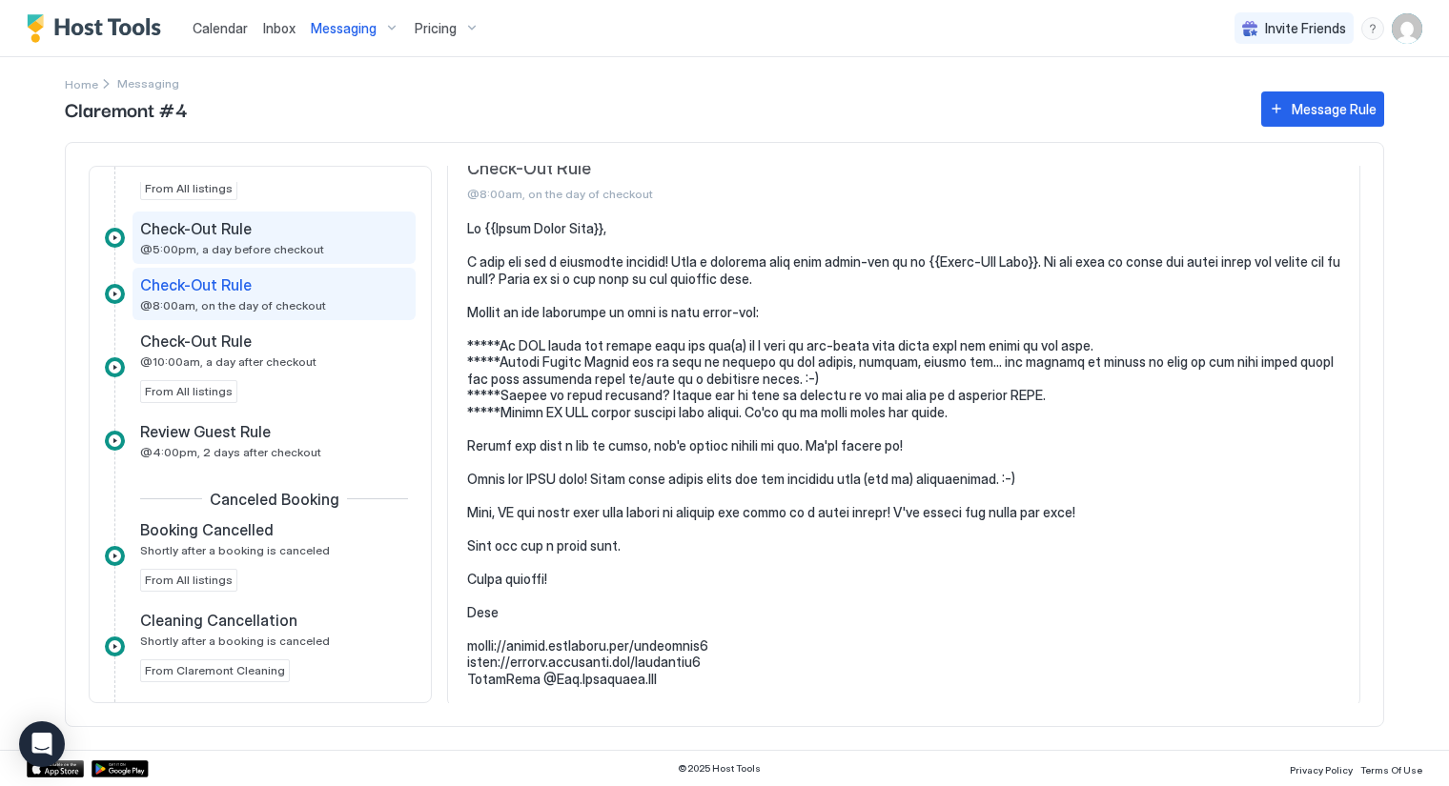
click at [265, 232] on div "Check-Out Rule" at bounding box center [260, 228] width 241 height 19
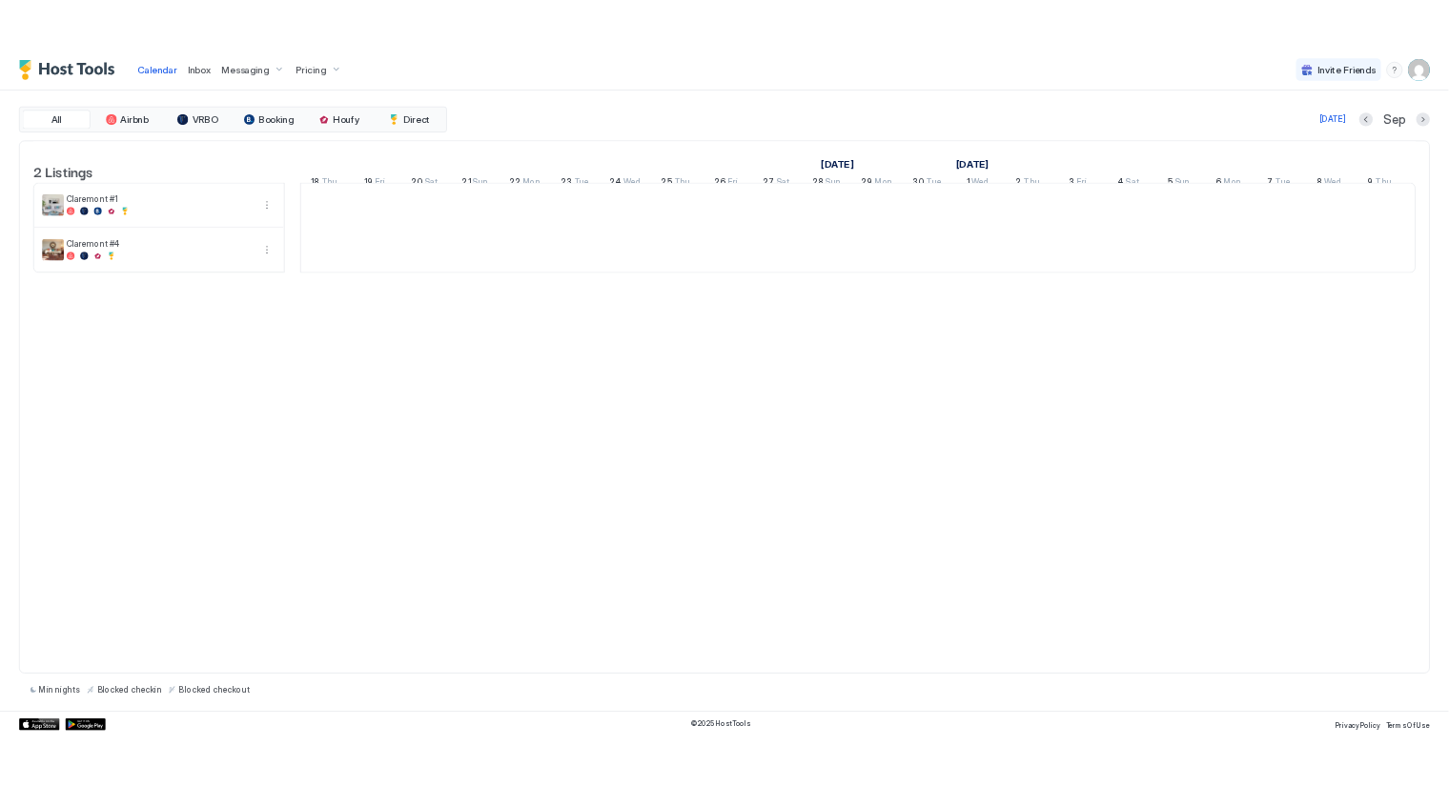
scroll to position [0, 1059]
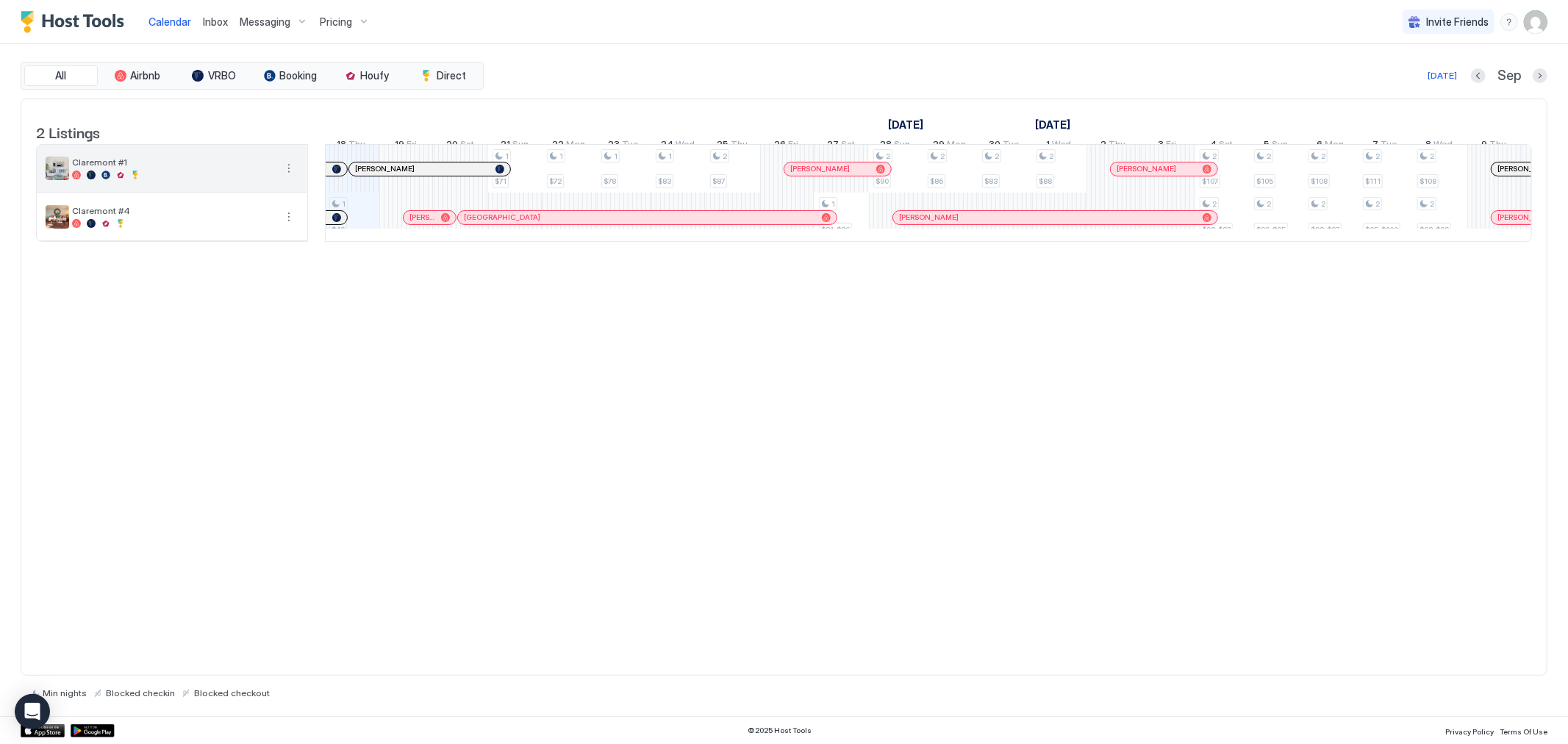
click at [171, 180] on div "Claremont #1" at bounding box center [173, 168] width 202 height 23
click at [1530, 25] on img "User profile" at bounding box center [1536, 22] width 23 height 23
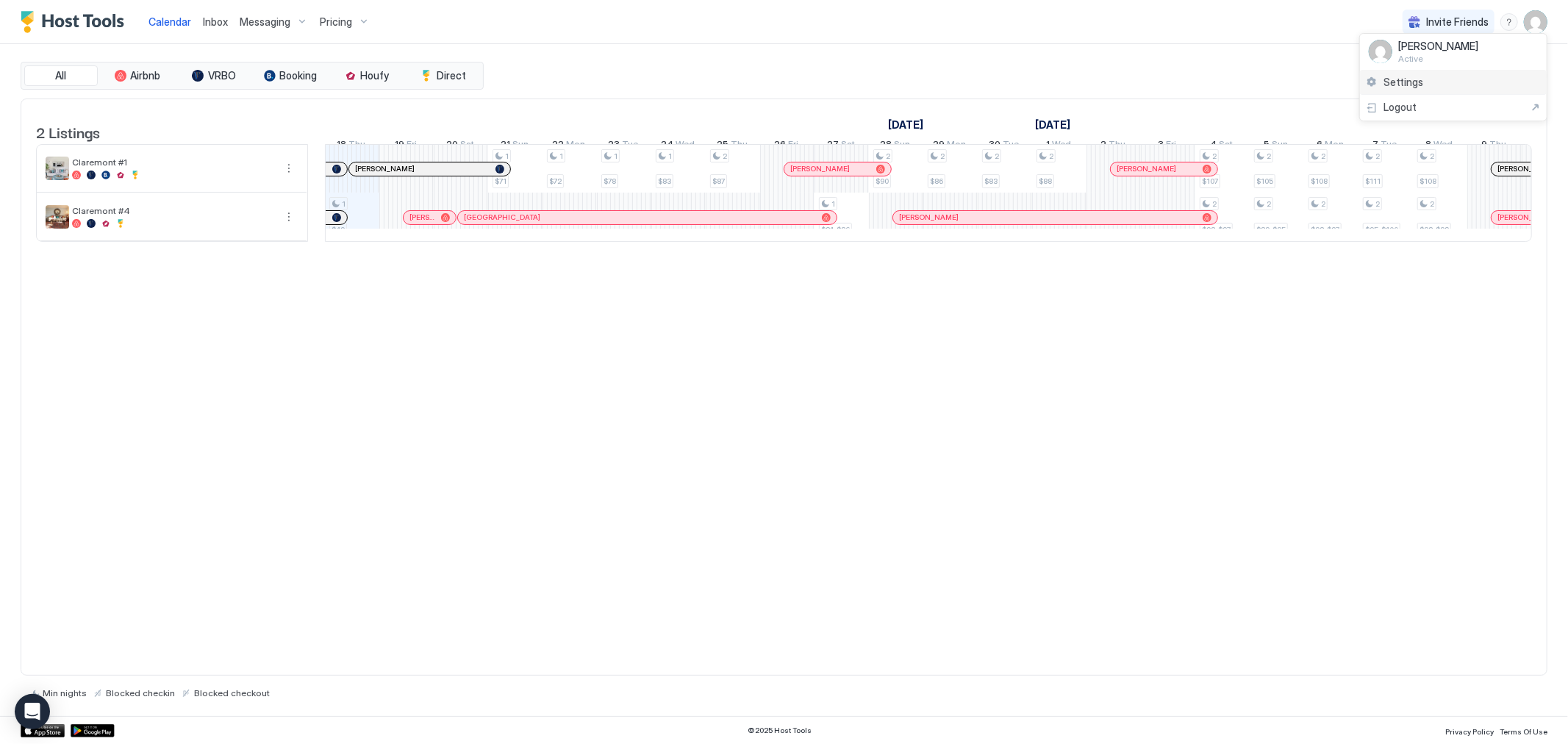
click at [1430, 84] on div "Settings" at bounding box center [1453, 83] width 187 height 25
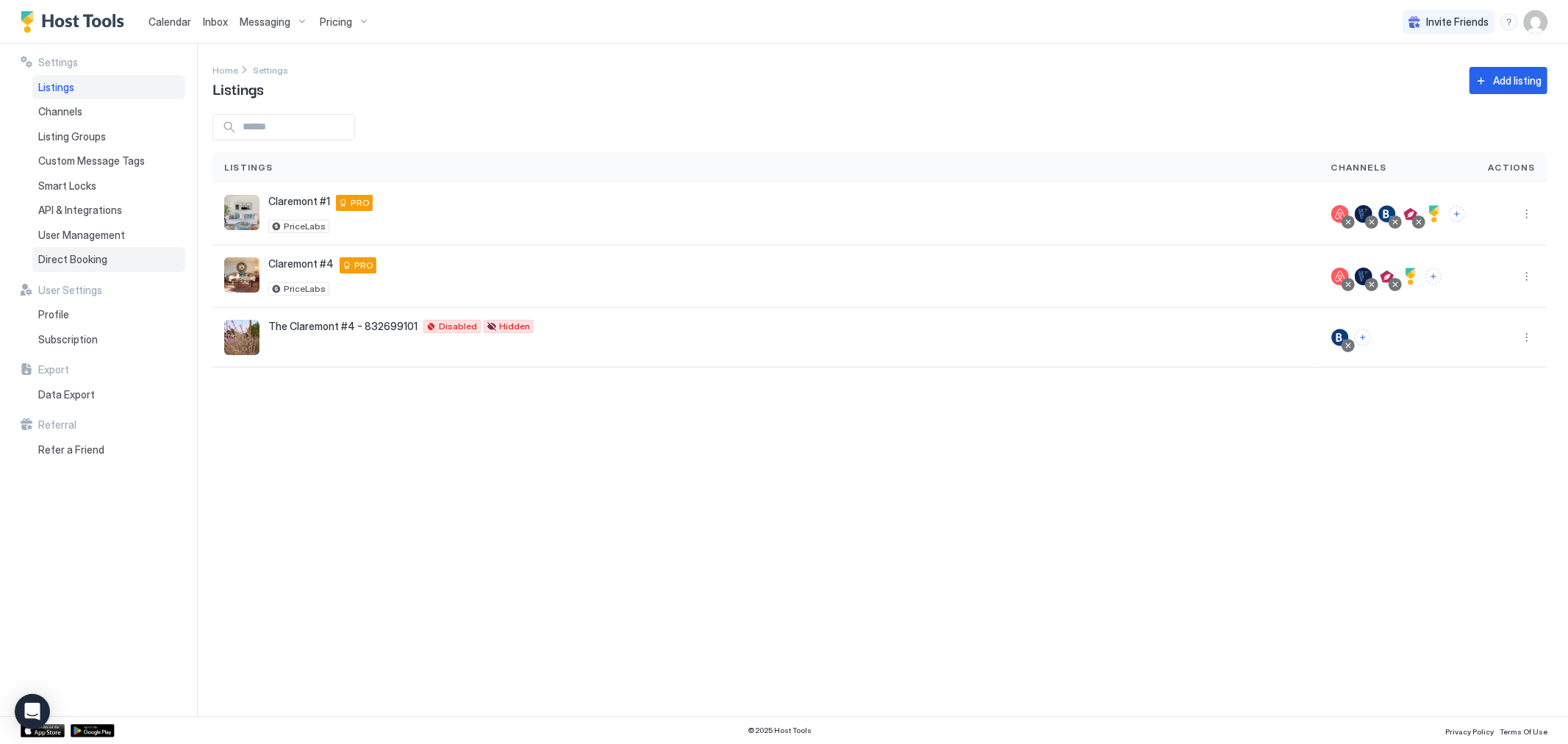
click at [81, 256] on span "Direct Booking" at bounding box center [73, 259] width 69 height 13
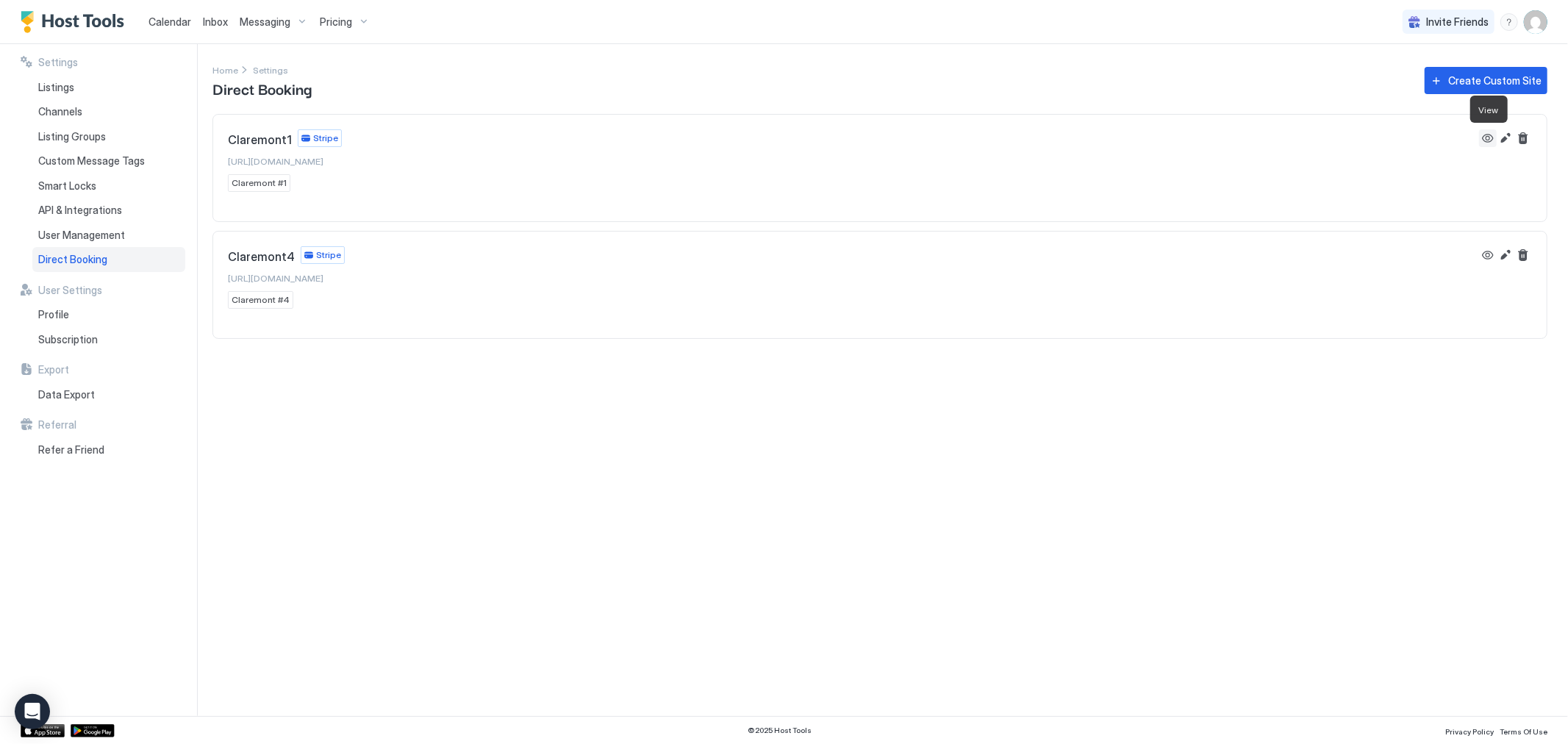
click at [1487, 140] on button "View" at bounding box center [1488, 138] width 18 height 18
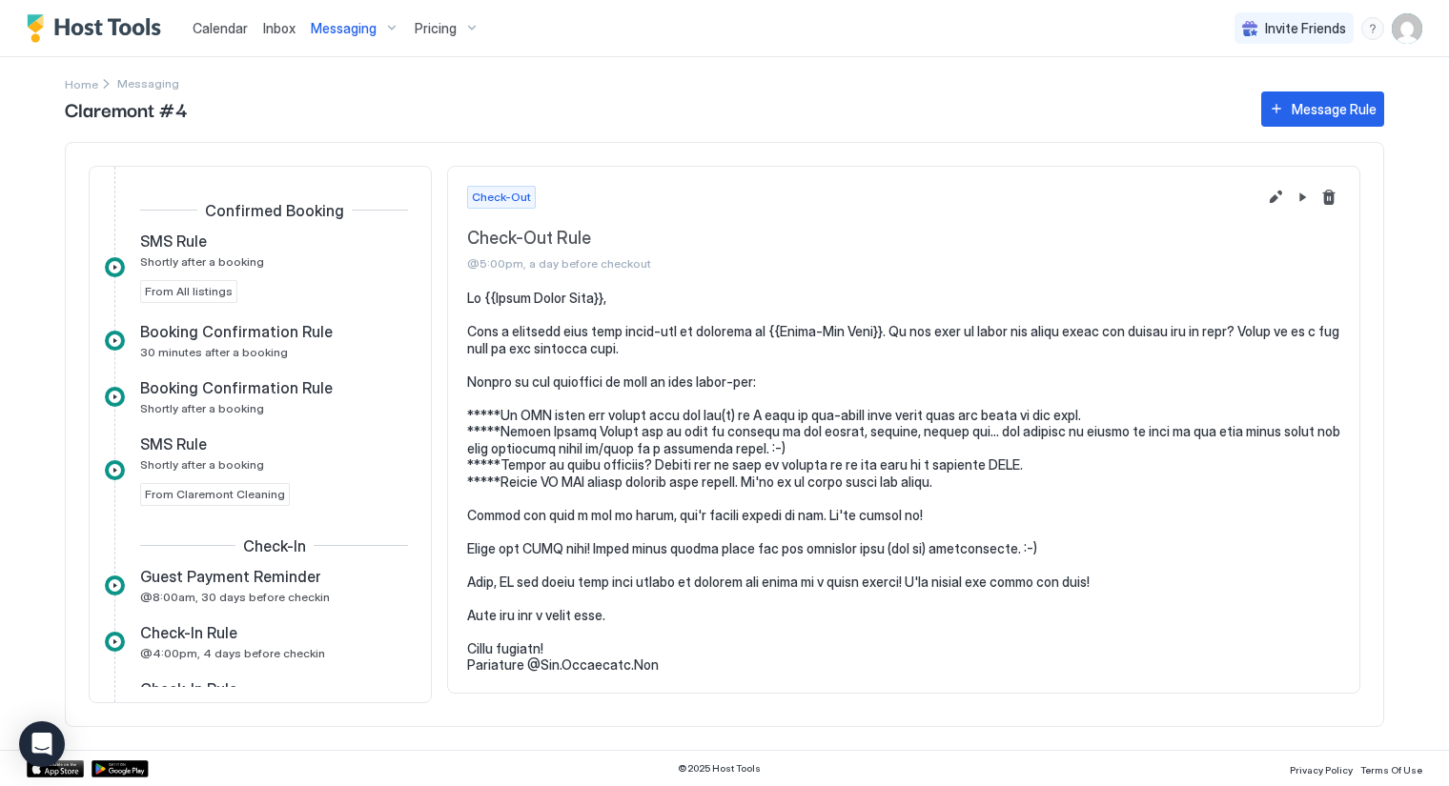
scroll to position [950, 0]
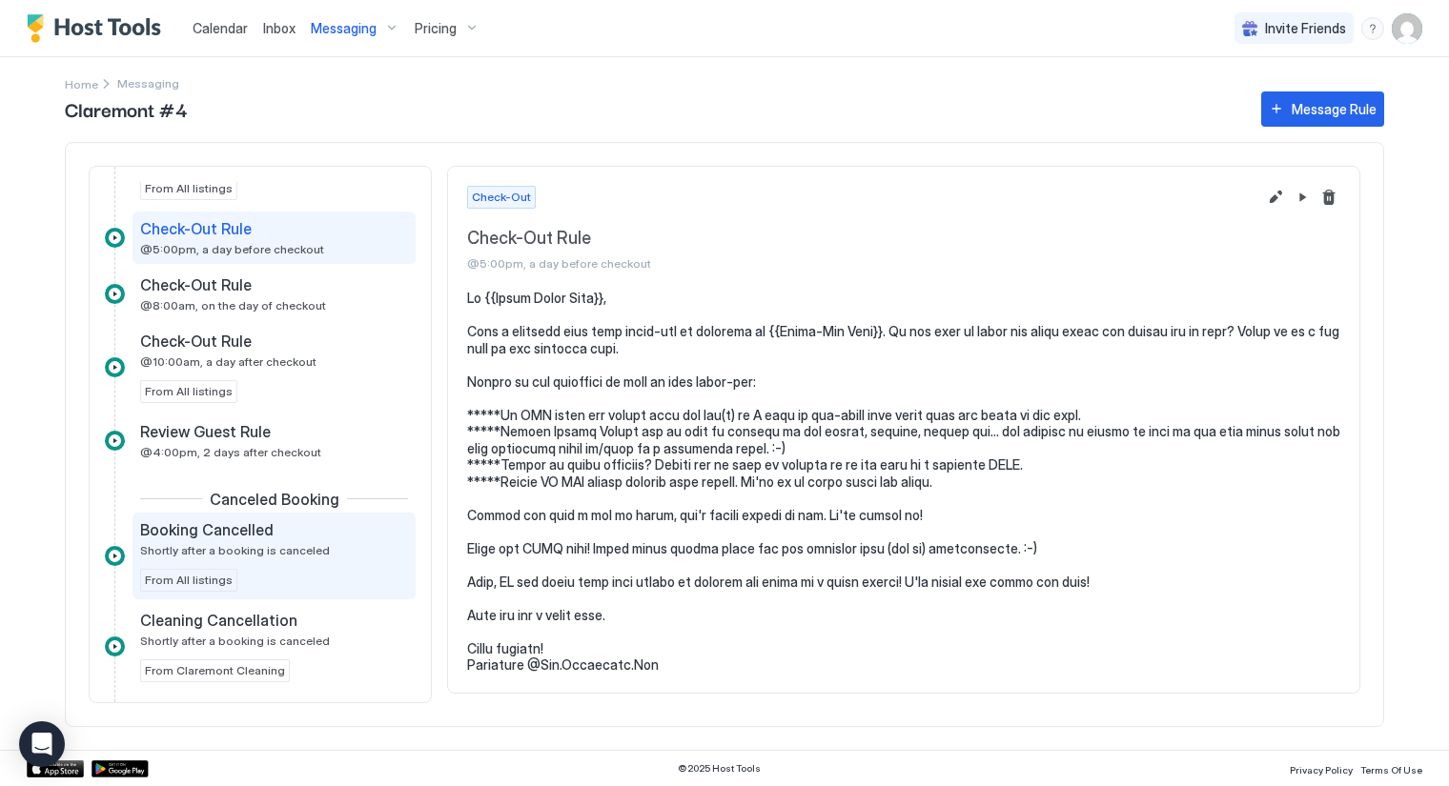
click at [223, 543] on span "Shortly after a booking is canceled" at bounding box center [235, 550] width 190 height 14
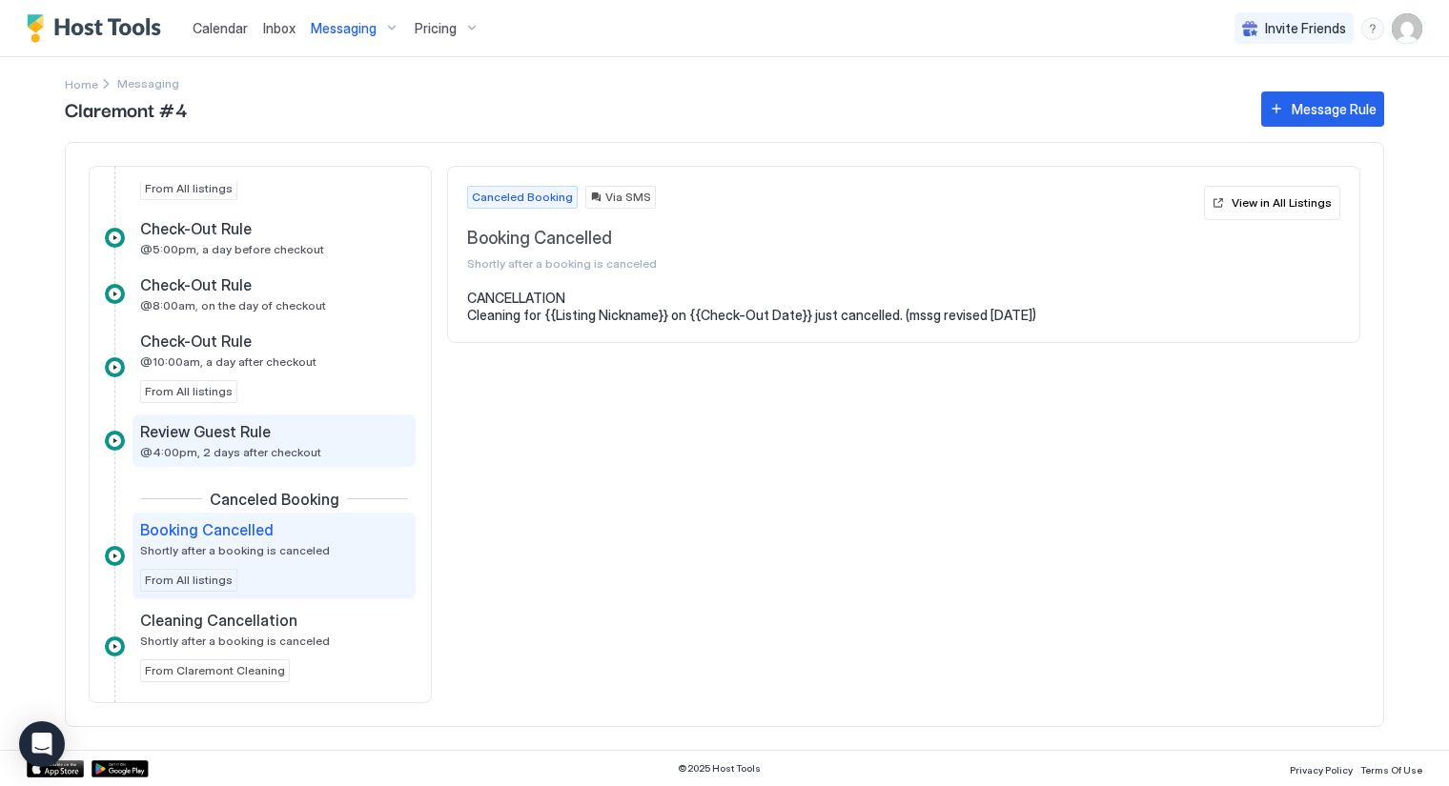
click at [221, 457] on div "Review Guest Rule @4:00pm, 2 days after checkout" at bounding box center [273, 441] width 283 height 52
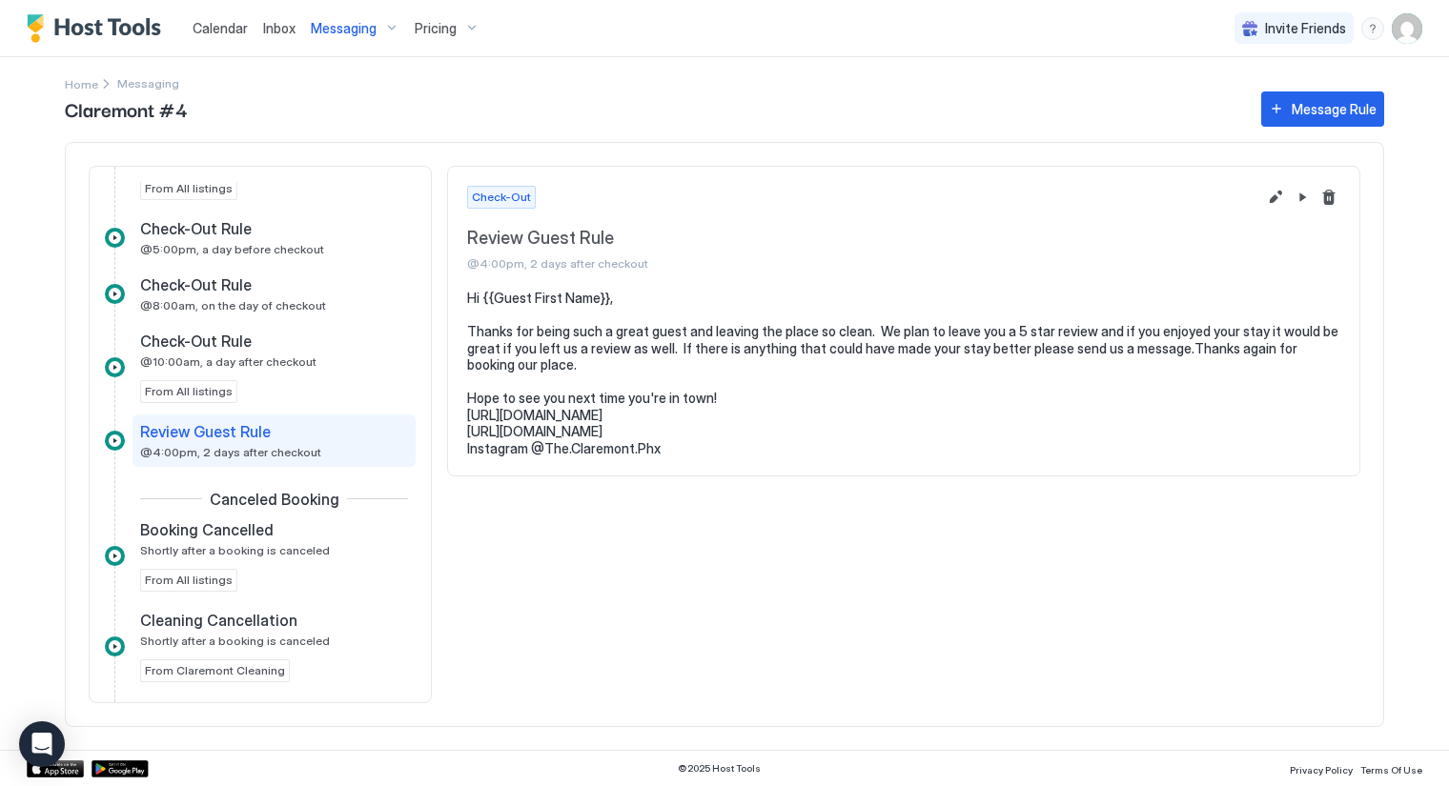
drag, startPoint x: 705, startPoint y: 432, endPoint x: 462, endPoint y: 420, distance: 243.3
click at [462, 420] on section "Hi {{Guest First Name}}, Thanks for being such a great guest and leaving the pl…" at bounding box center [903, 383] width 911 height 186
copy pre "https://direct.hosttools.com/claremont1 https://direct.hosttools.com/claremont4"
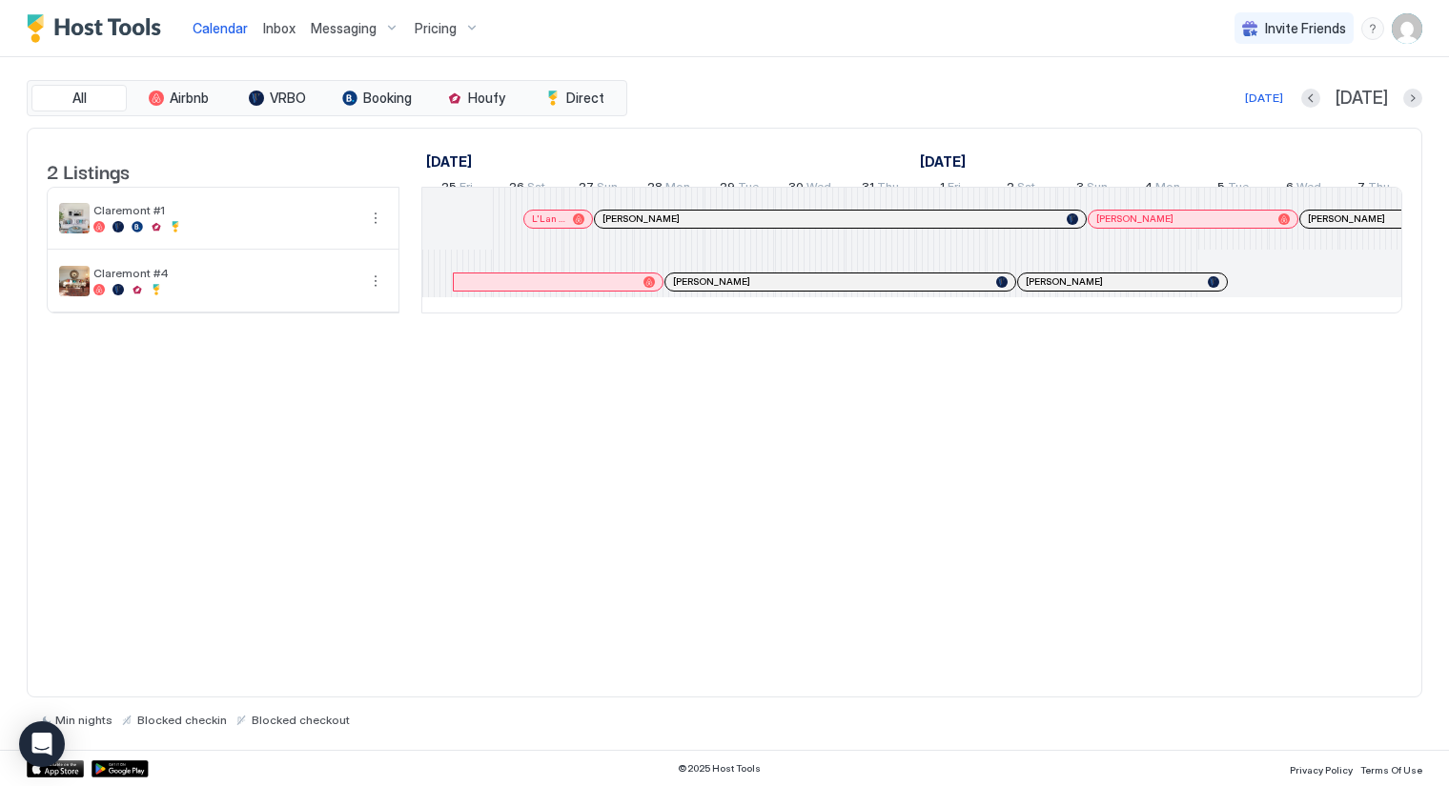
click at [449, 334] on div "2 Listings July 2025 August 2025 September 2025 25 Fri 26 Sat 27 Sun 28 Mon 29 …" at bounding box center [724, 231] width 1393 height 205
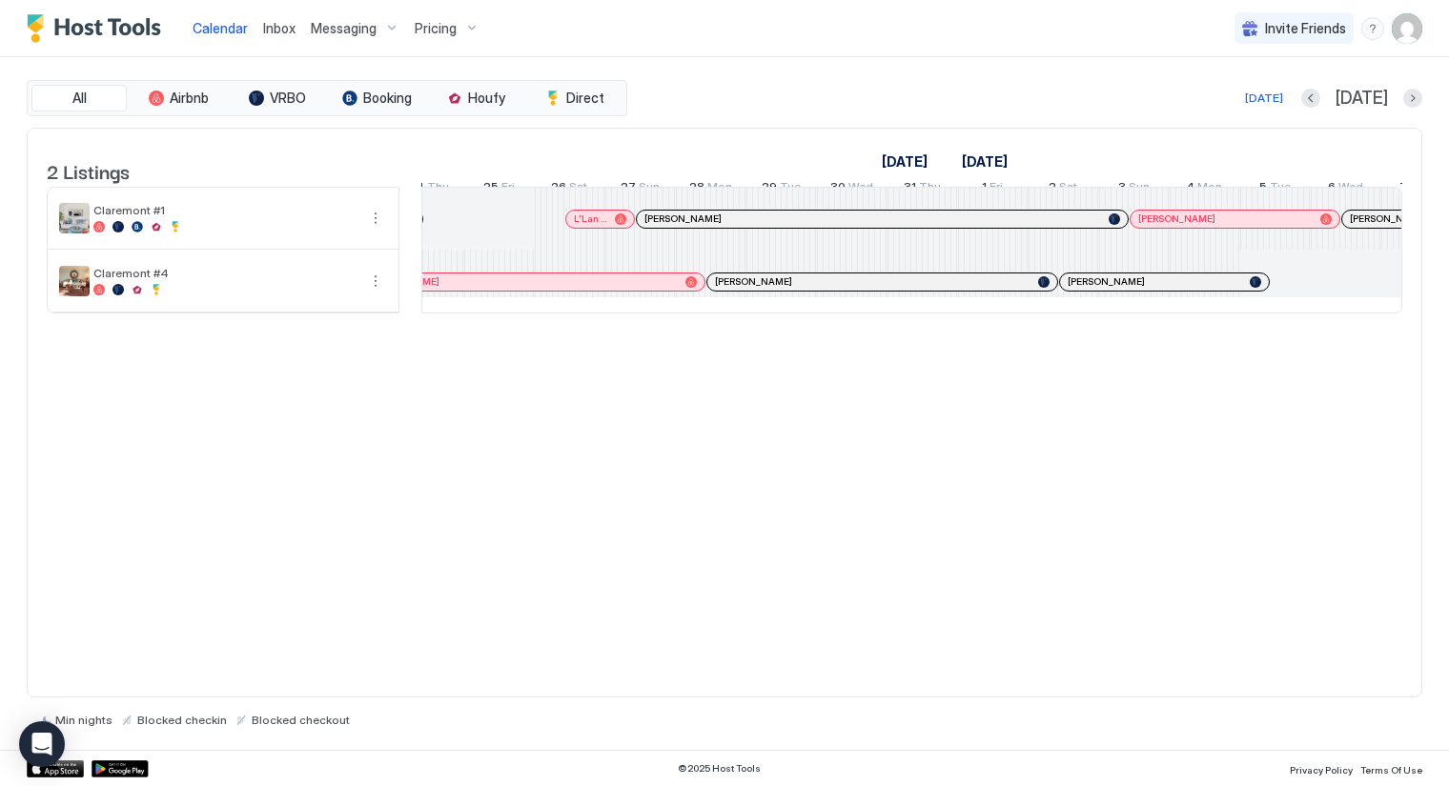
scroll to position [0, 1317]
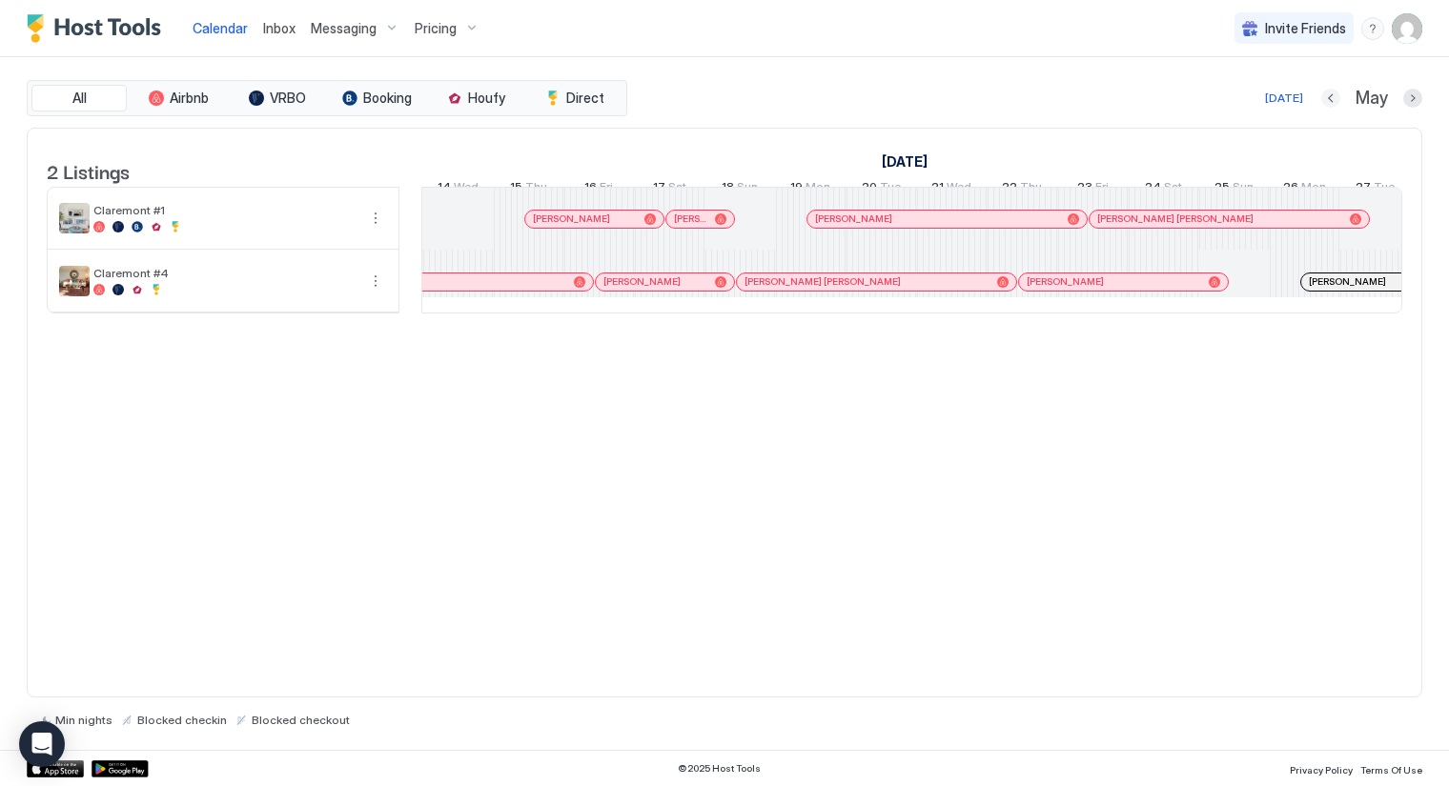
click at [1328, 98] on button "Previous month" at bounding box center [1330, 98] width 19 height 19
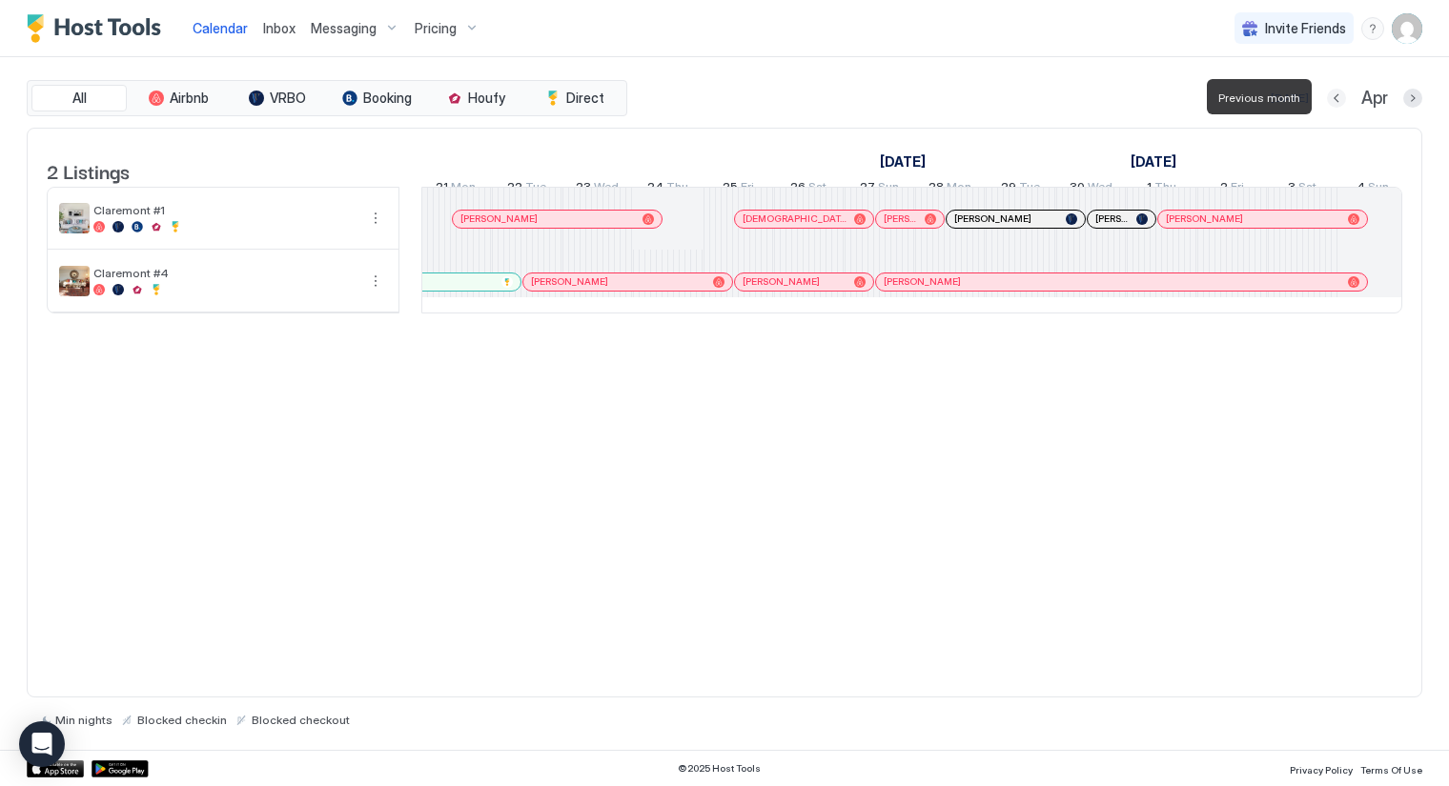
click at [1328, 98] on button "Previous month" at bounding box center [1336, 98] width 19 height 19
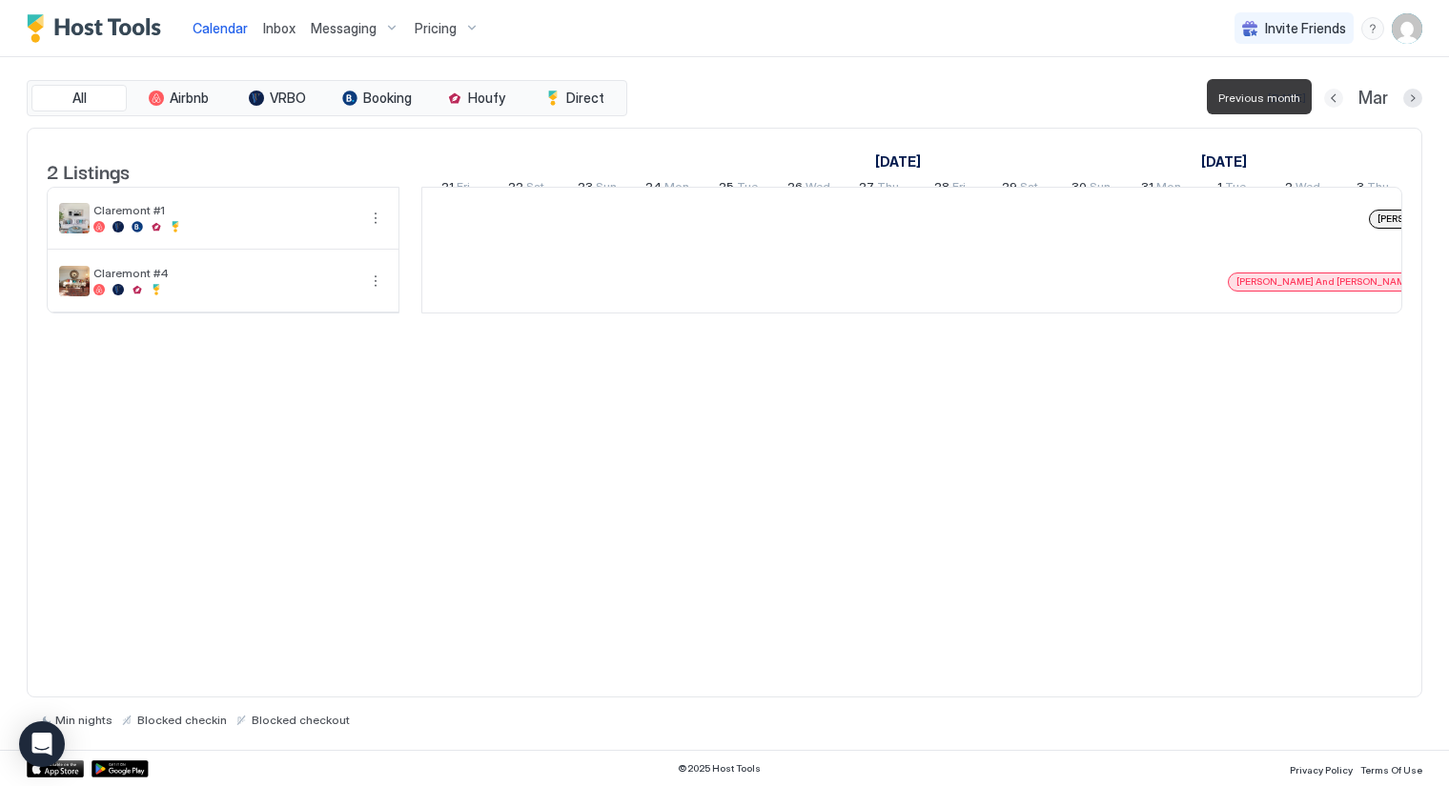
click at [1328, 98] on button "Previous month" at bounding box center [1333, 98] width 19 height 19
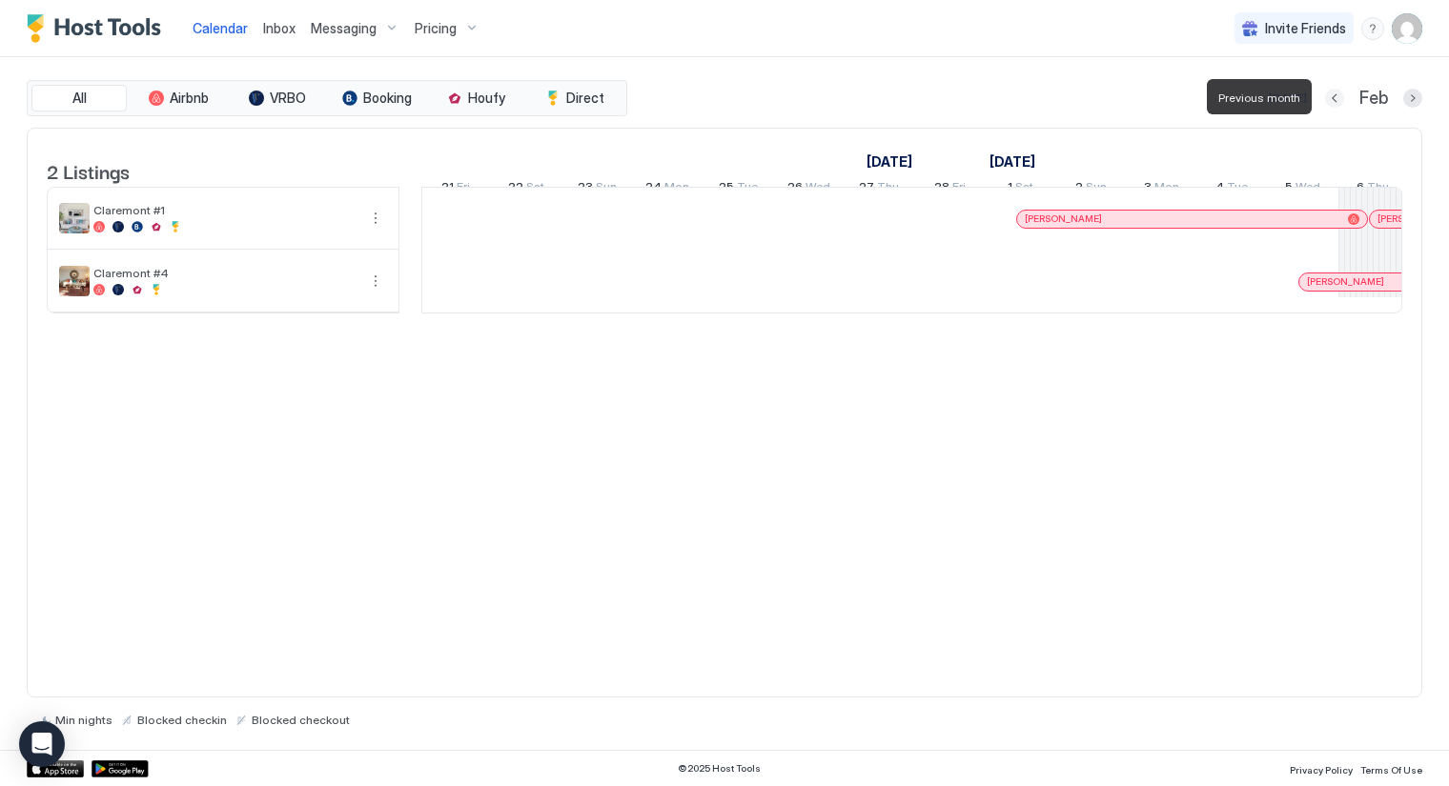
click at [1328, 98] on button "Previous month" at bounding box center [1334, 98] width 19 height 19
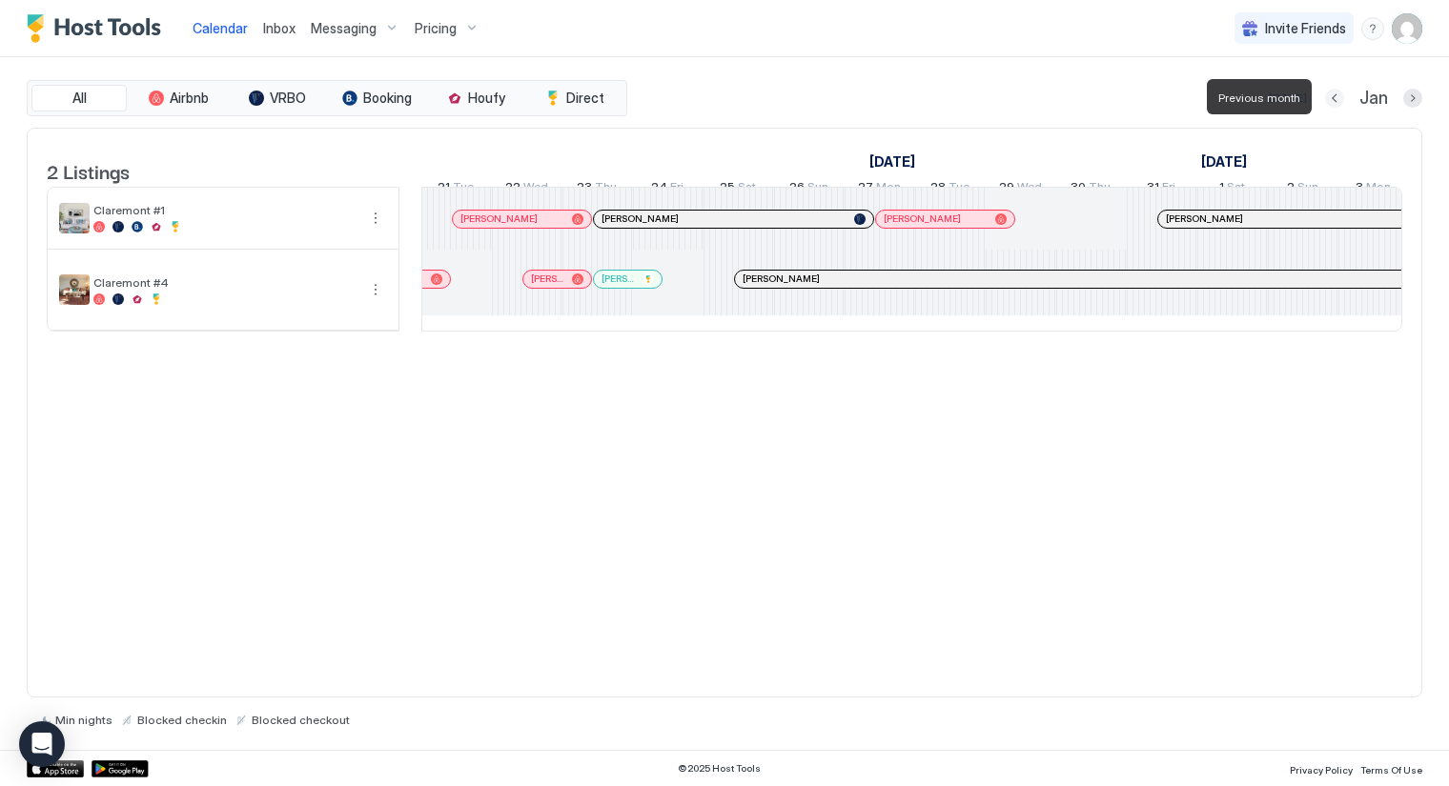
click at [1328, 98] on button "Previous month" at bounding box center [1334, 98] width 19 height 19
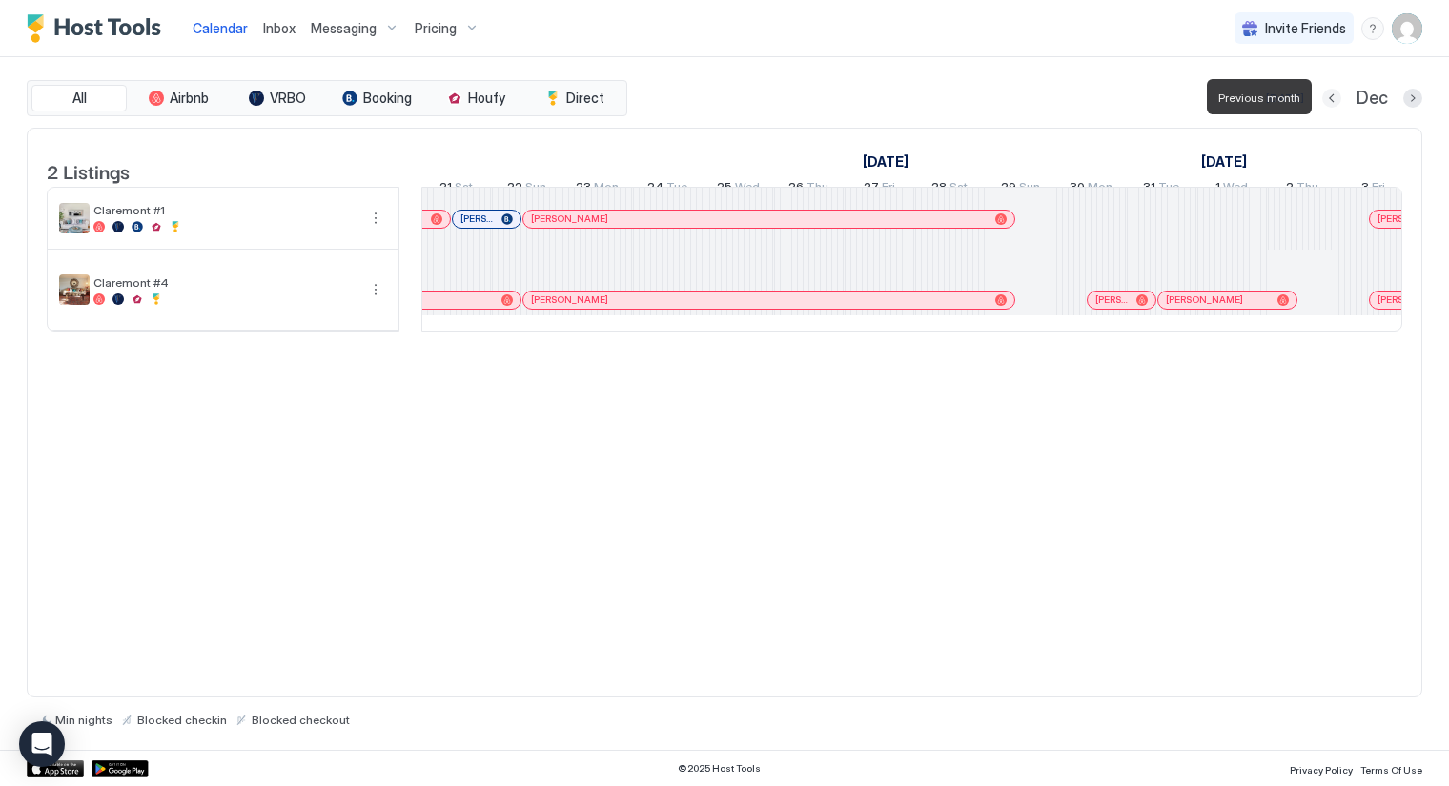
click at [1328, 98] on button "Previous month" at bounding box center [1331, 98] width 19 height 19
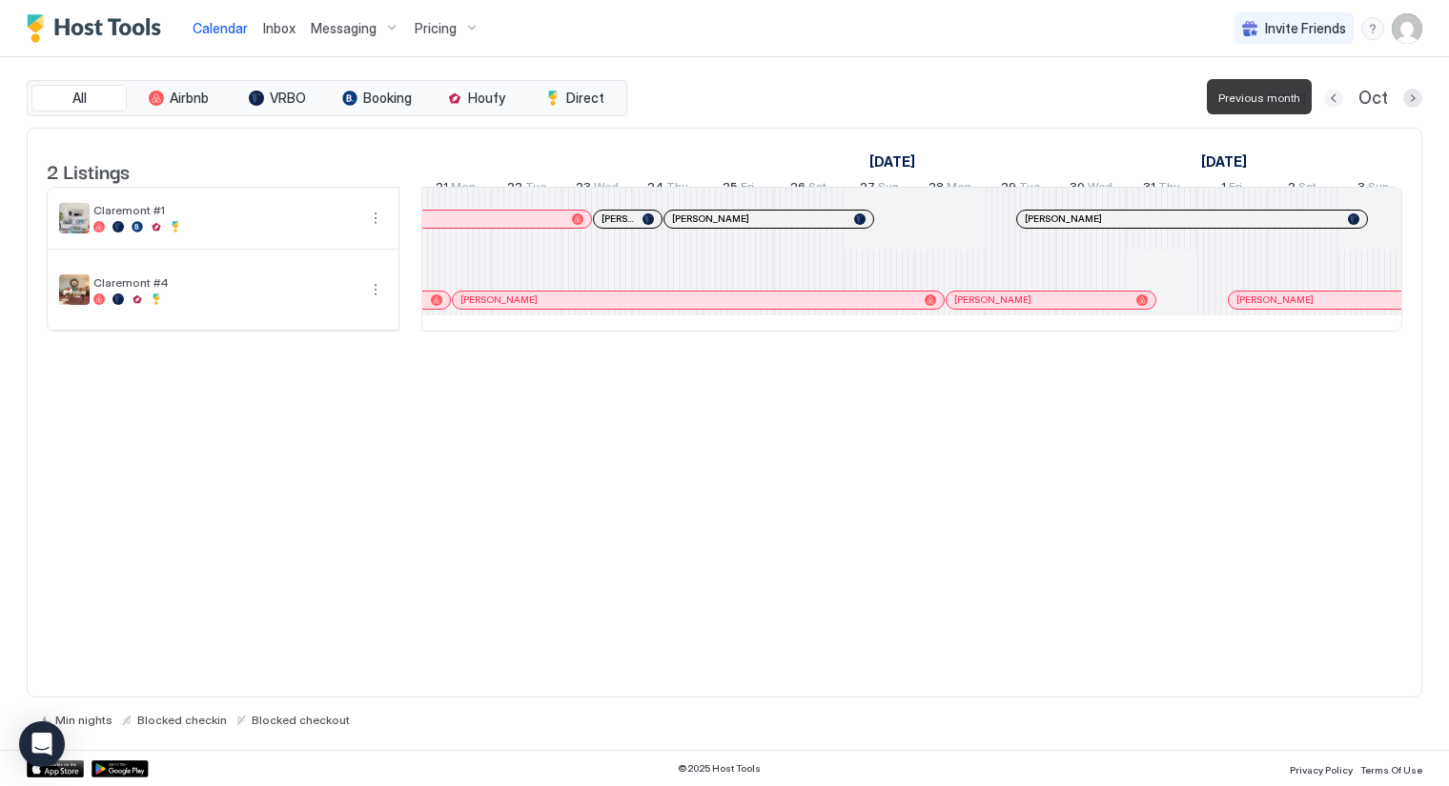
click at [1328, 98] on button "Previous month" at bounding box center [1333, 98] width 19 height 19
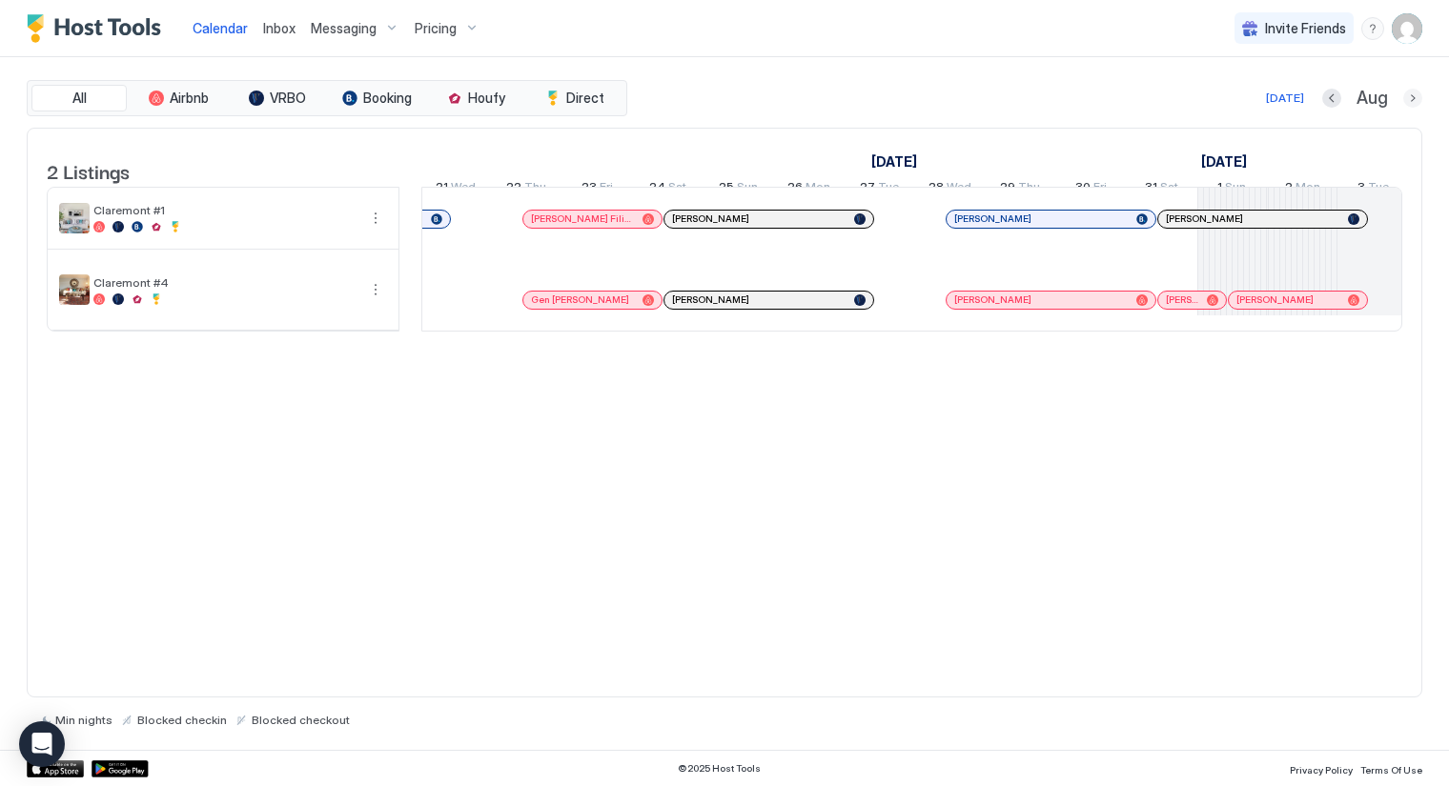
click at [1408, 93] on button "Next month" at bounding box center [1412, 98] width 19 height 19
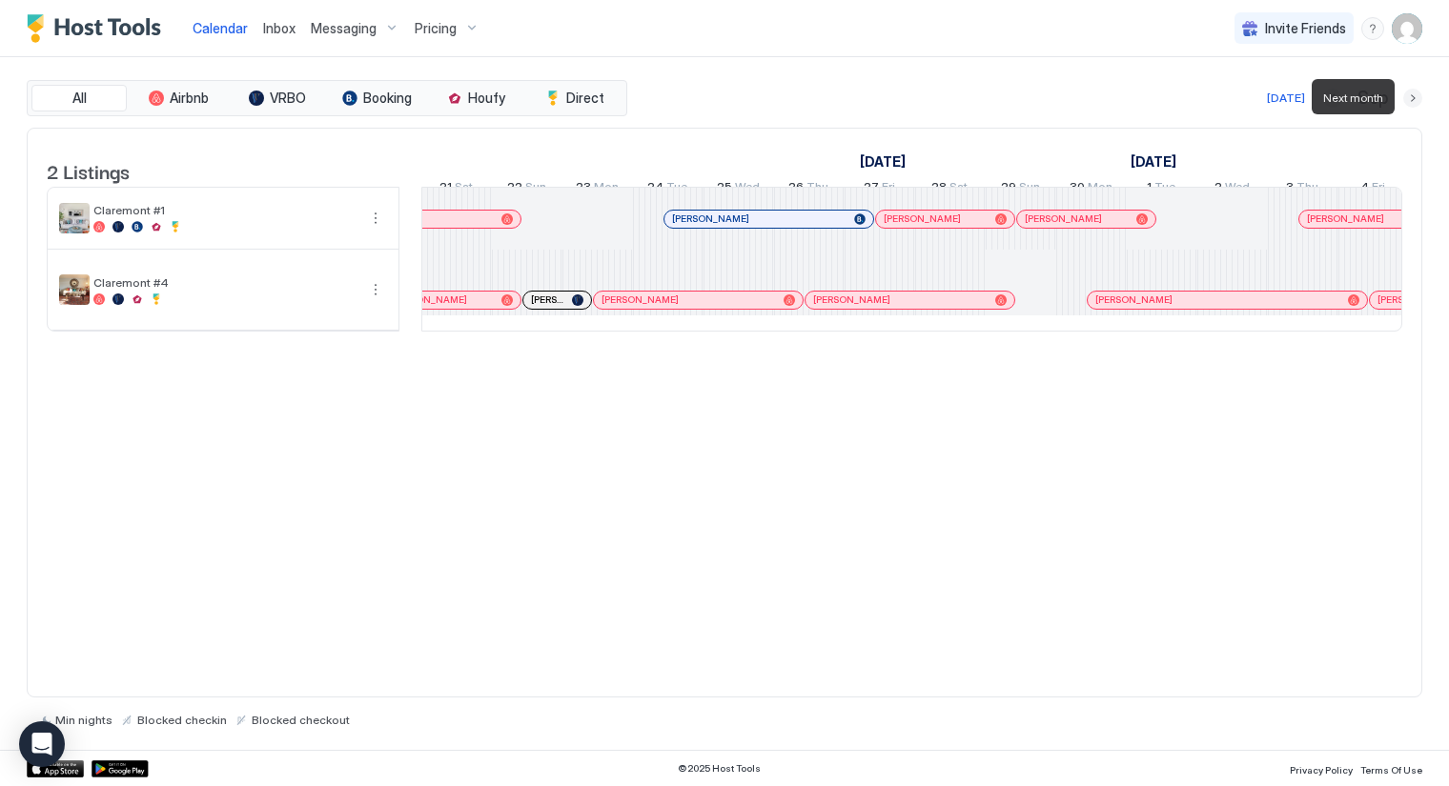
click at [1408, 93] on button "Next month" at bounding box center [1412, 98] width 19 height 19
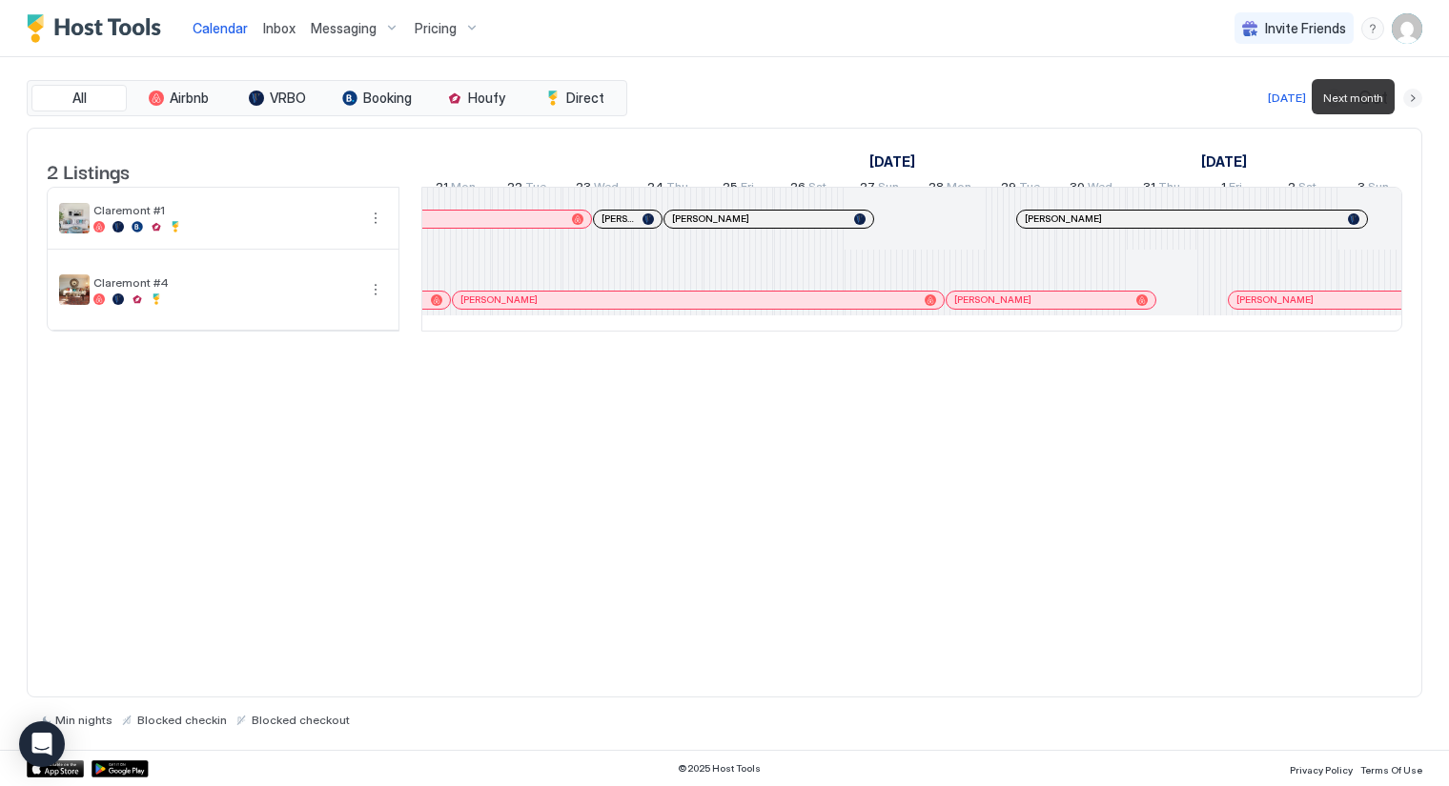
click at [1408, 93] on button "Next month" at bounding box center [1412, 98] width 19 height 19
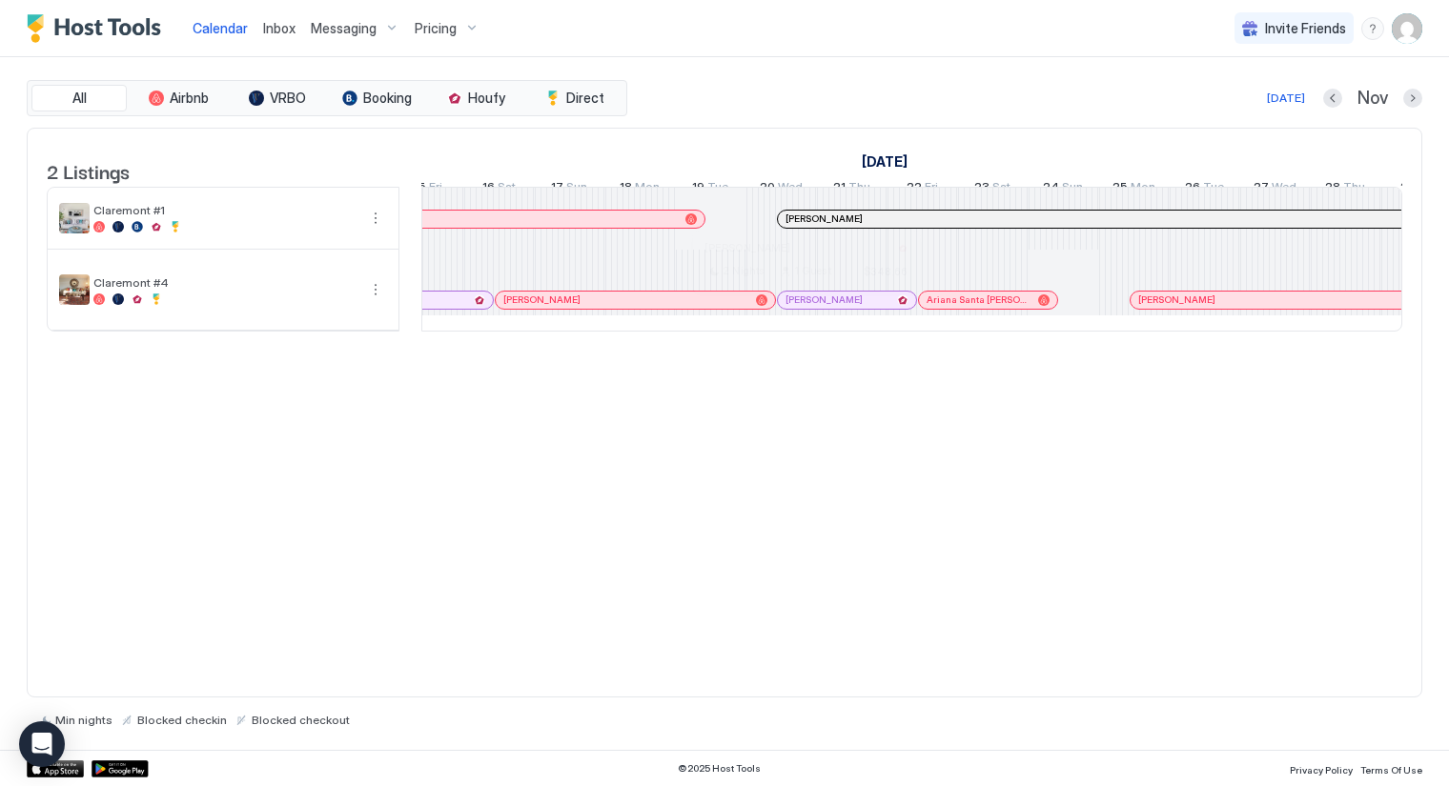
click at [799, 308] on div at bounding box center [800, 300] width 15 height 15
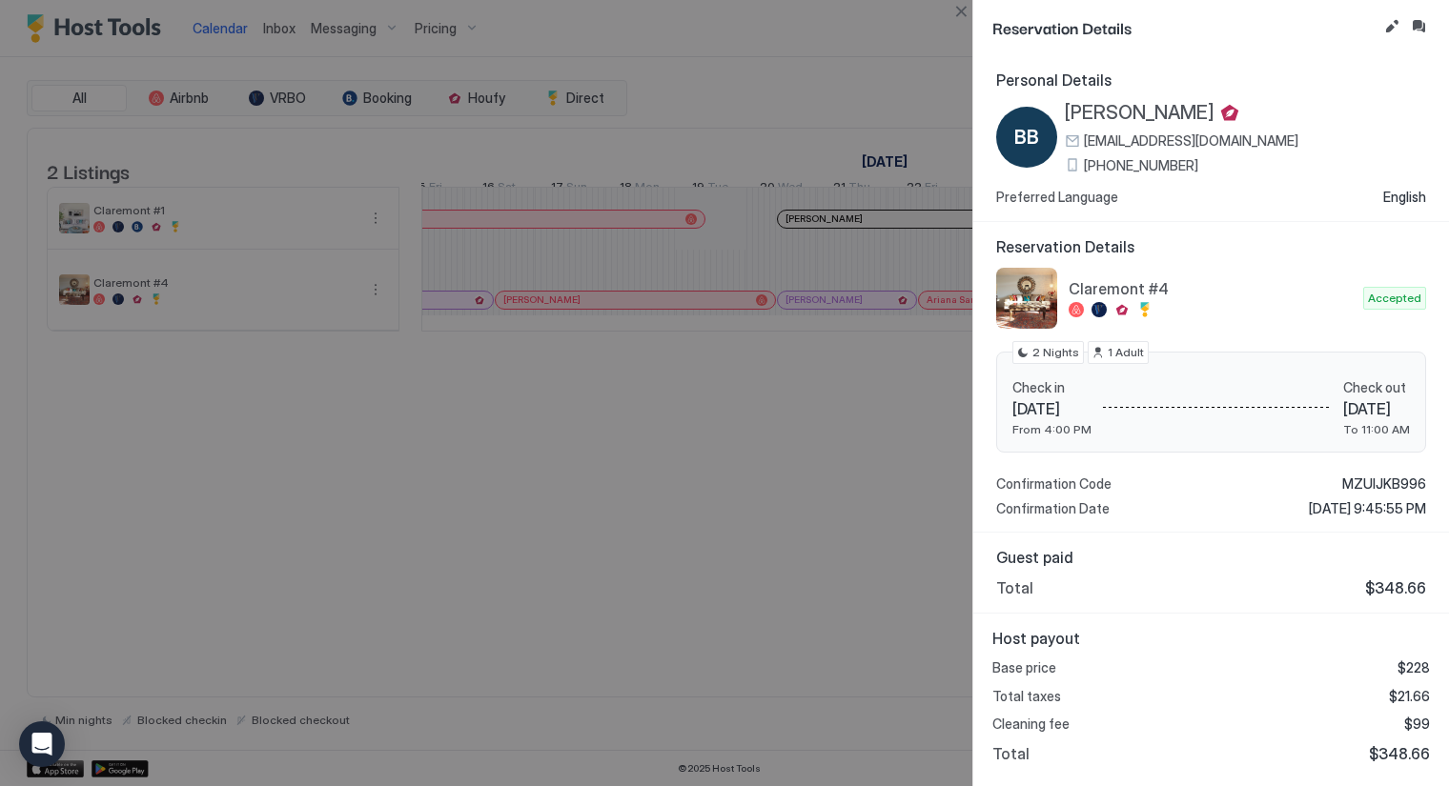
click at [771, 564] on div at bounding box center [724, 393] width 1449 height 786
click at [959, 13] on button "Close" at bounding box center [960, 11] width 23 height 23
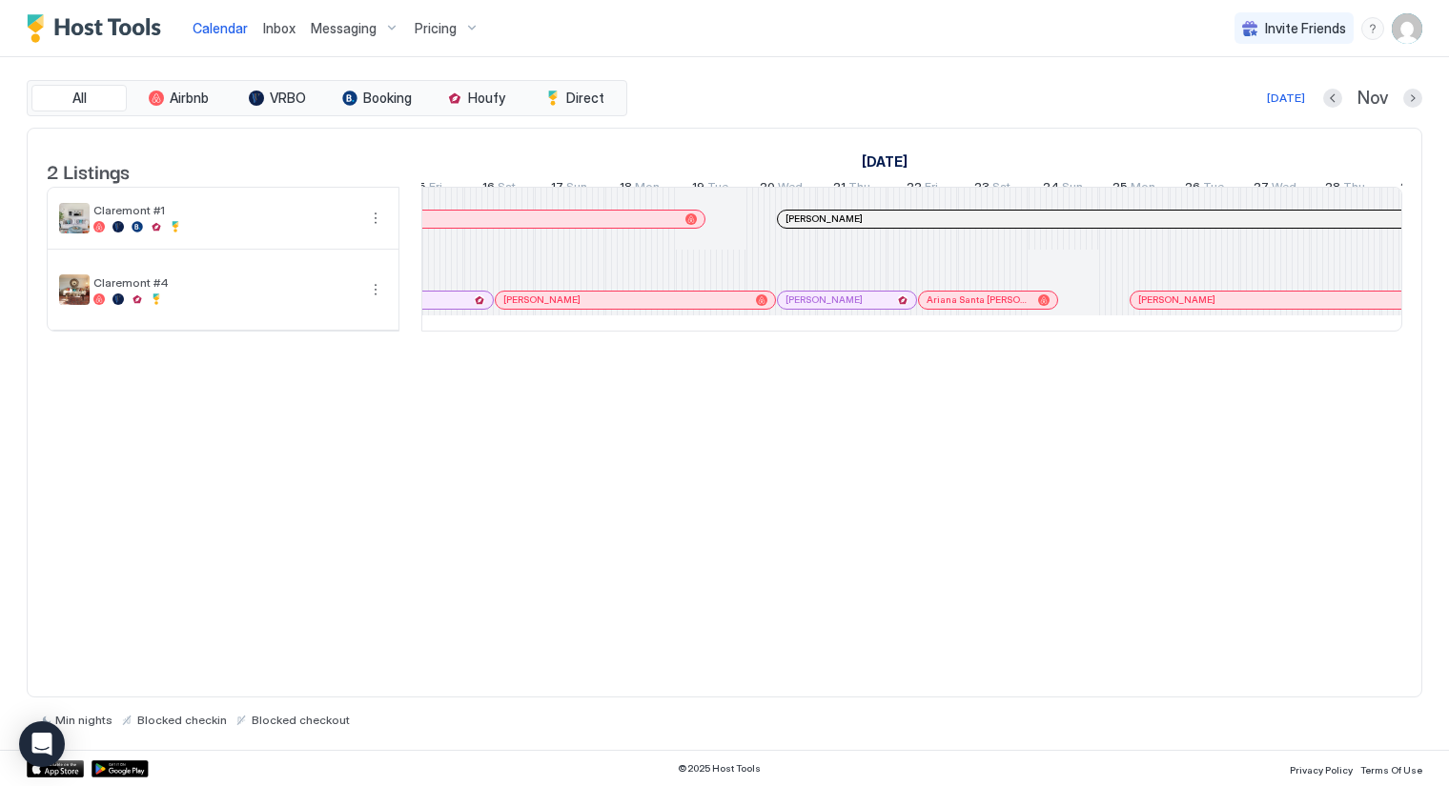
click at [462, 352] on div "2 Listings November 2024 December 2024 6 Wed 7 Thu 8 Fri 9 Sat 10 Sun 11 Mon 12…" at bounding box center [724, 240] width 1393 height 223
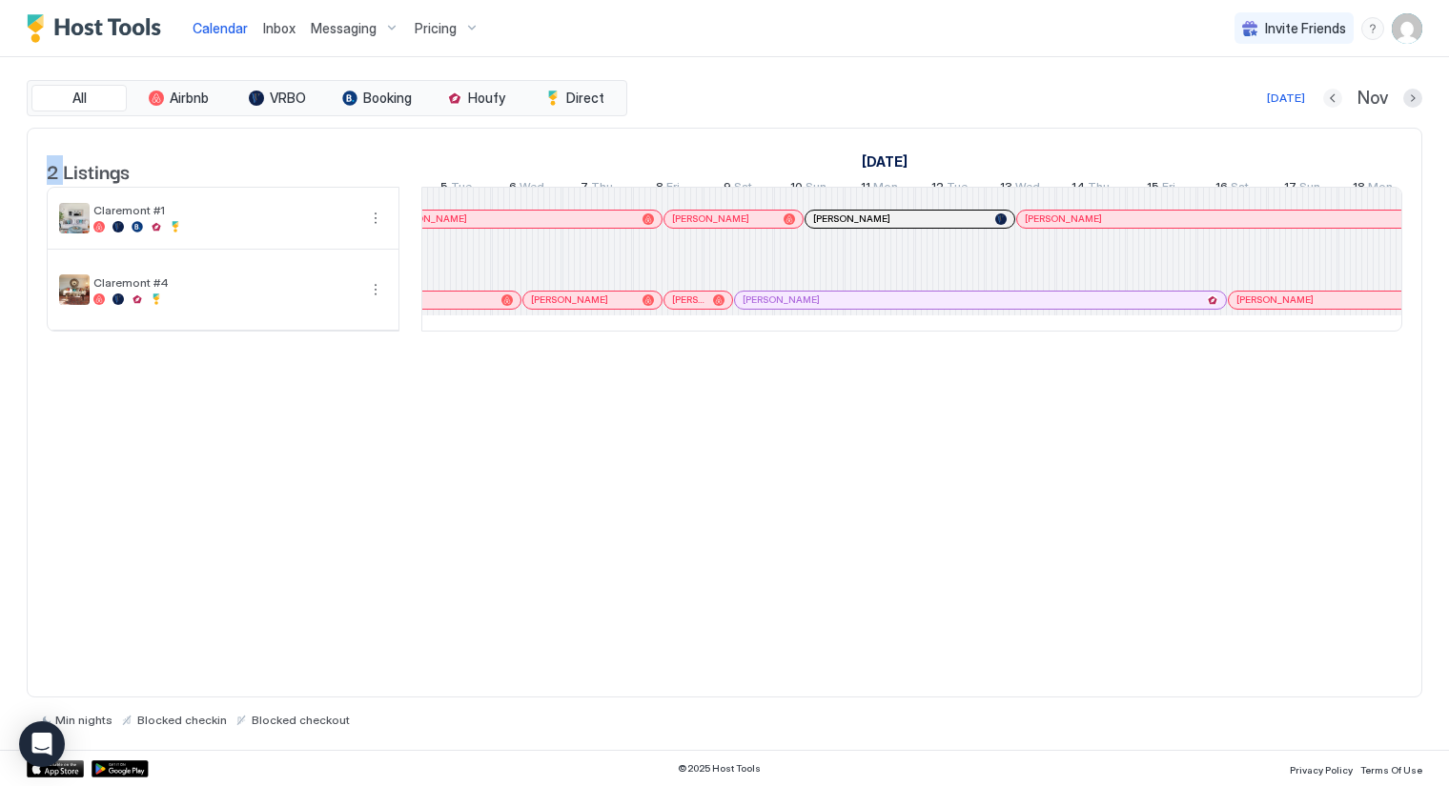
click at [1334, 100] on button "Previous month" at bounding box center [1332, 98] width 19 height 19
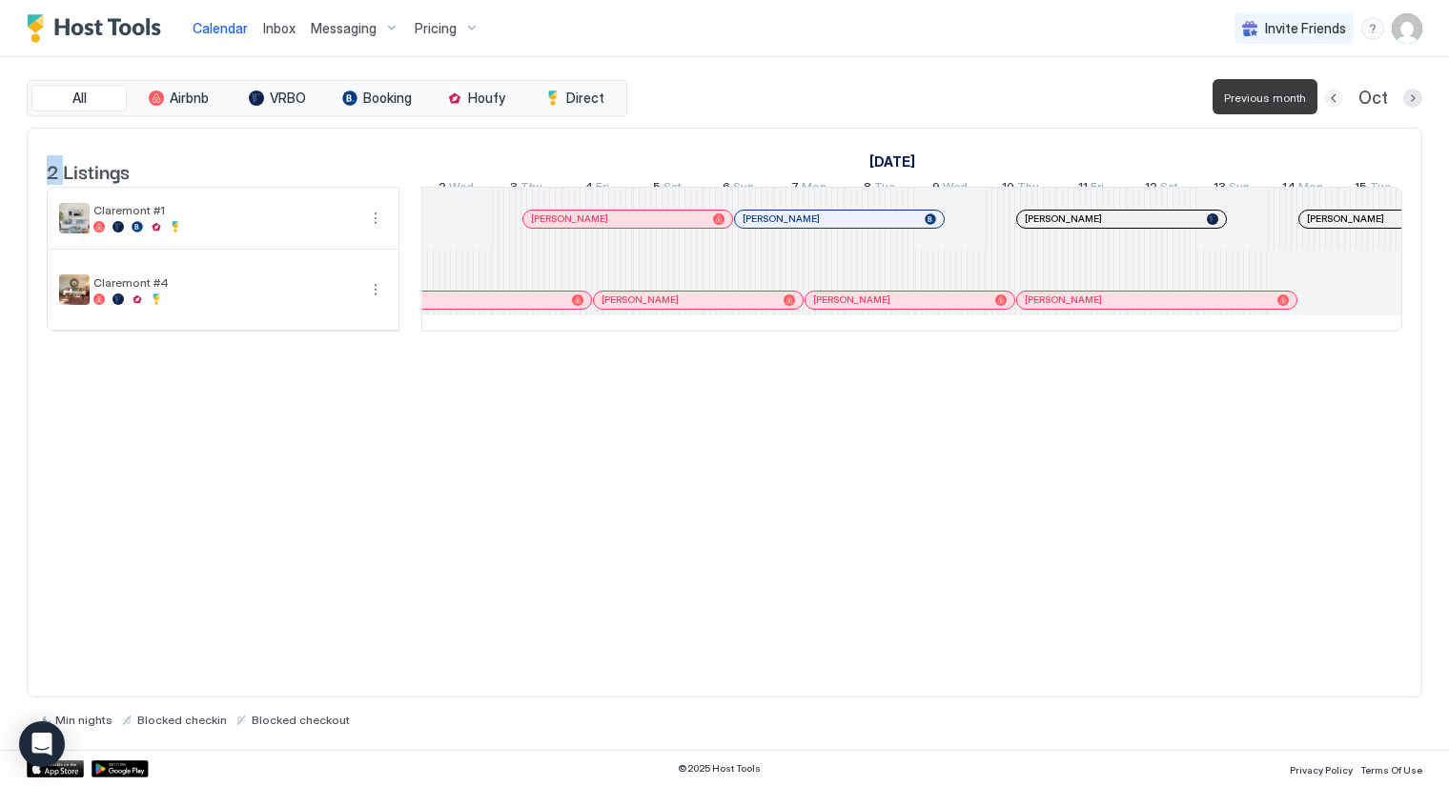
click at [1334, 100] on button "Previous month" at bounding box center [1333, 98] width 19 height 19
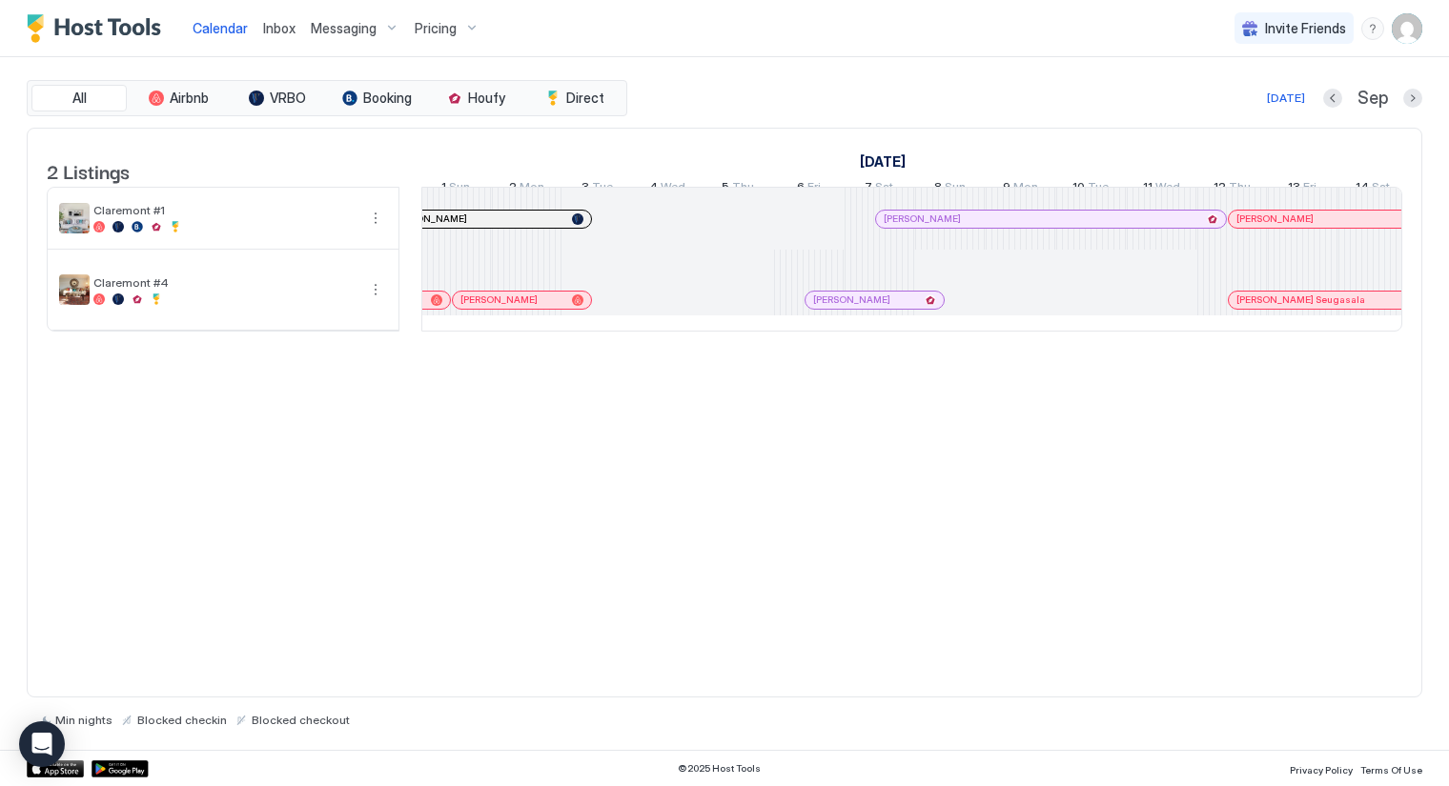
click at [885, 227] on div at bounding box center [886, 219] width 15 height 15
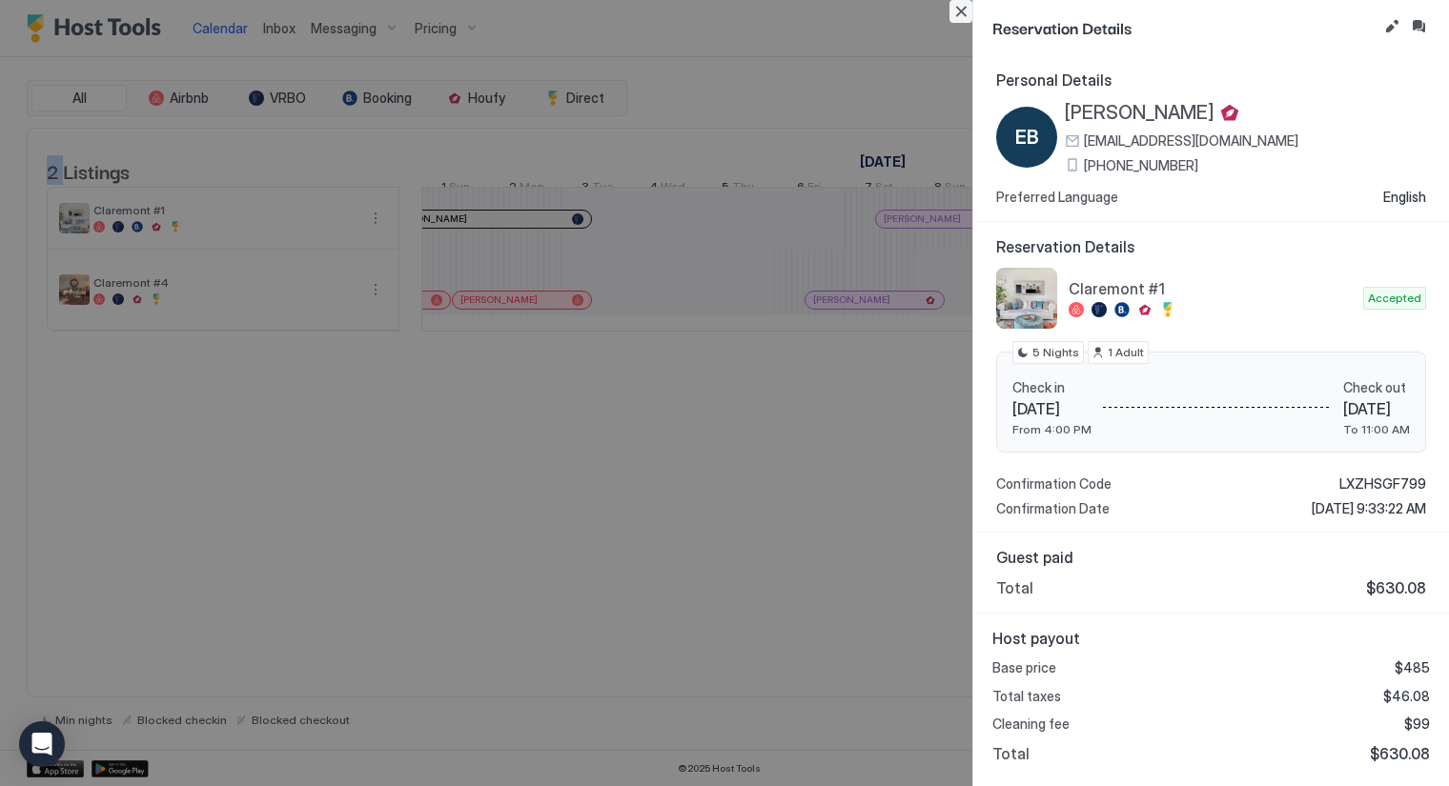
click at [955, 10] on button "Close" at bounding box center [960, 11] width 23 height 23
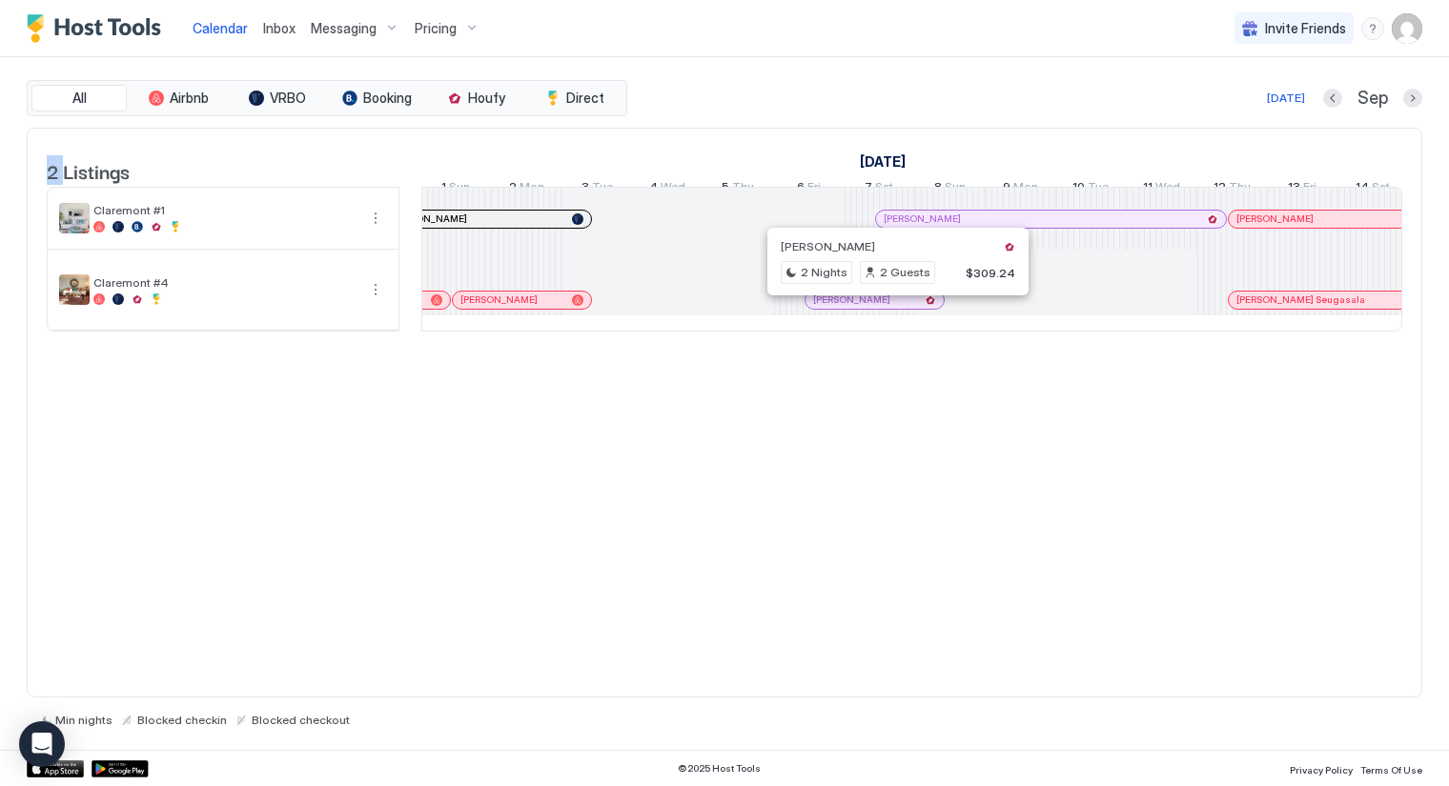
click at [888, 308] on div at bounding box center [889, 300] width 15 height 15
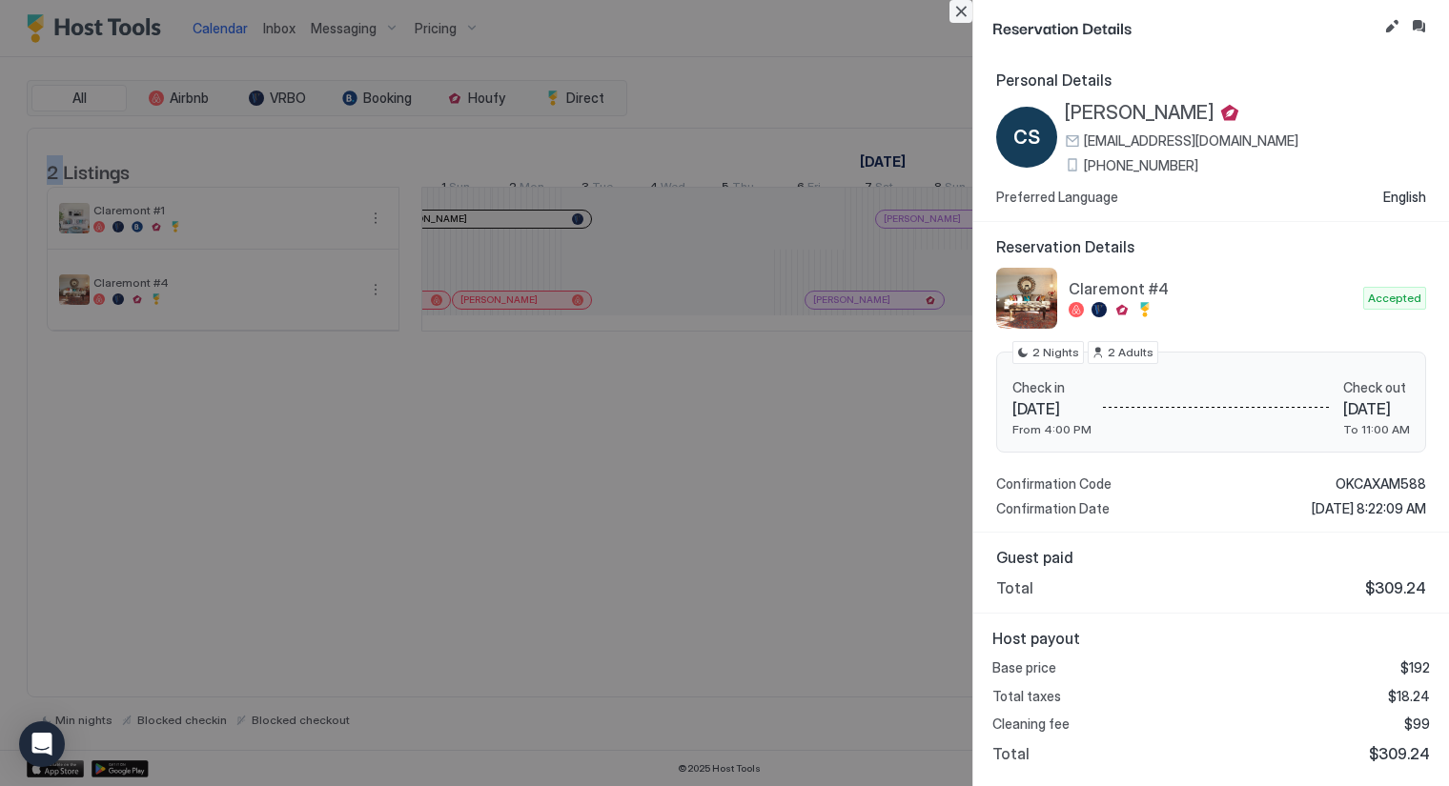
click at [958, 11] on button "Close" at bounding box center [960, 11] width 23 height 23
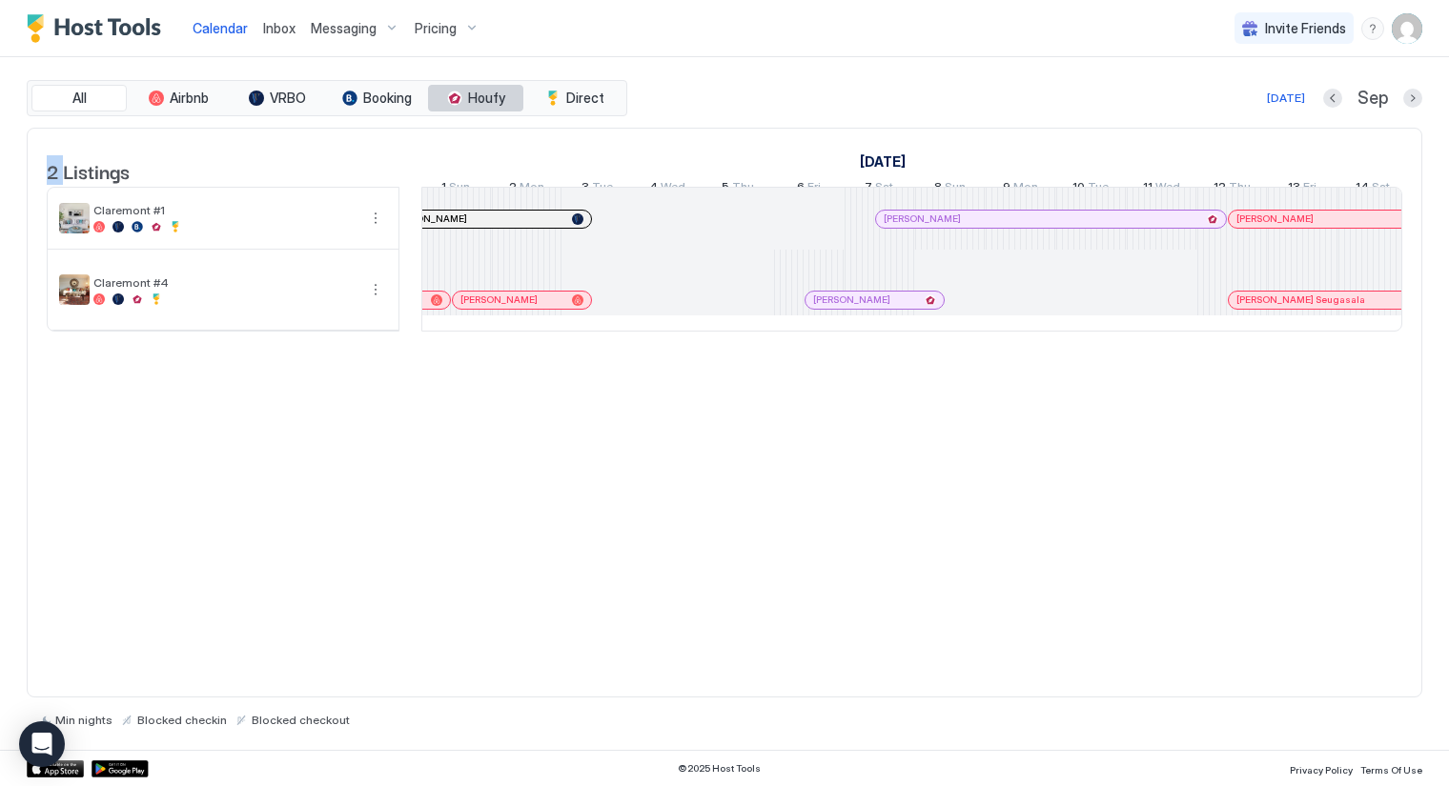
click at [474, 100] on span "Houfy" at bounding box center [486, 98] width 37 height 17
click at [474, 96] on span "Houfy" at bounding box center [486, 98] width 37 height 17
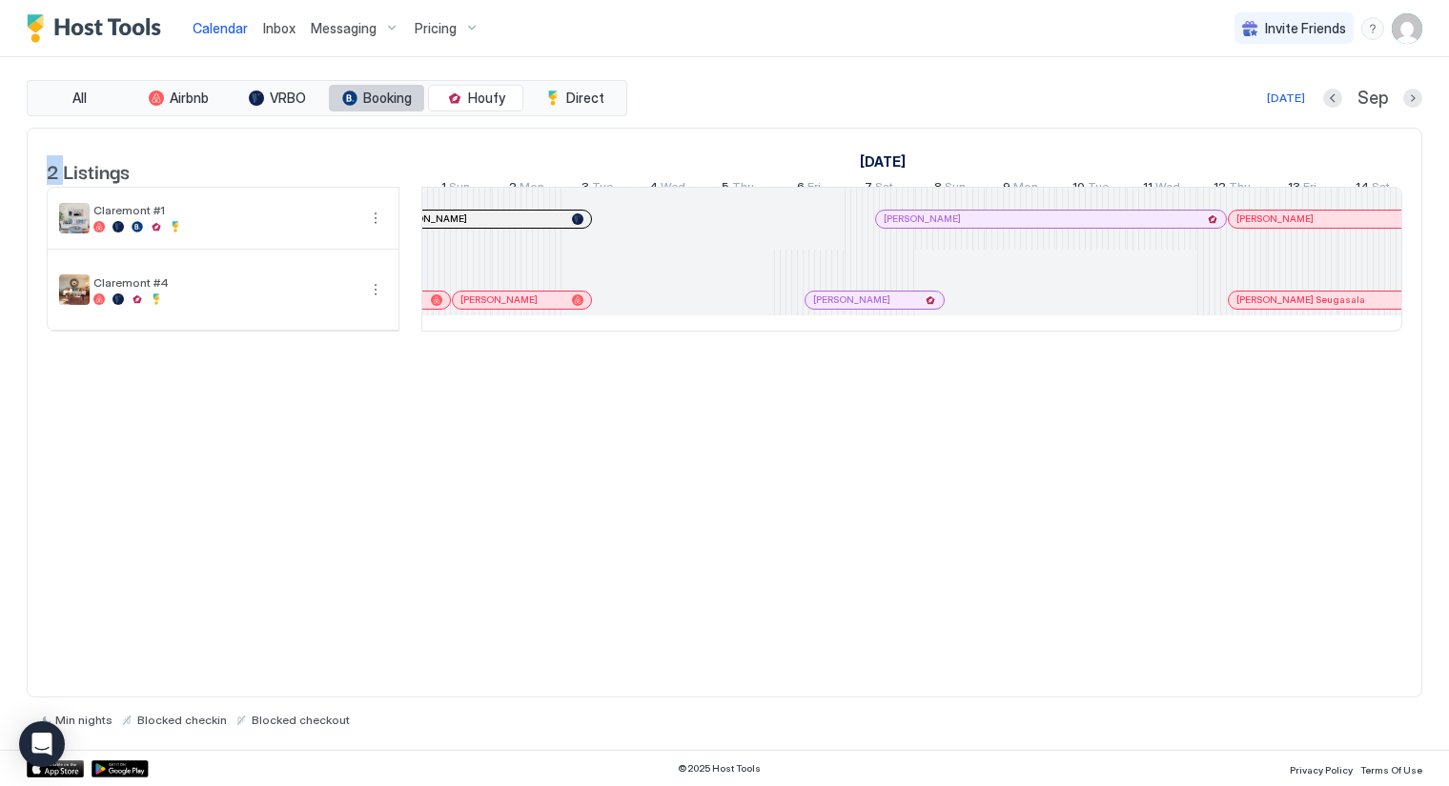
click at [403, 93] on span "Booking" at bounding box center [387, 98] width 49 height 17
click at [488, 92] on span "Houfy" at bounding box center [486, 98] width 37 height 17
click at [75, 99] on span "All" at bounding box center [79, 98] width 14 height 17
click at [470, 98] on span "Houfy" at bounding box center [486, 98] width 37 height 17
click at [228, 26] on span "Calendar" at bounding box center [220, 28] width 55 height 16
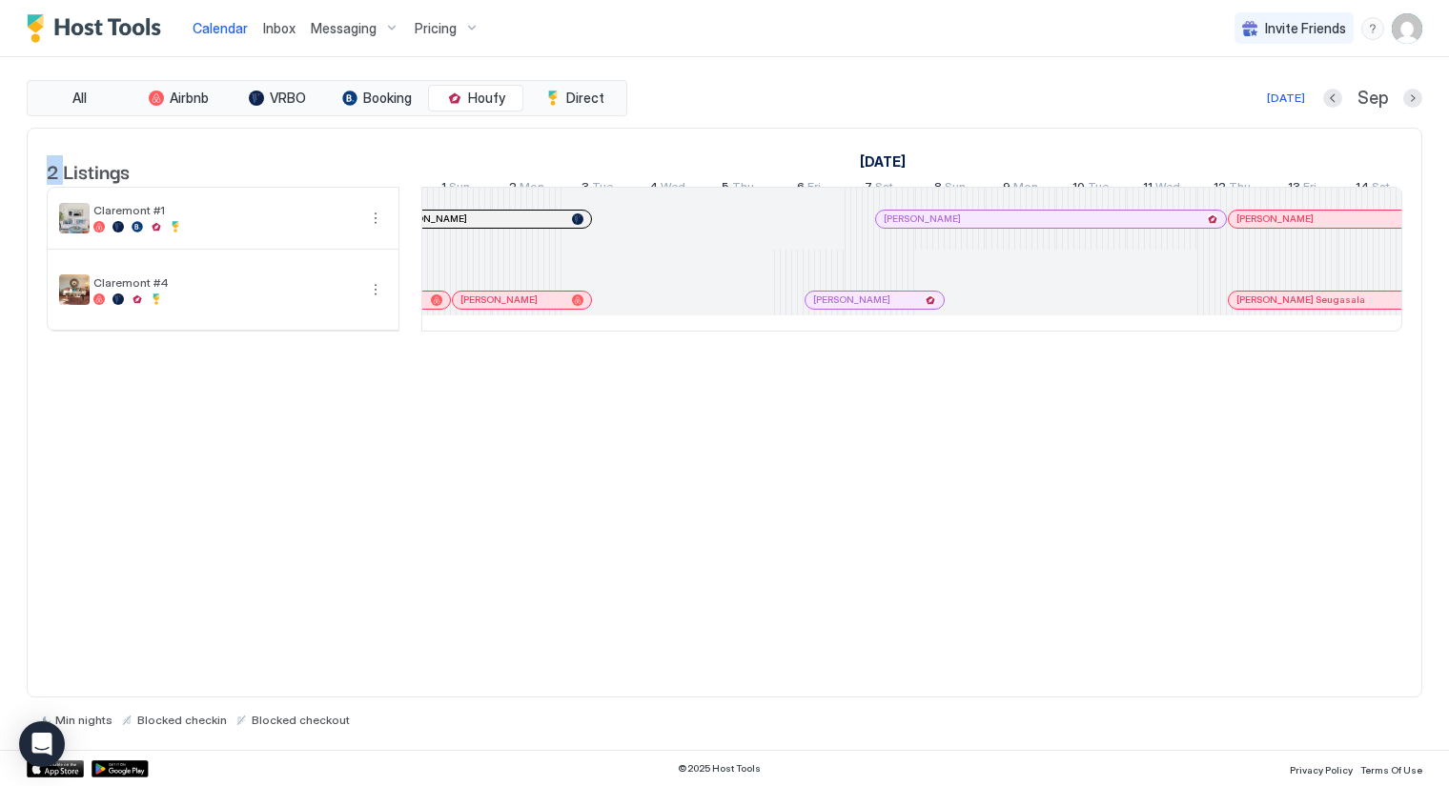
click at [471, 26] on div "Pricing" at bounding box center [447, 28] width 80 height 32
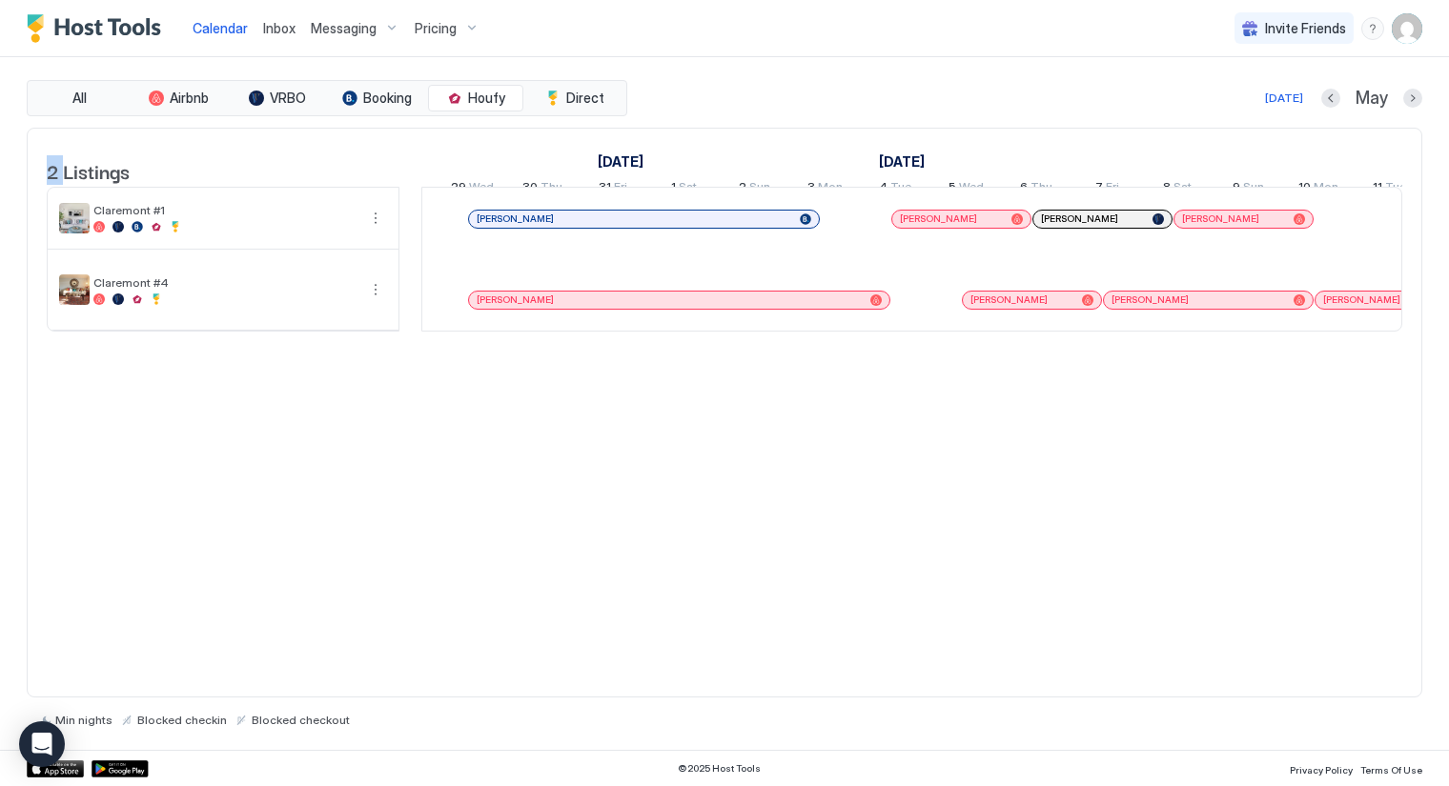
scroll to position [0, 537]
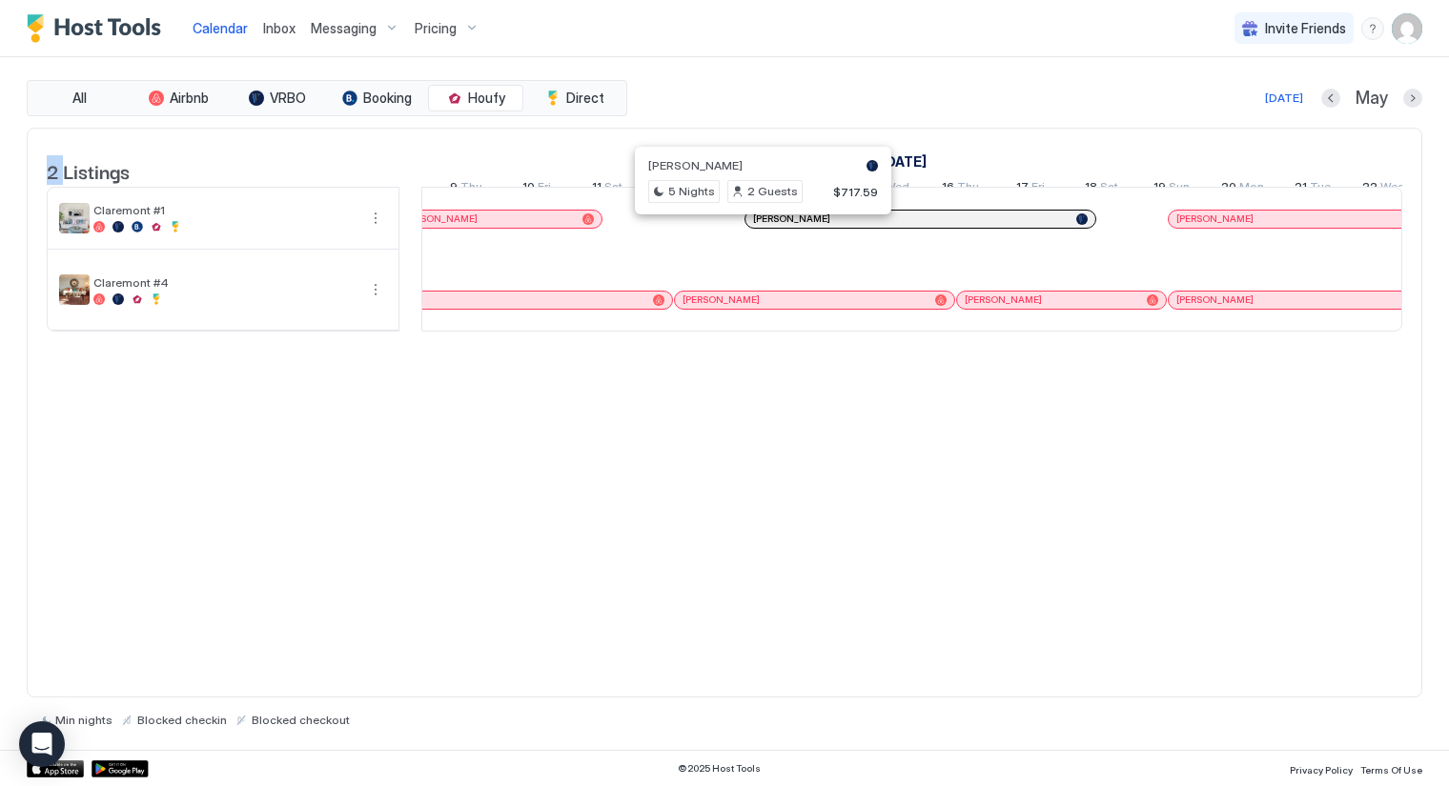
click at [755, 227] on div at bounding box center [756, 219] width 15 height 15
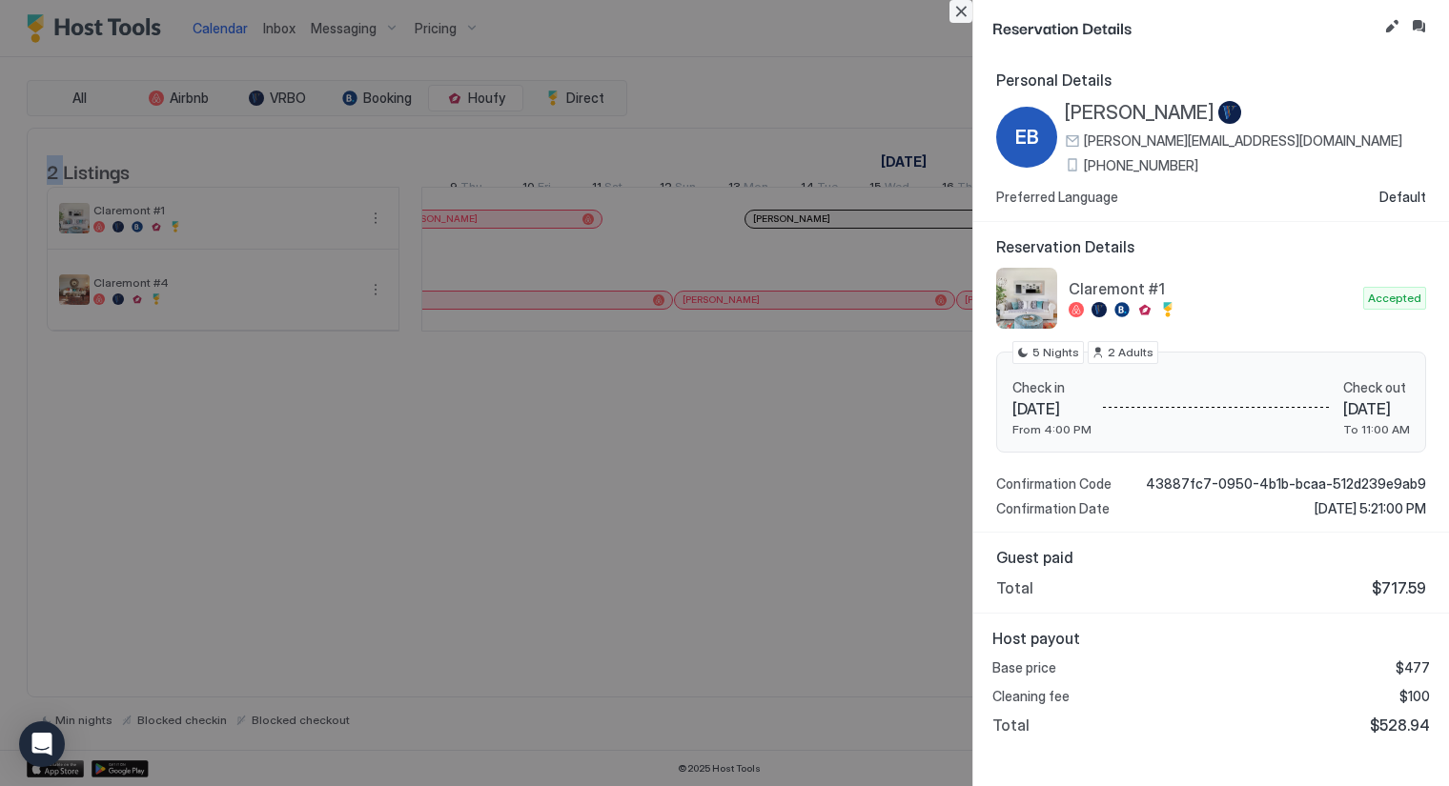
click at [964, 14] on button "Close" at bounding box center [960, 11] width 23 height 23
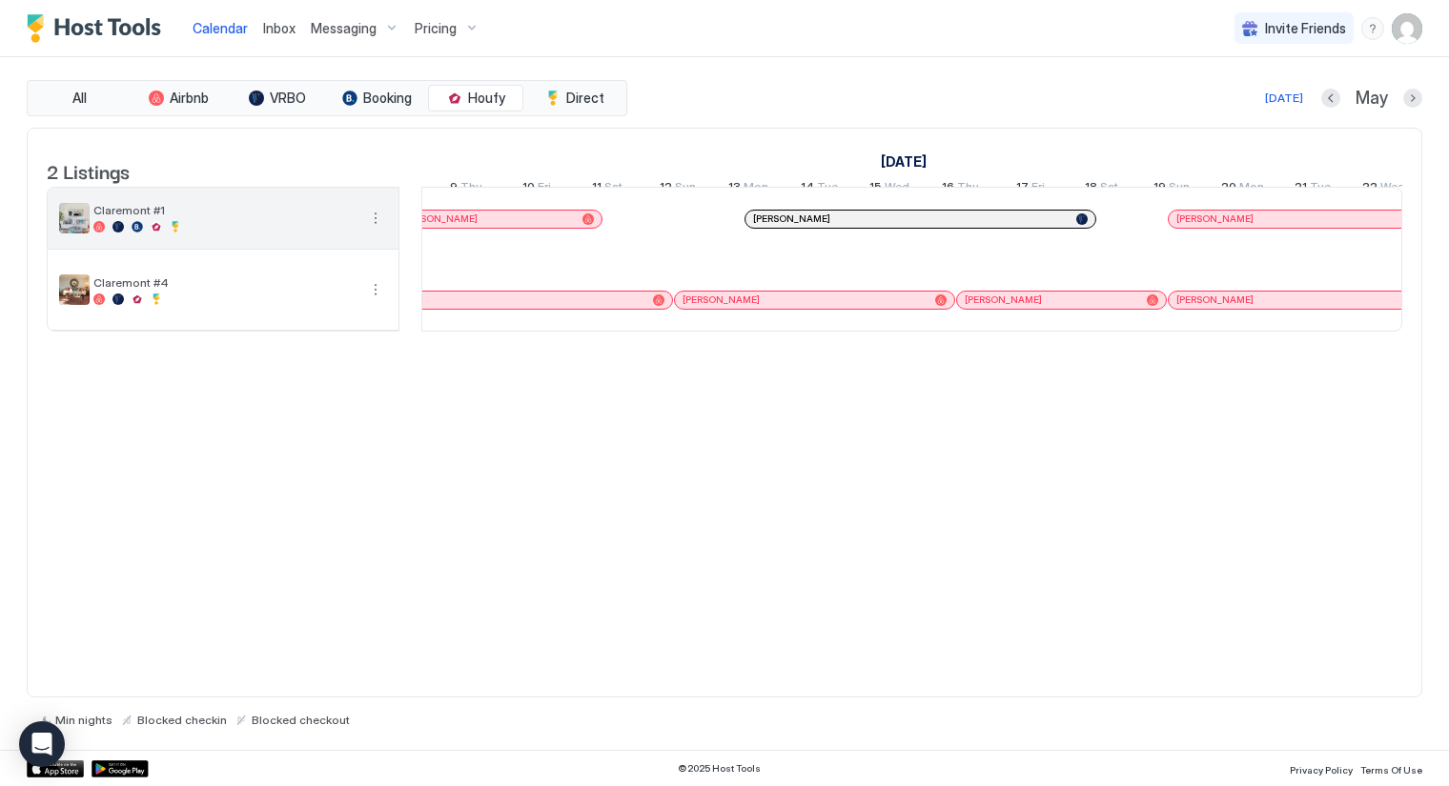
click at [157, 233] on div at bounding box center [156, 226] width 11 height 11
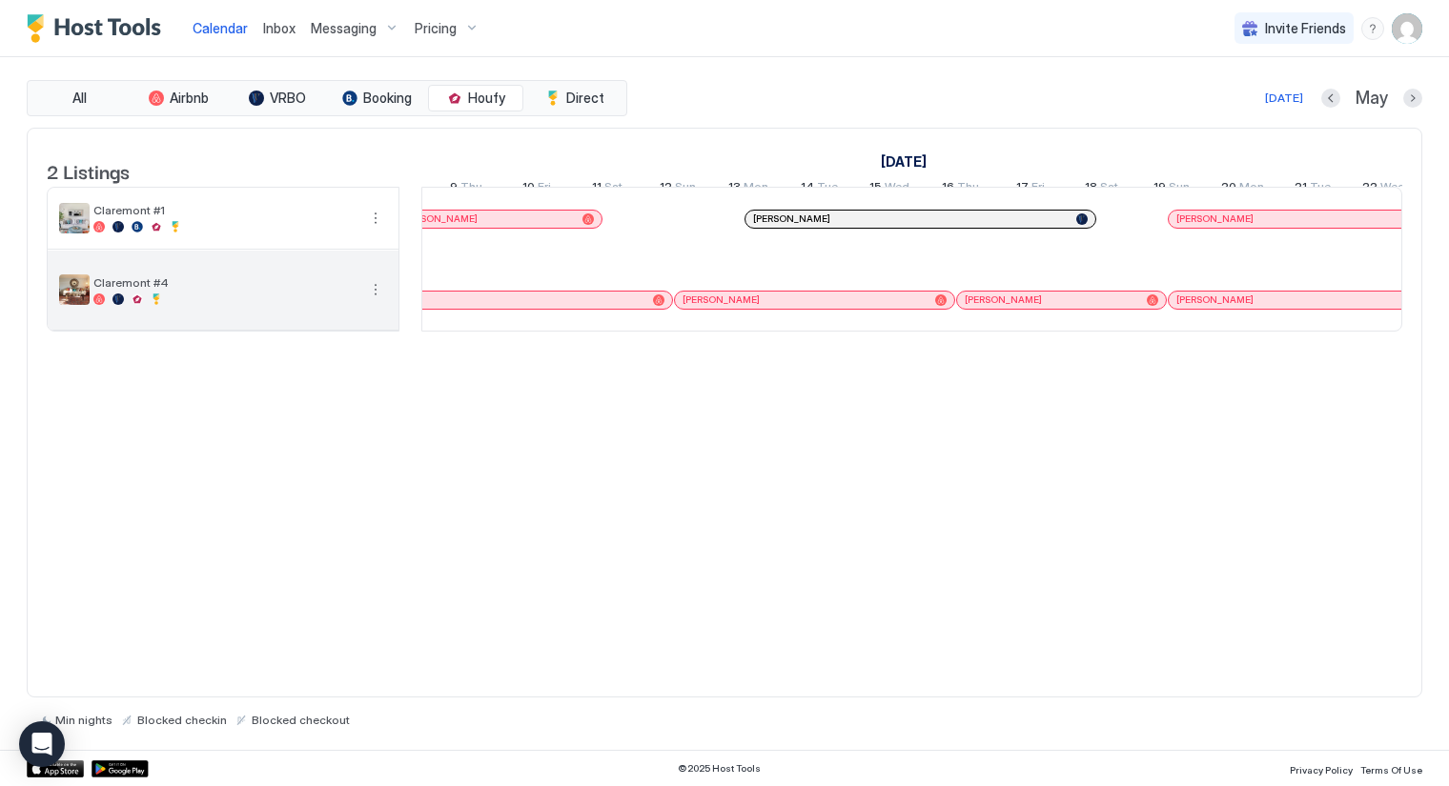
click at [135, 305] on div at bounding box center [137, 299] width 11 height 11
click at [136, 305] on div at bounding box center [137, 299] width 11 height 11
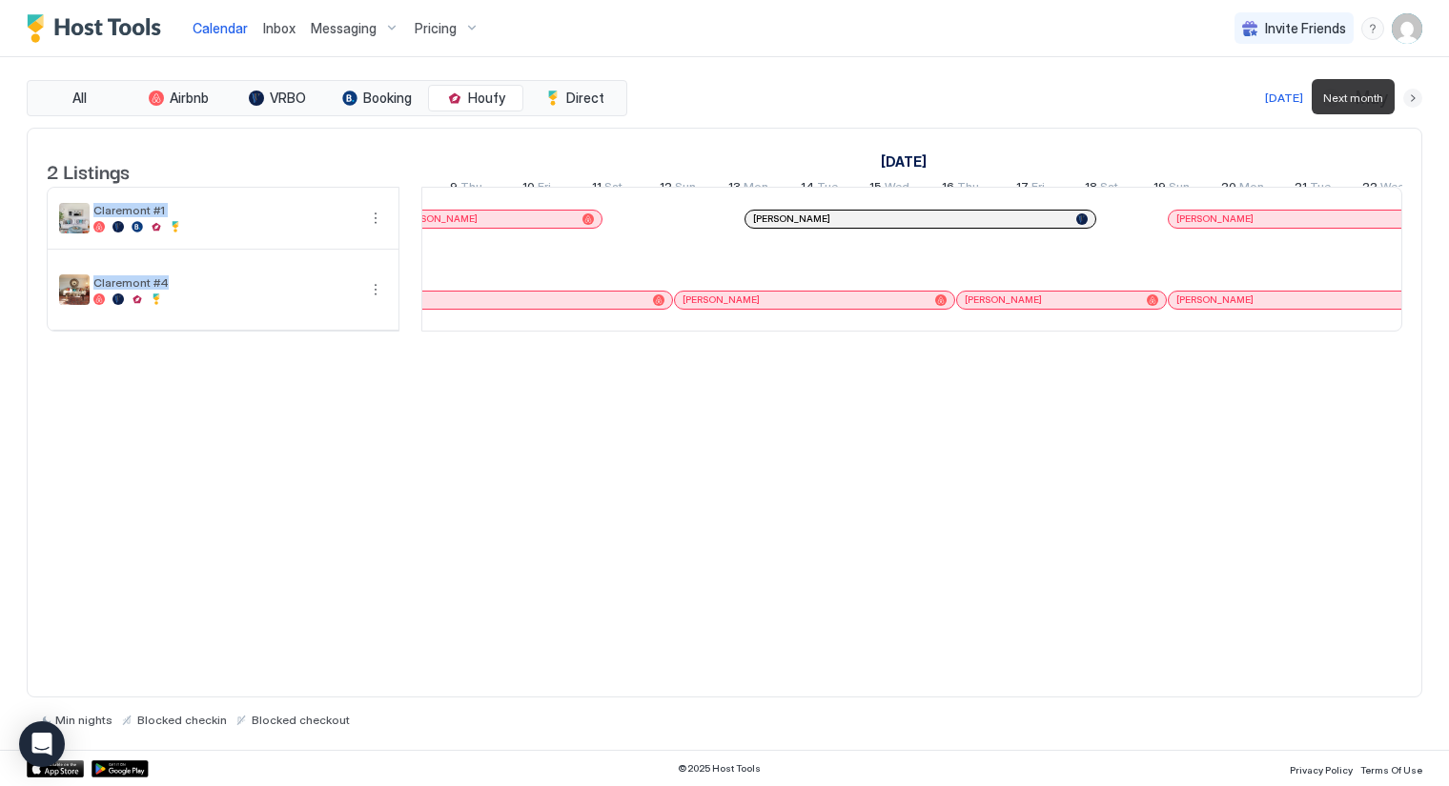
click at [1416, 102] on button "Next month" at bounding box center [1412, 98] width 19 height 19
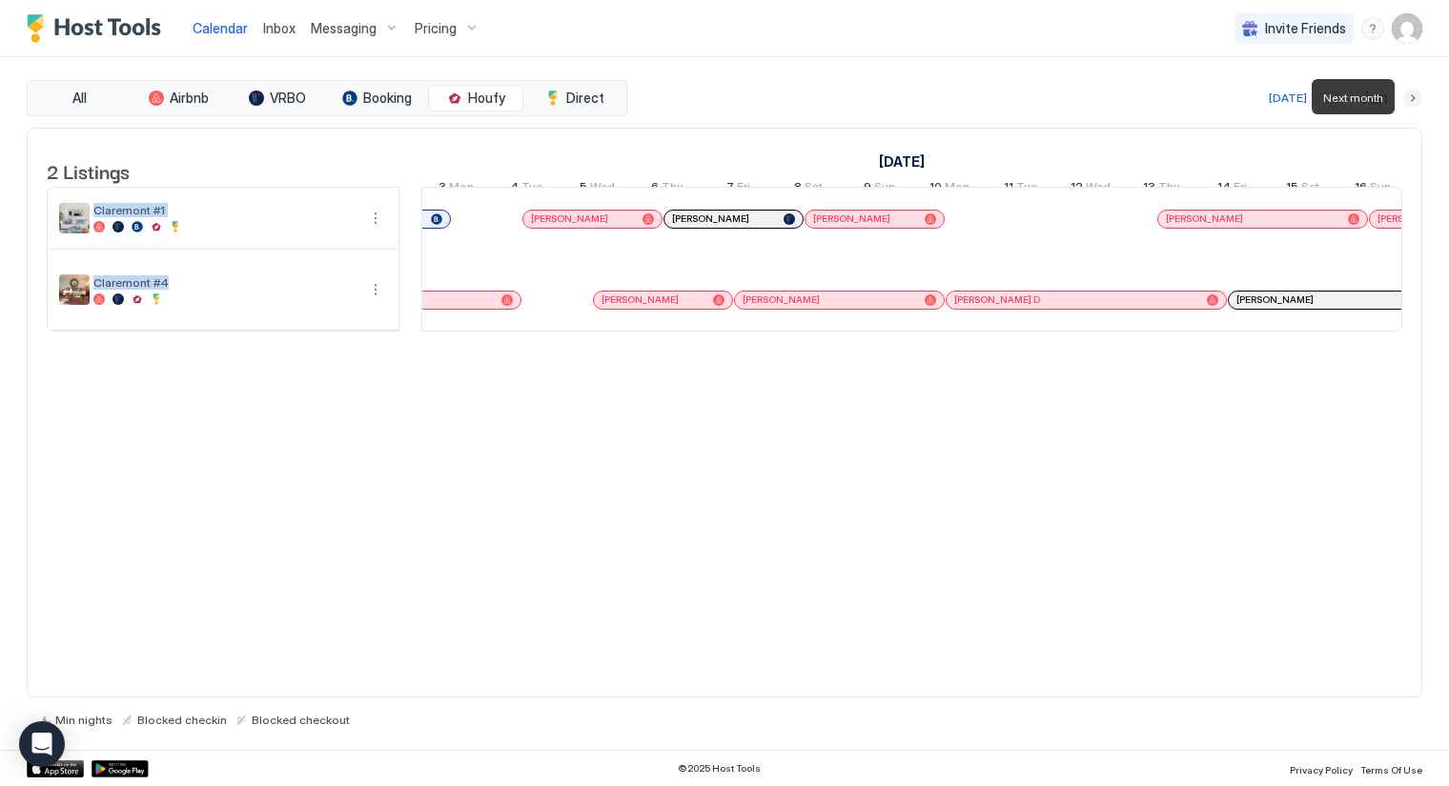
click at [1416, 97] on button "Next month" at bounding box center [1412, 98] width 19 height 19
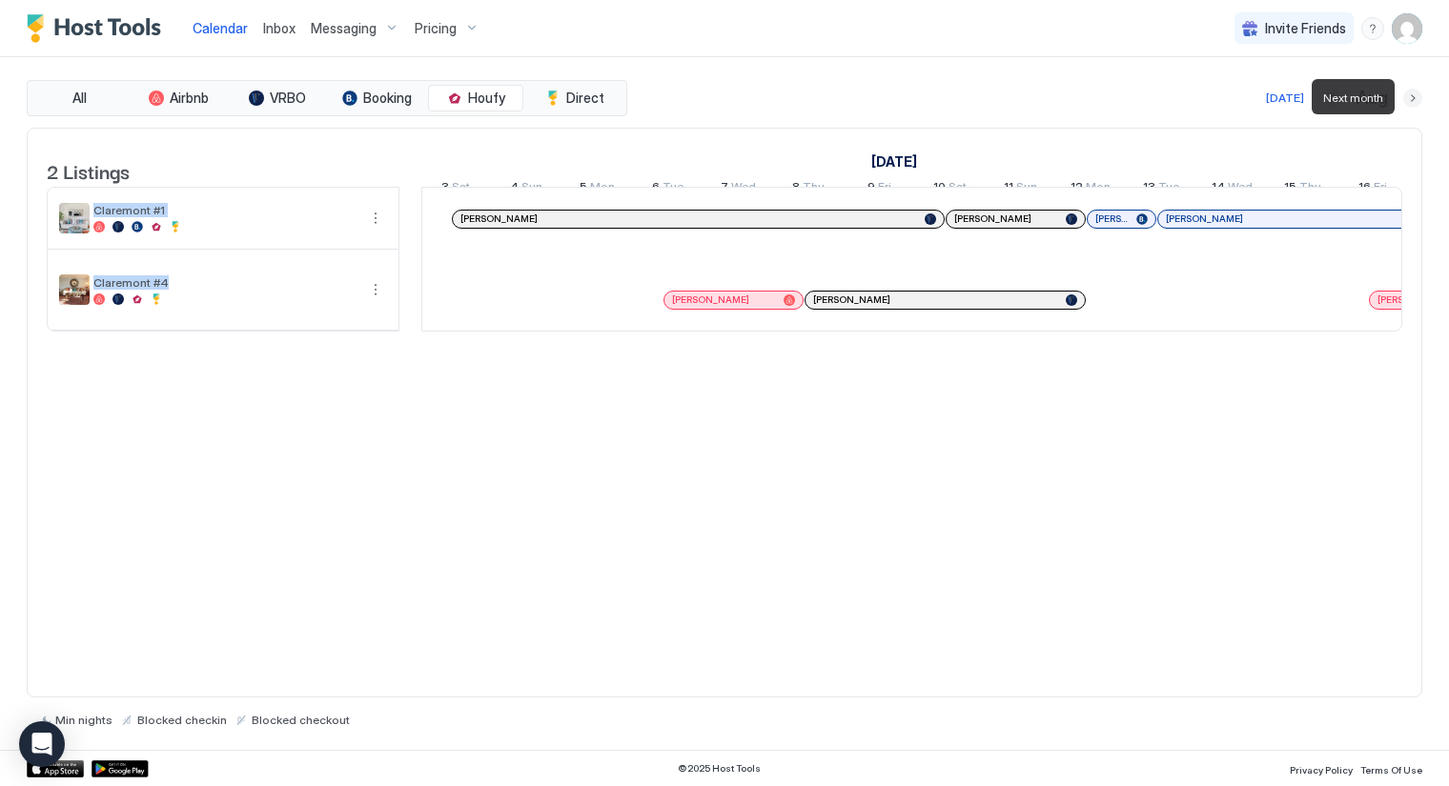
click at [1416, 97] on button "Next month" at bounding box center [1412, 98] width 19 height 19
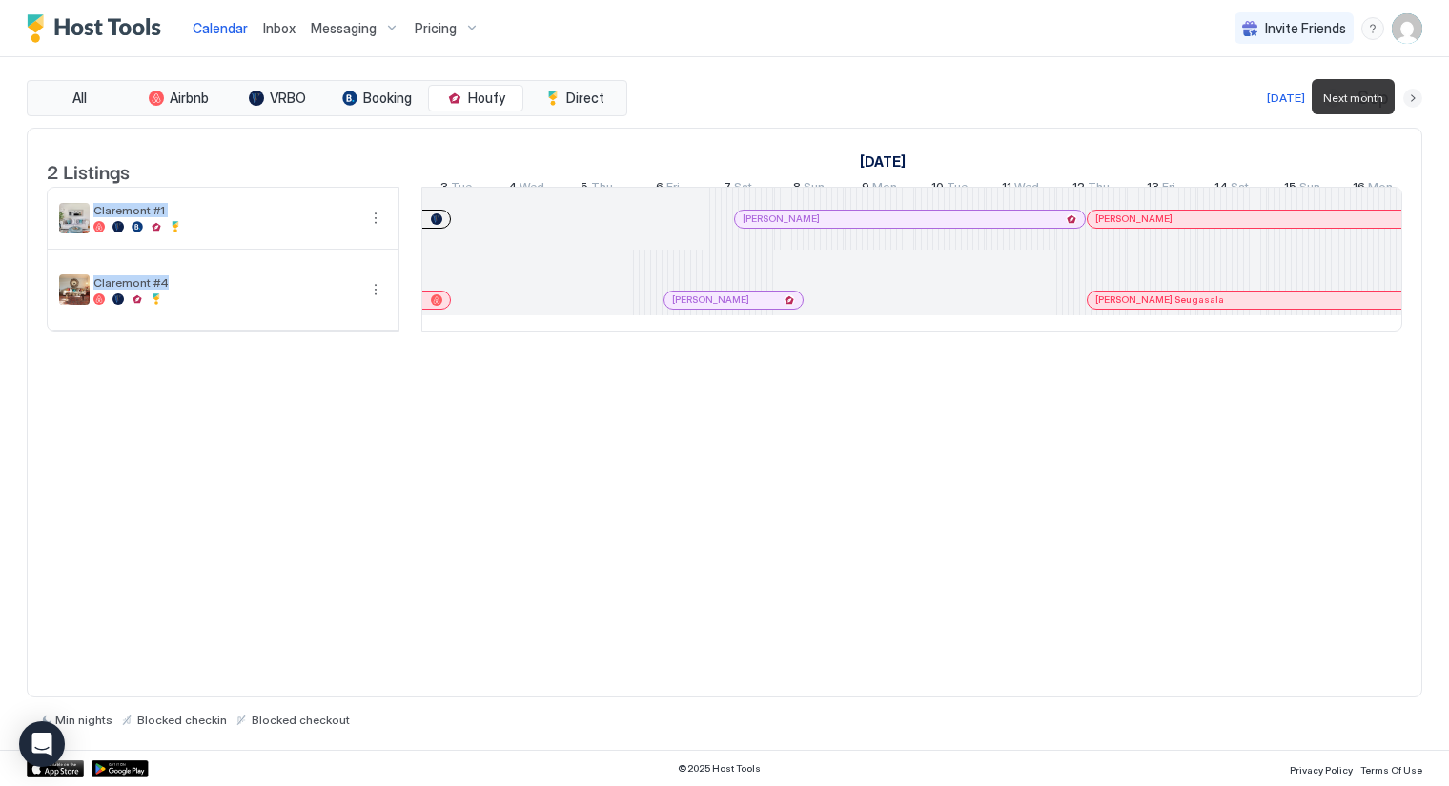
click at [1416, 97] on button "Next month" at bounding box center [1412, 98] width 19 height 19
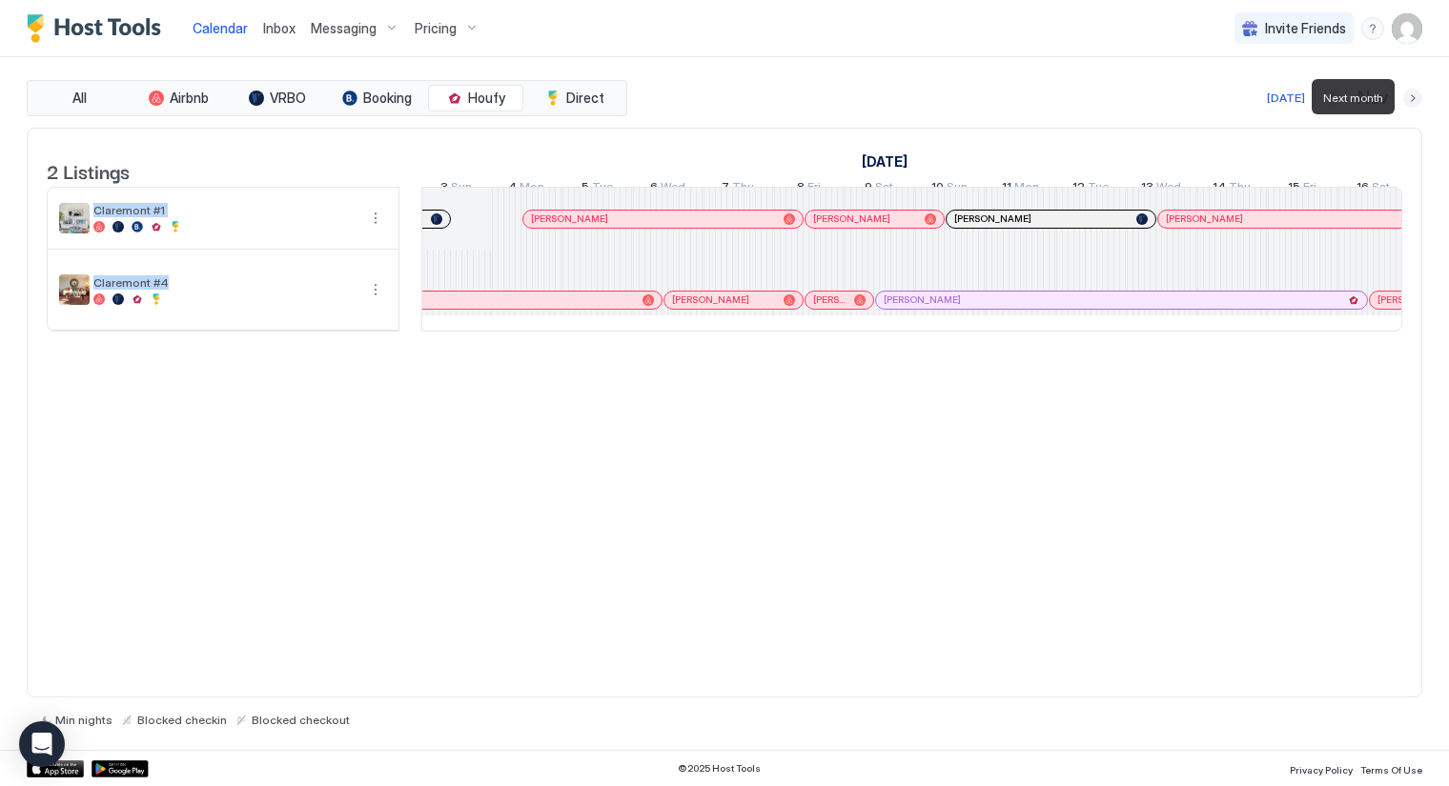
click at [1416, 97] on button "Next month" at bounding box center [1412, 98] width 19 height 19
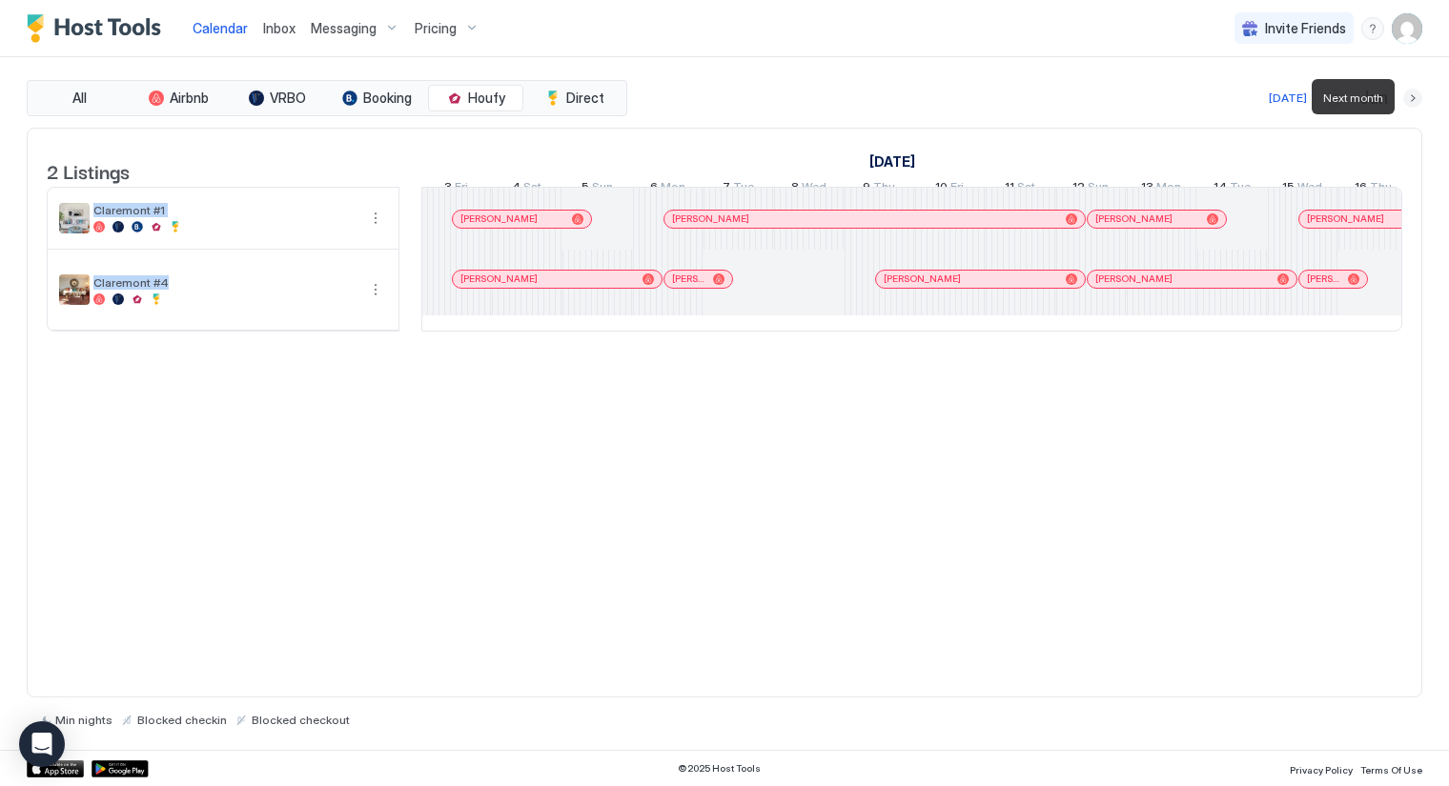
click at [1416, 97] on button "Next month" at bounding box center [1412, 98] width 19 height 19
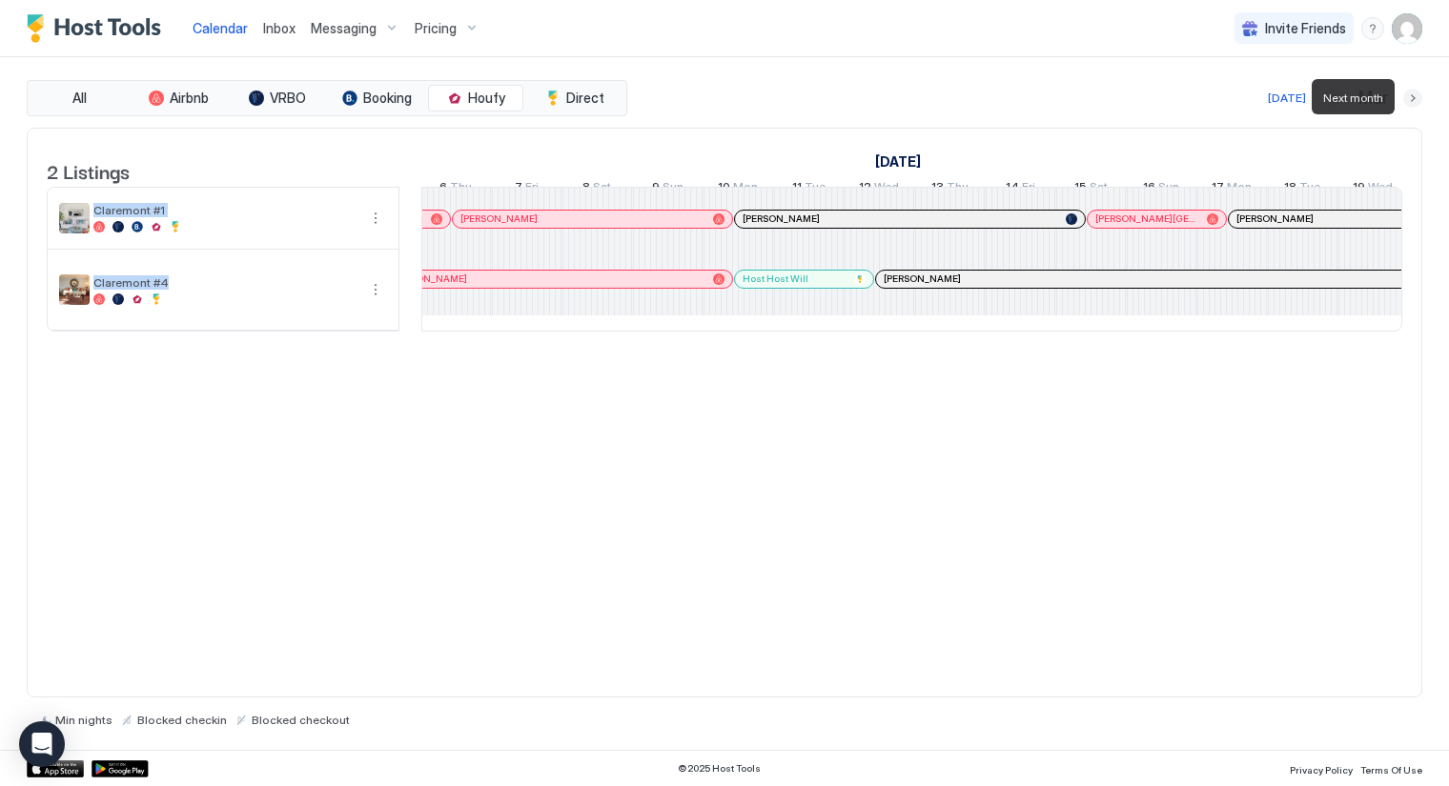
click at [1416, 97] on button "Next month" at bounding box center [1412, 98] width 19 height 19
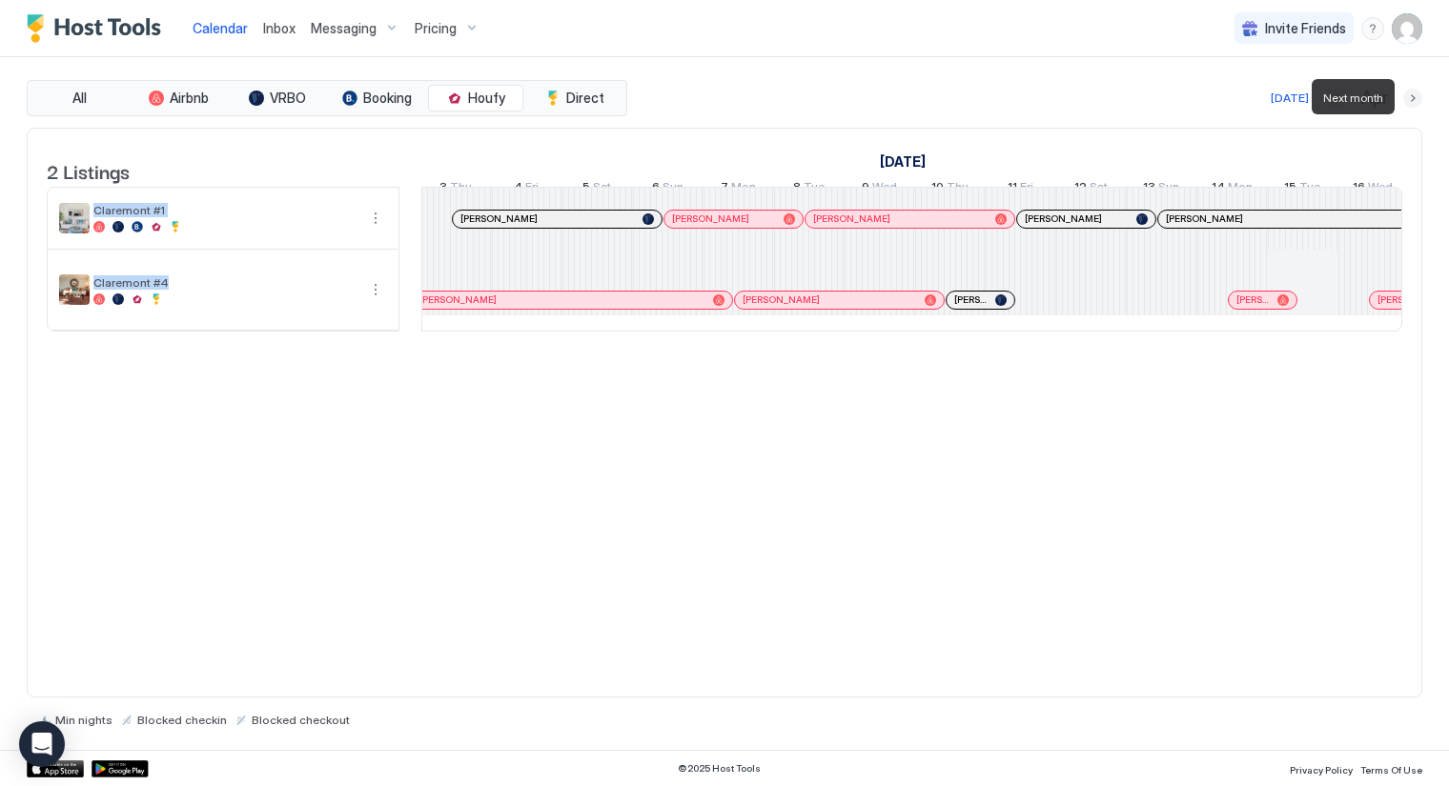
click at [1416, 97] on button "Next month" at bounding box center [1412, 98] width 19 height 19
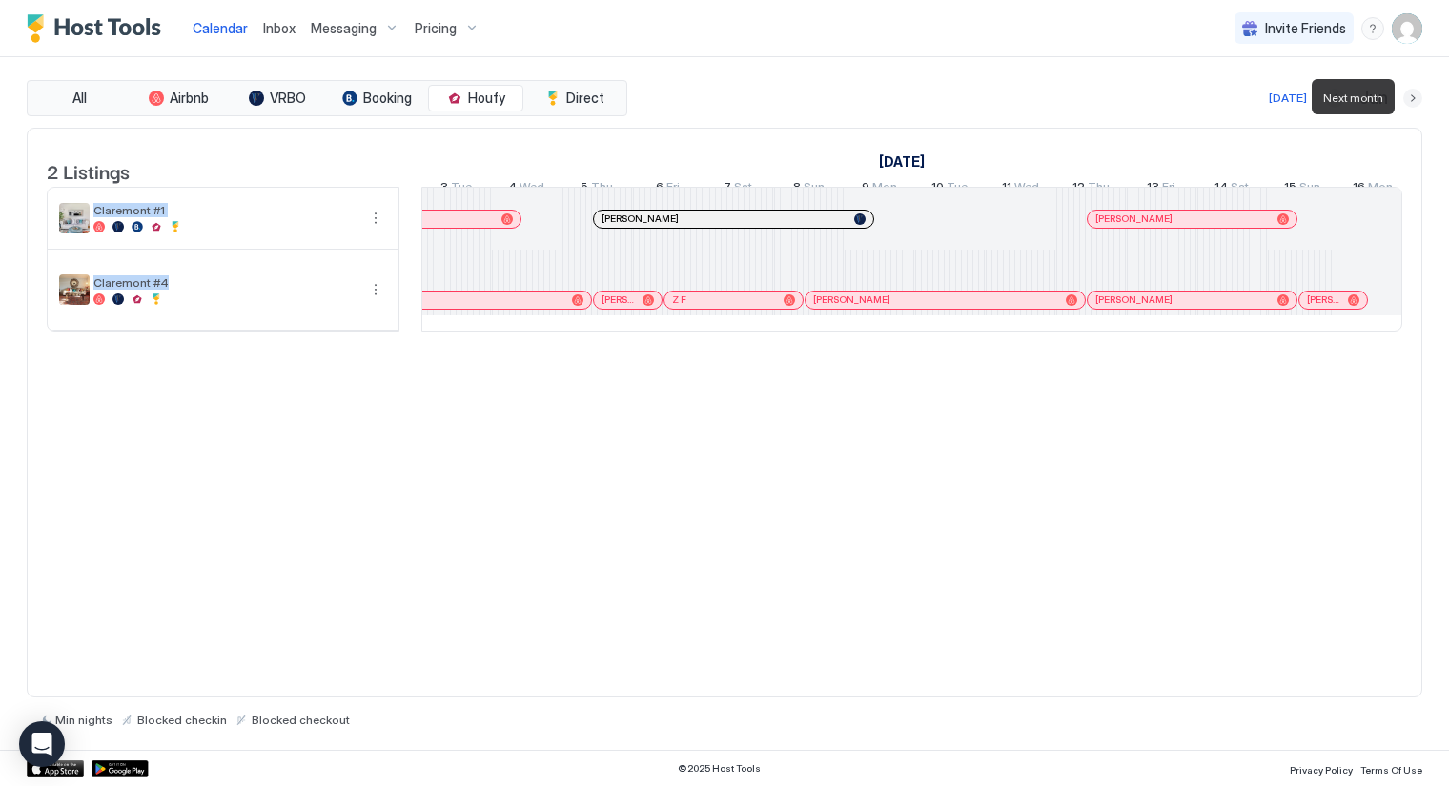
click at [1416, 97] on button "Next month" at bounding box center [1412, 98] width 19 height 19
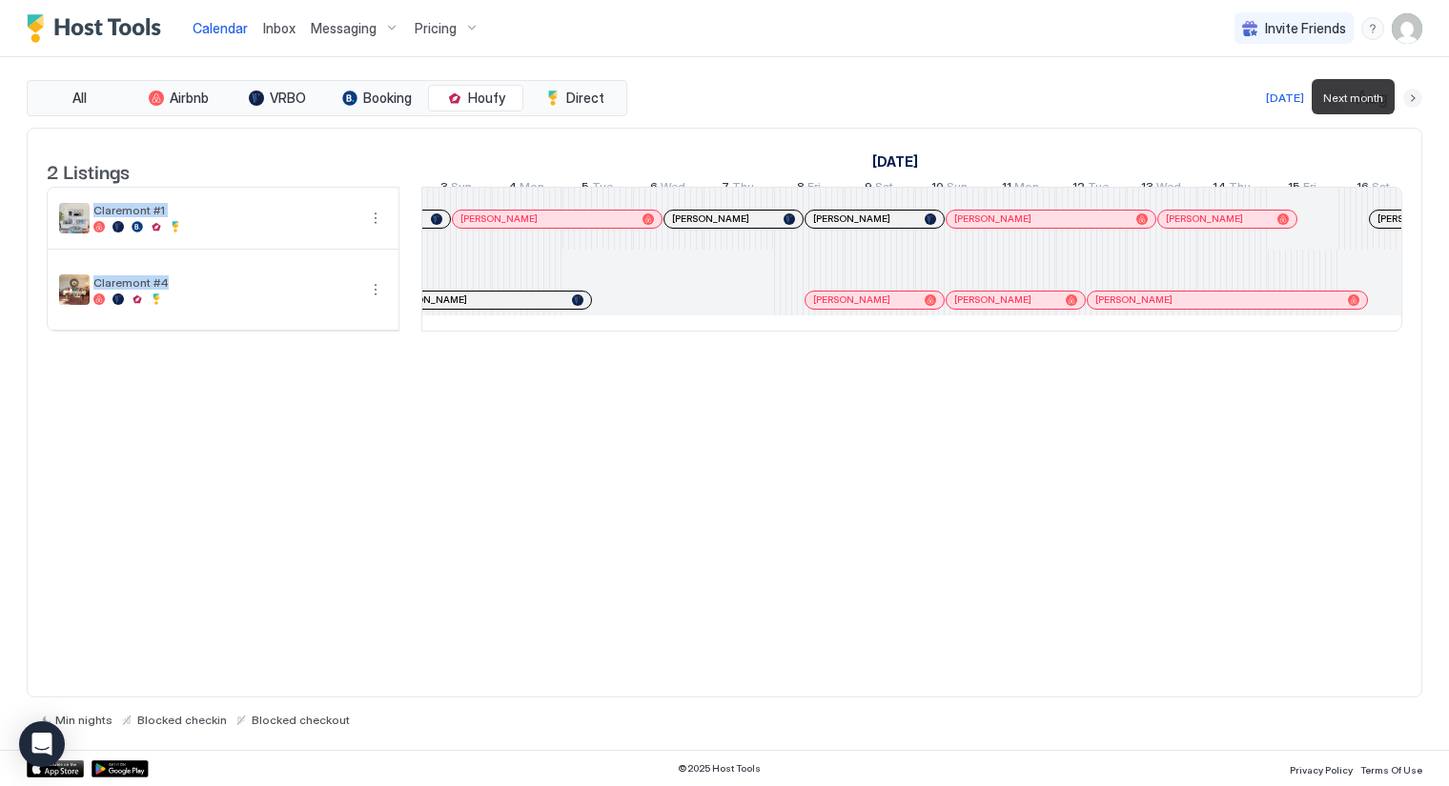
click at [1416, 97] on button "Next month" at bounding box center [1412, 98] width 19 height 19
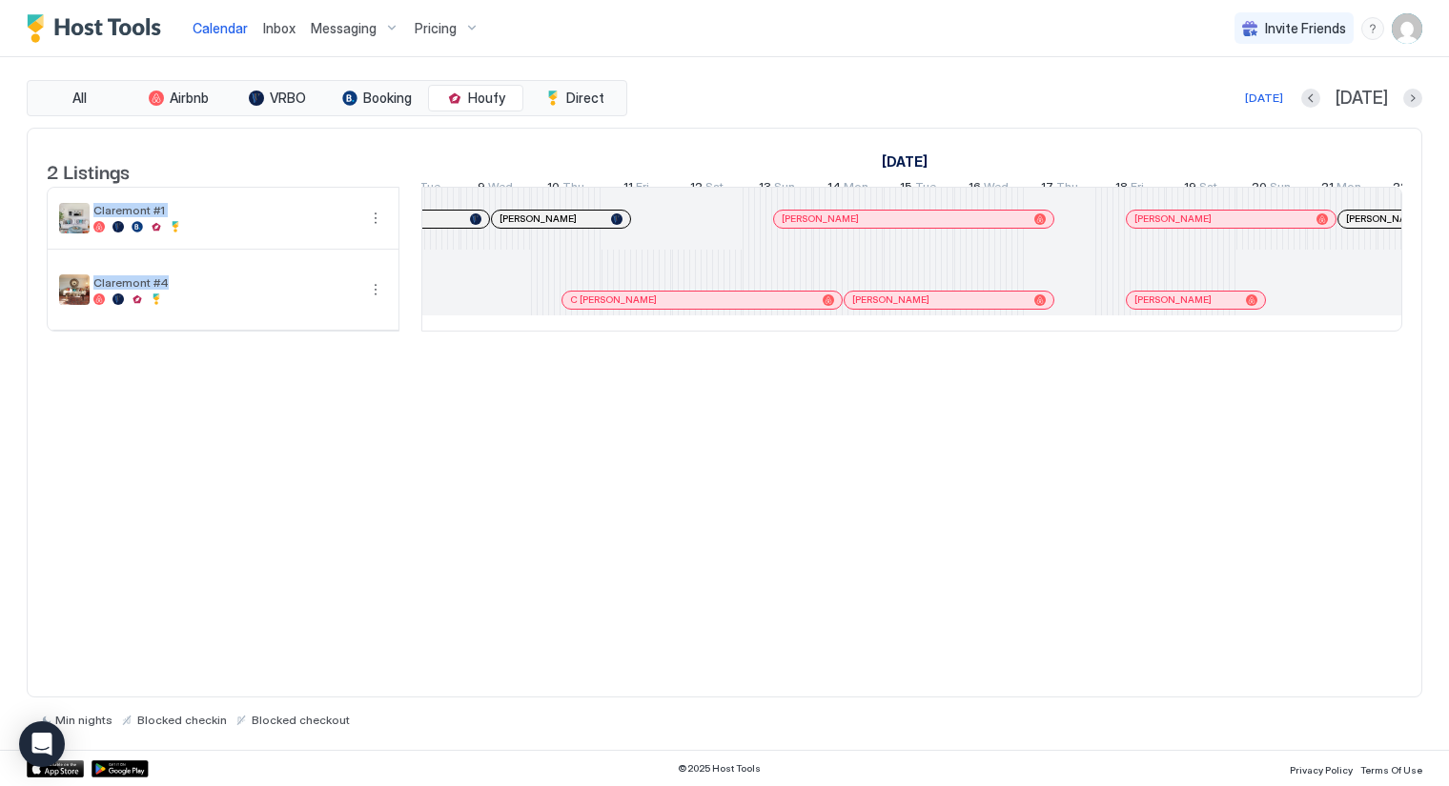
scroll to position [0, 1375]
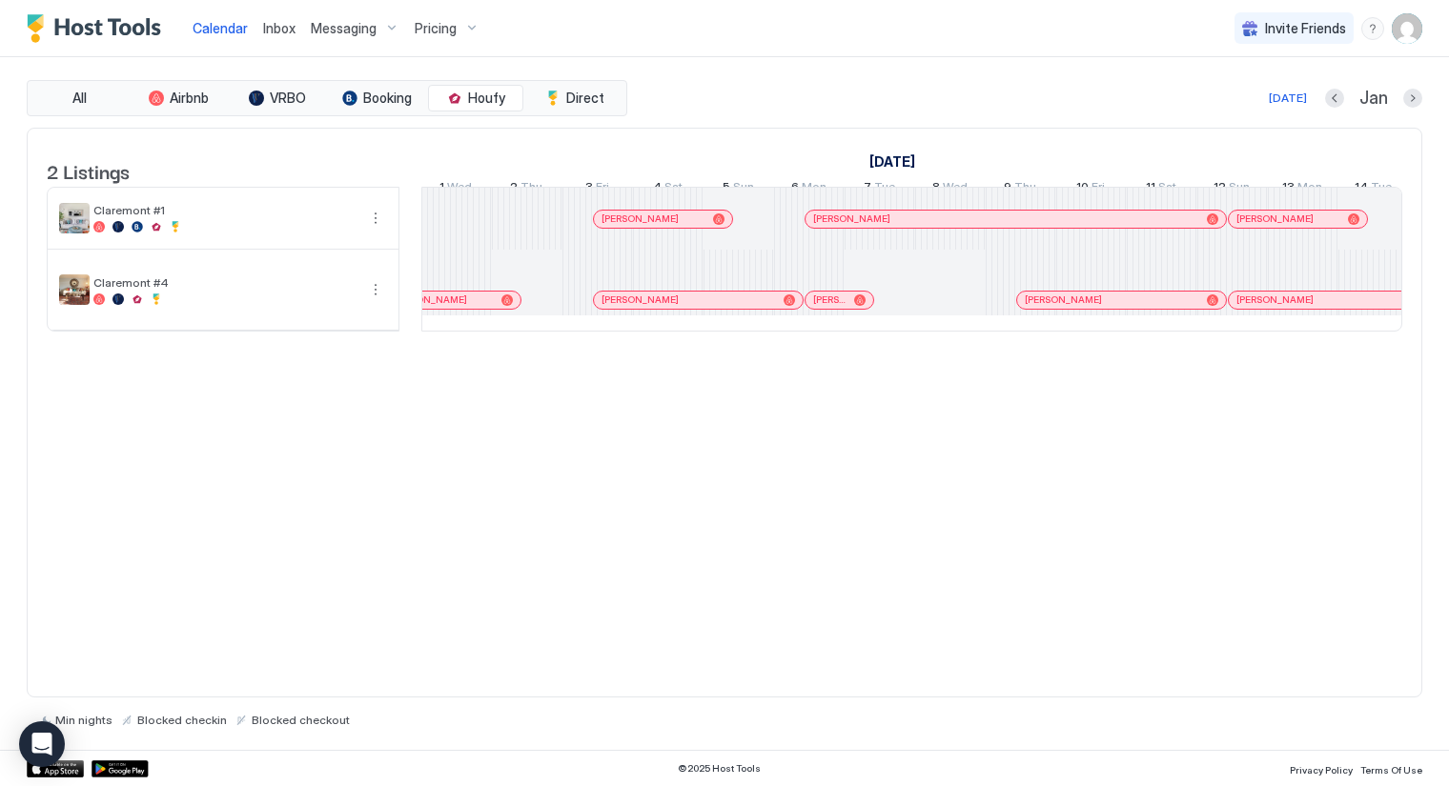
click at [1231, 352] on div "2 Listings December 2024 January 2025 February 2025 13 Fri 14 Sat 15 Sun 16 Mon…" at bounding box center [724, 240] width 1393 height 223
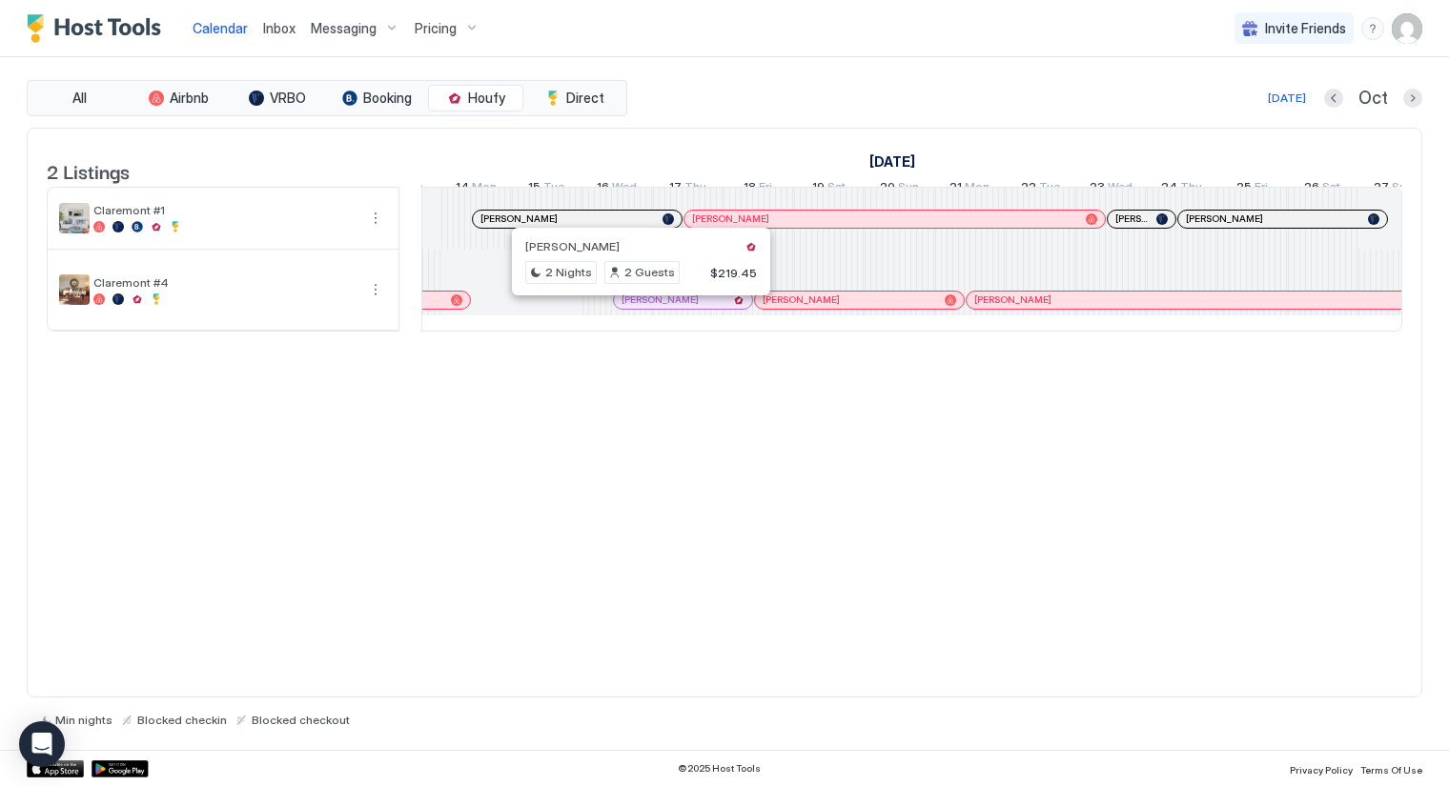
click at [632, 308] on div at bounding box center [632, 300] width 15 height 15
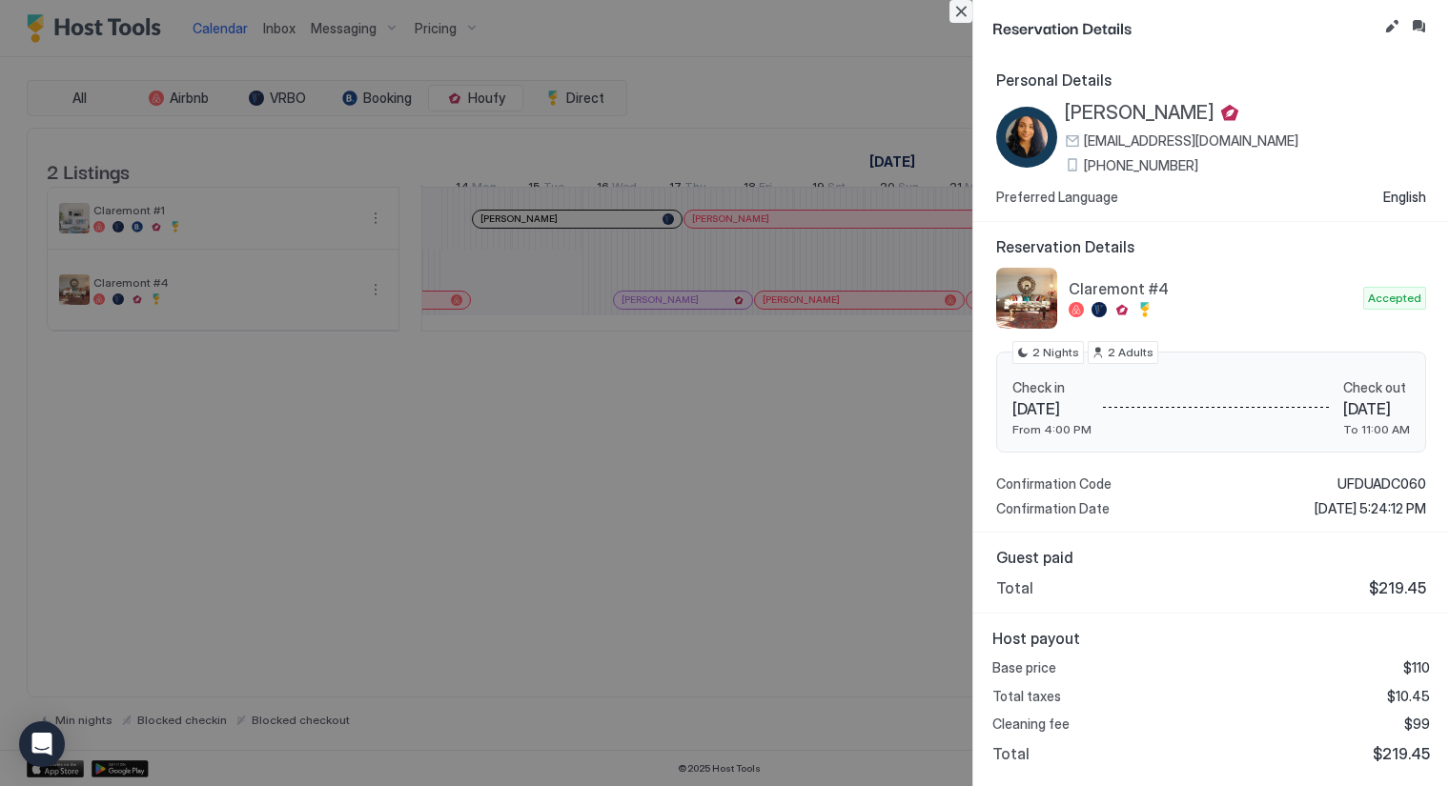
click at [965, 15] on button "Close" at bounding box center [960, 11] width 23 height 23
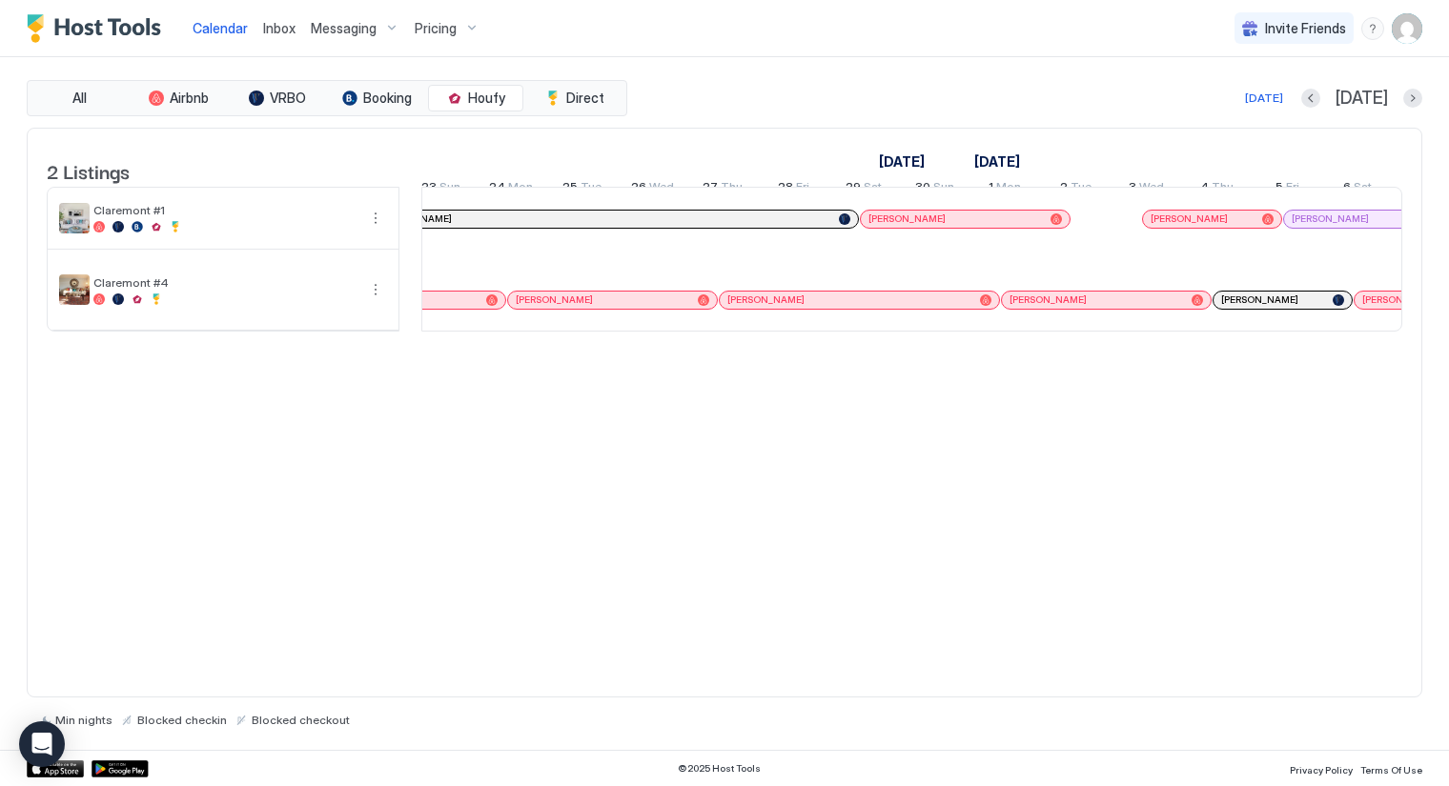
scroll to position [0, 1346]
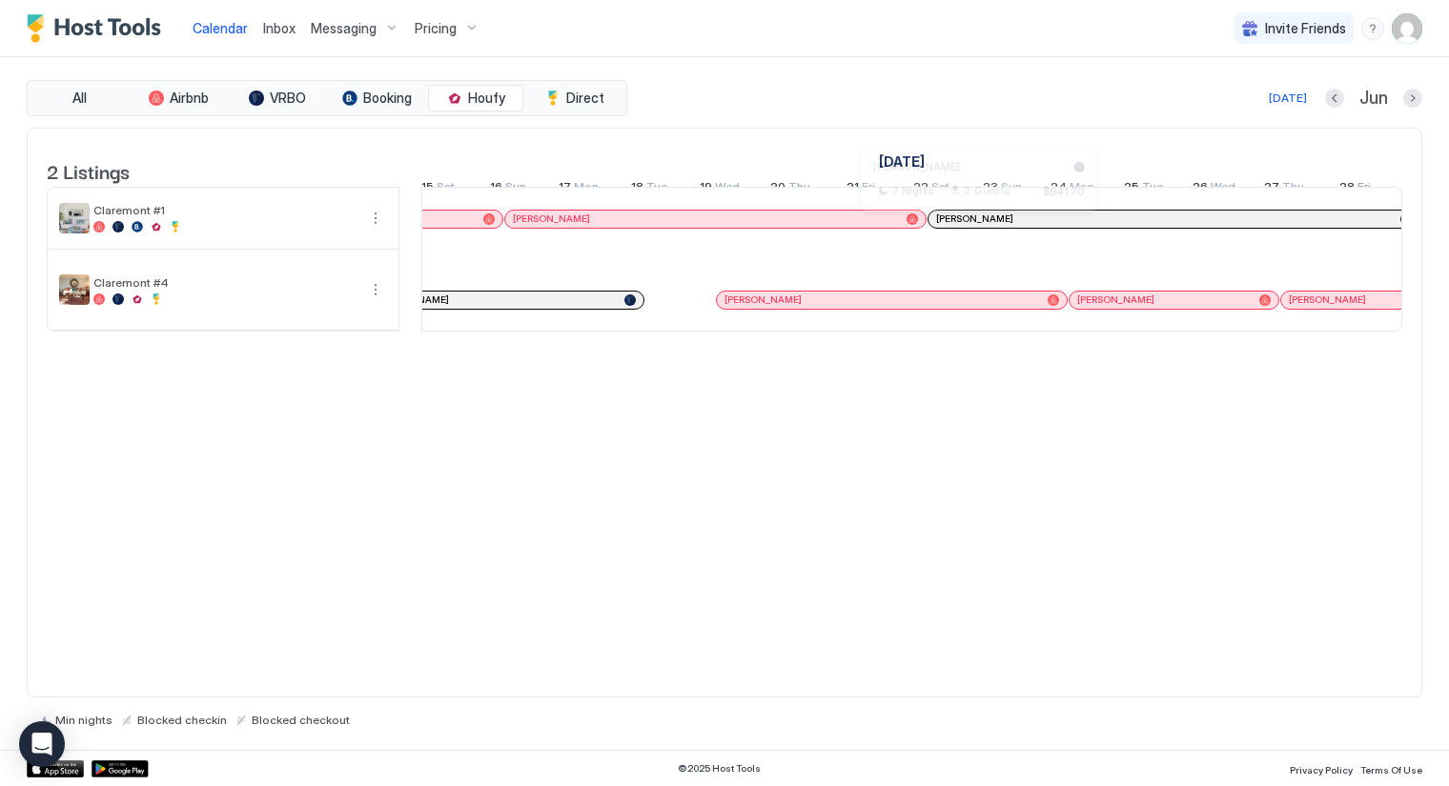
click at [970, 227] on div at bounding box center [971, 219] width 15 height 15
